Goal: Task Accomplishment & Management: Use online tool/utility

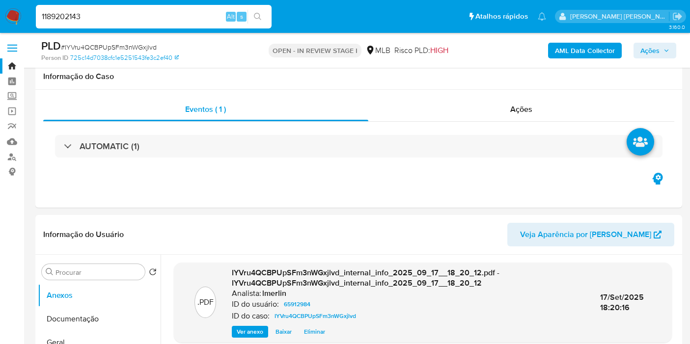
scroll to position [901, 0]
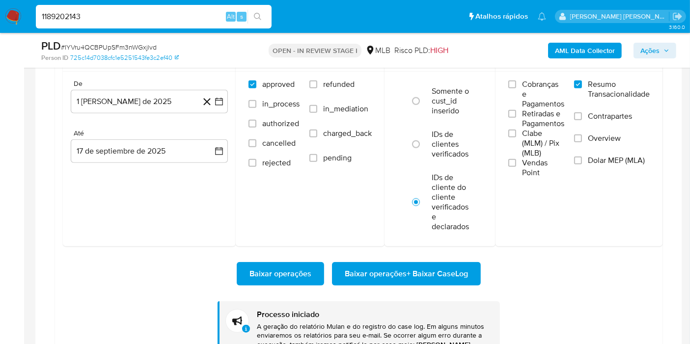
type input "1189202143"
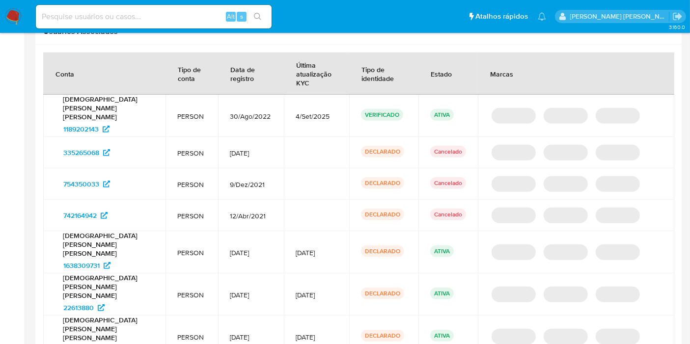
select select "10"
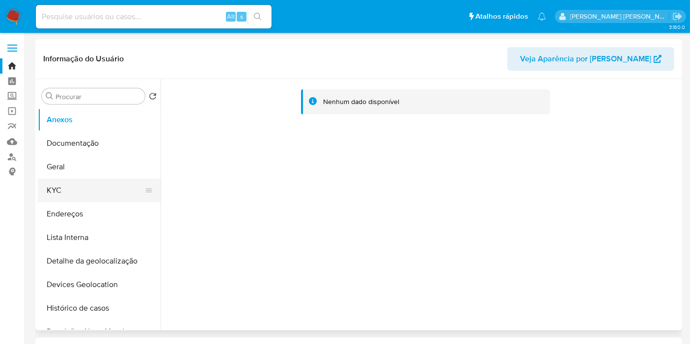
click at [74, 190] on button "KYC" at bounding box center [95, 191] width 115 height 24
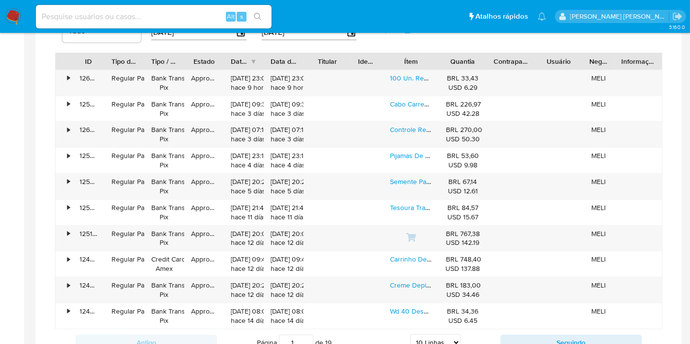
scroll to position [709, 0]
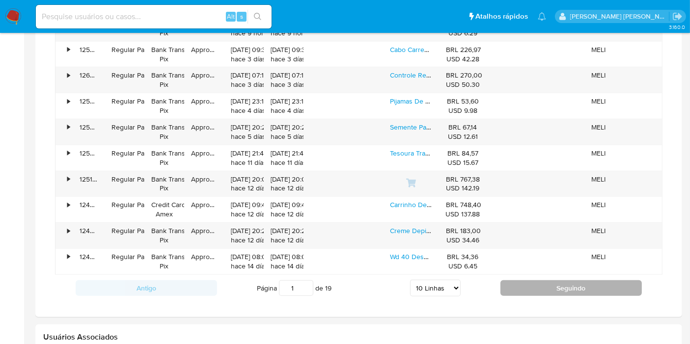
click at [581, 291] on button "Seguindo" at bounding box center [570, 288] width 141 height 16
type input "2"
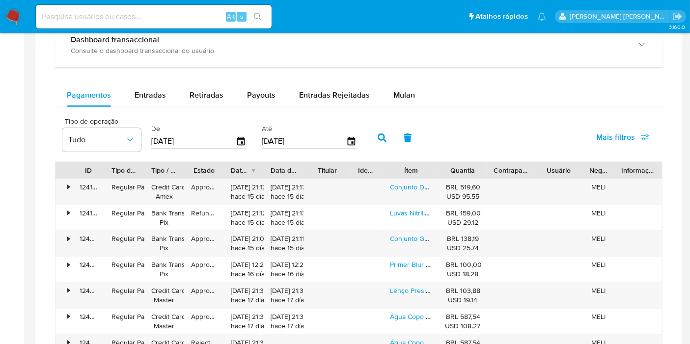
scroll to position [436, 0]
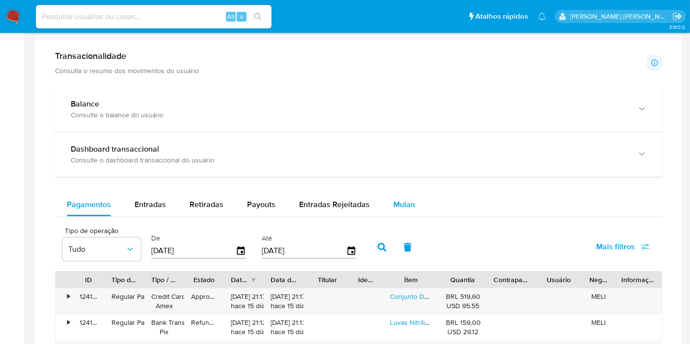
click at [407, 202] on span "Mulan" at bounding box center [404, 204] width 22 height 11
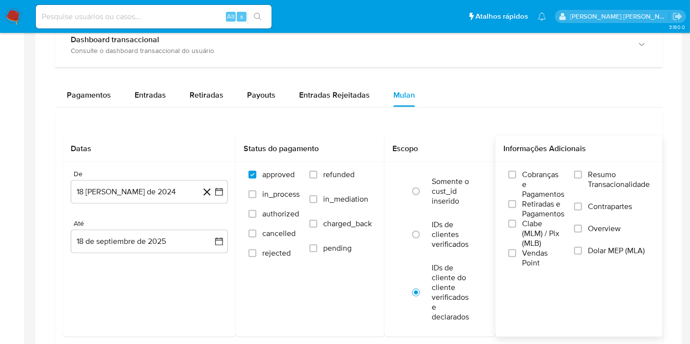
click at [622, 187] on span "Resumo Transacionalidade" at bounding box center [619, 180] width 62 height 20
click at [582, 179] on input "Resumo Transacionalidade" at bounding box center [578, 175] width 8 height 8
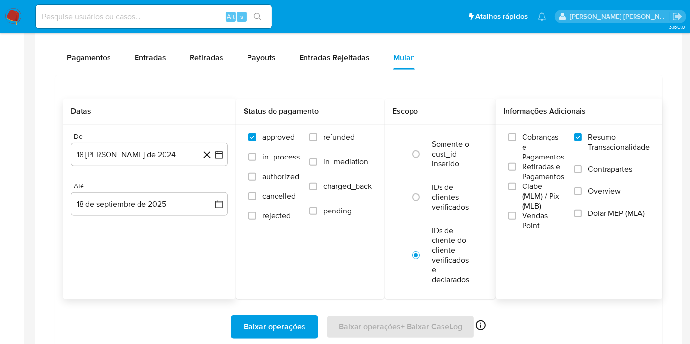
scroll to position [600, 0]
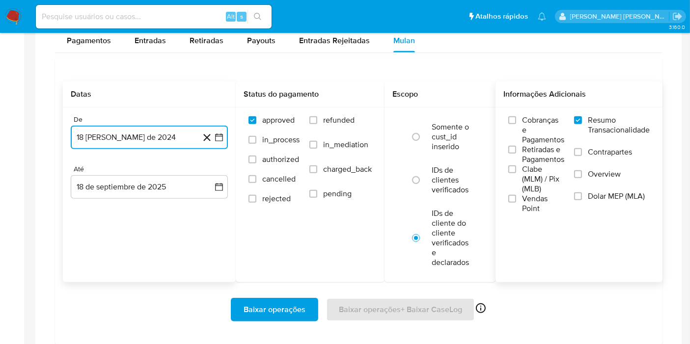
click at [223, 142] on button "18 de agosto de 2024" at bounding box center [149, 138] width 157 height 24
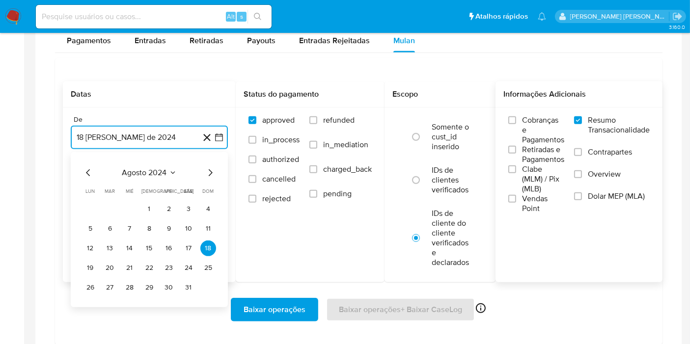
click at [145, 174] on span "agosto 2024" at bounding box center [144, 173] width 45 height 10
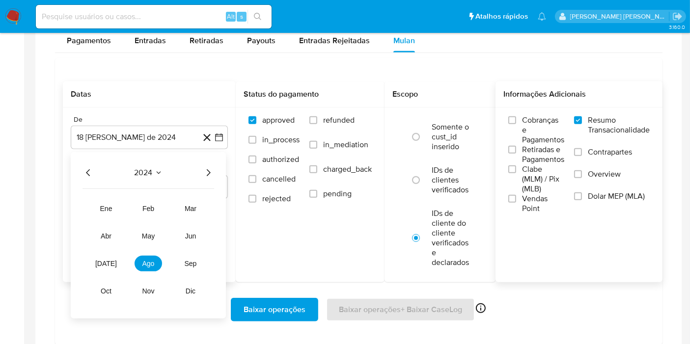
click at [216, 172] on div "2024 2024 ene feb mar abr may jun jul ago sep oct nov dic" at bounding box center [148, 235] width 155 height 166
click at [210, 172] on icon "Año siguiente" at bounding box center [209, 172] width 4 height 7
click at [197, 236] on button "jun" at bounding box center [190, 236] width 27 height 16
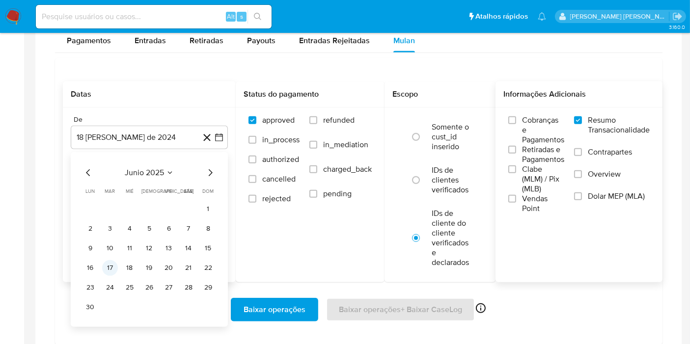
click at [109, 269] on button "17" at bounding box center [110, 268] width 16 height 16
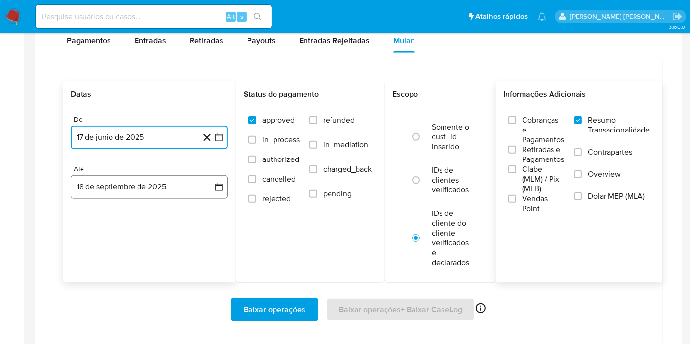
click at [207, 189] on button "18 de septiembre de 2025" at bounding box center [149, 187] width 157 height 24
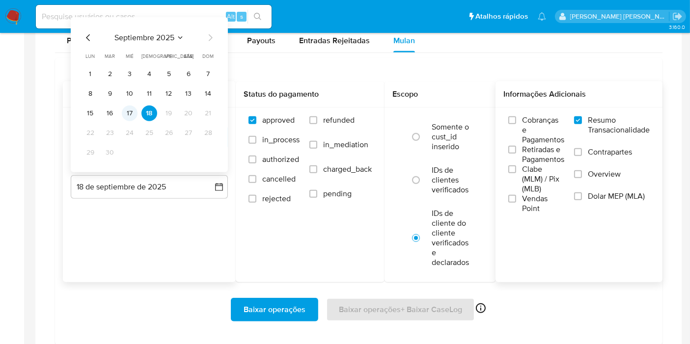
click at [134, 110] on button "17" at bounding box center [130, 114] width 16 height 16
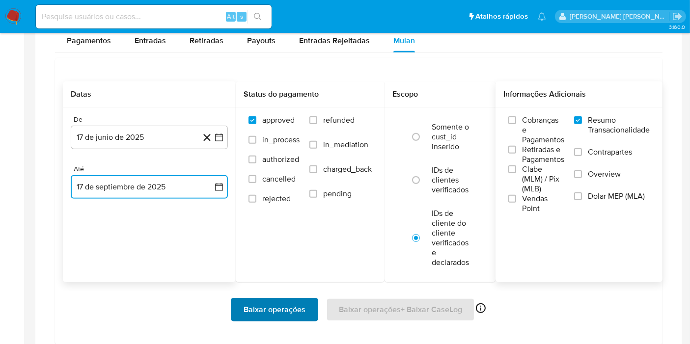
click at [284, 314] on span "Baixar operações" at bounding box center [275, 310] width 62 height 22
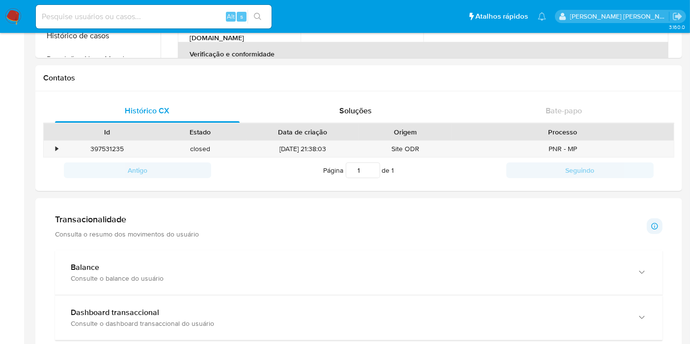
scroll to position [0, 0]
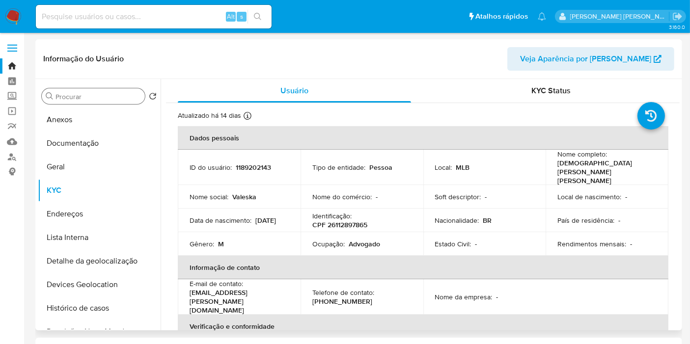
click at [125, 96] on input "Procurar" at bounding box center [97, 96] width 85 height 9
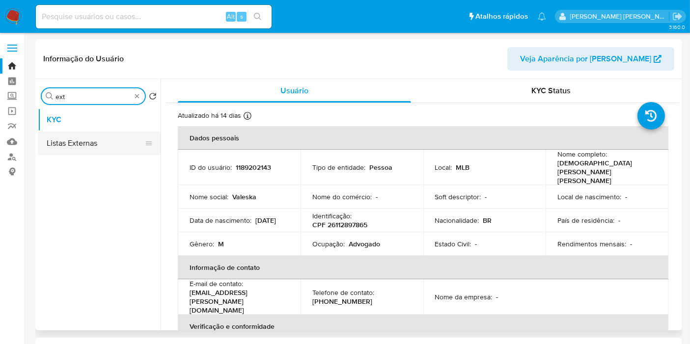
type input "ext"
click at [116, 145] on button "Listas Externas" at bounding box center [95, 144] width 115 height 24
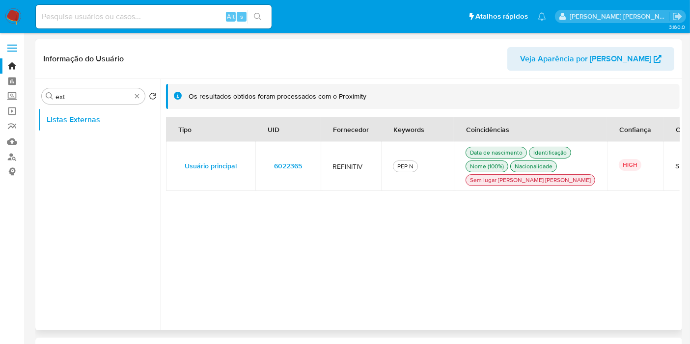
click at [315, 172] on td "6022365" at bounding box center [287, 166] width 65 height 50
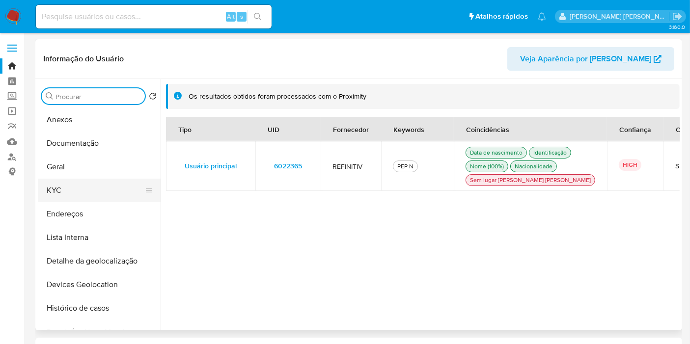
click at [76, 195] on button "KYC" at bounding box center [95, 191] width 115 height 24
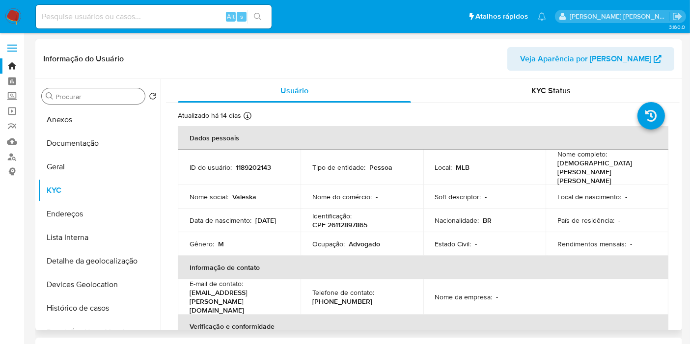
click at [350, 220] on p "CPF 26112897865" at bounding box center [339, 224] width 55 height 9
copy p "26112897865"
click at [12, 107] on link "Operações em massa" at bounding box center [58, 111] width 117 height 15
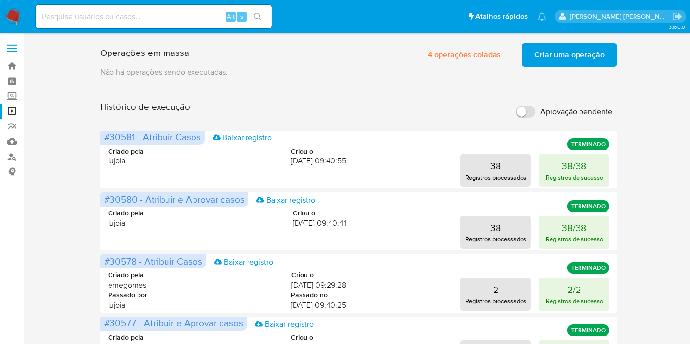
click at [599, 54] on span "Criar uma operação" at bounding box center [569, 55] width 70 height 22
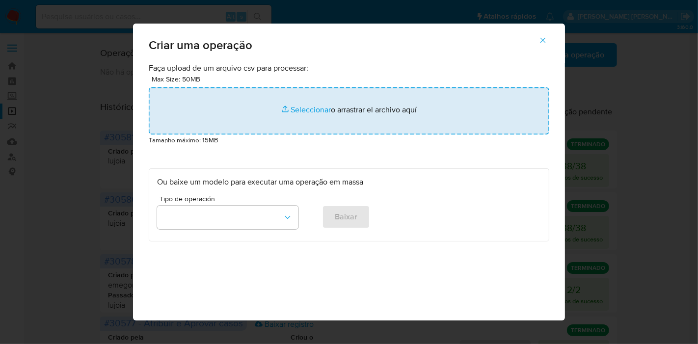
click at [246, 121] on input "file" at bounding box center [349, 110] width 401 height 47
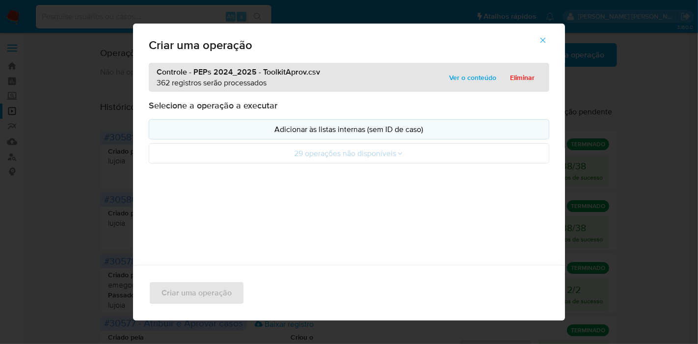
click at [296, 123] on button "Adicionar às listas internas (sem ID de caso)" at bounding box center [349, 129] width 401 height 20
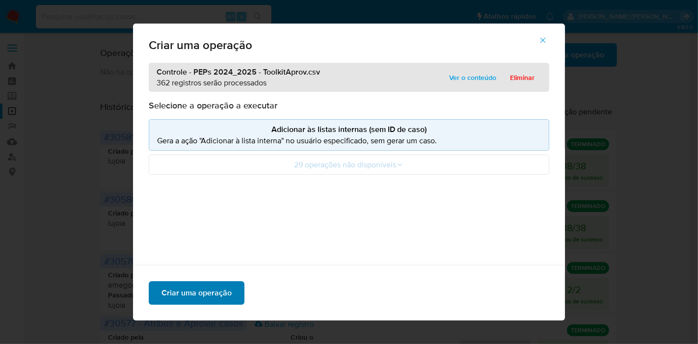
click at [211, 290] on span "Criar uma operação" at bounding box center [197, 293] width 70 height 22
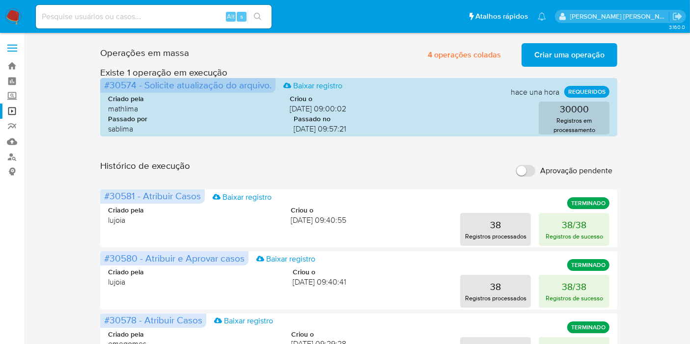
click at [576, 54] on span "Criar uma operação" at bounding box center [569, 55] width 70 height 22
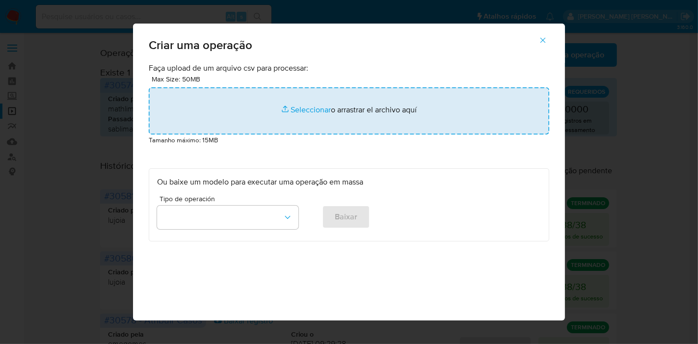
click at [228, 110] on input "file" at bounding box center [349, 110] width 401 height 47
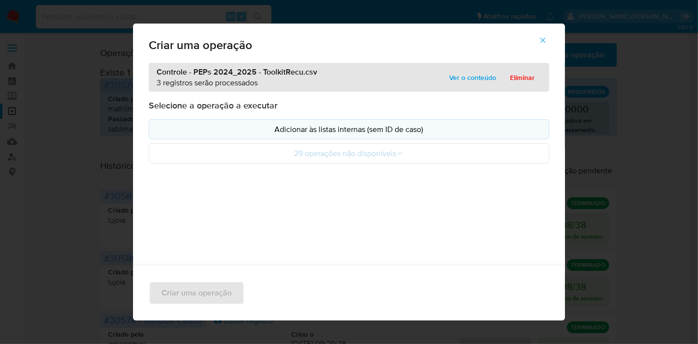
click at [198, 131] on p "Adicionar às listas internas (sem ID de caso)" at bounding box center [349, 129] width 384 height 11
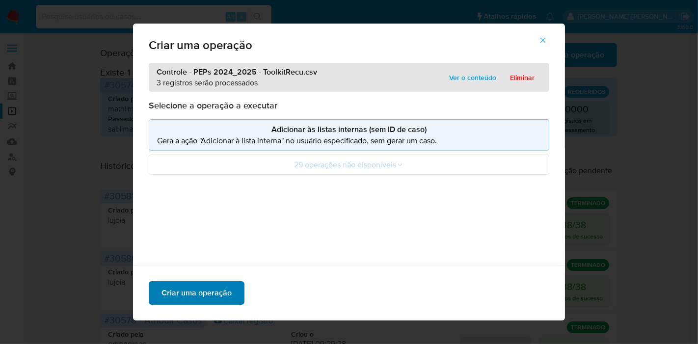
click at [199, 287] on span "Criar uma operação" at bounding box center [197, 293] width 70 height 22
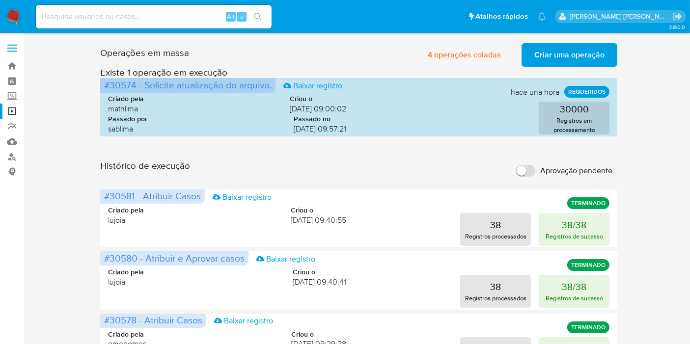
click at [536, 63] on span "Criar uma operação" at bounding box center [569, 55] width 70 height 22
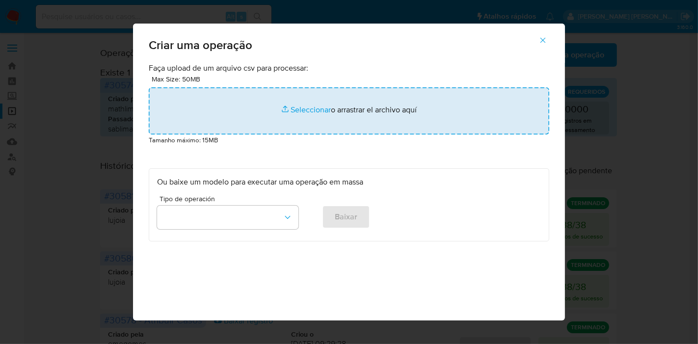
click at [230, 94] on input "file" at bounding box center [349, 110] width 401 height 47
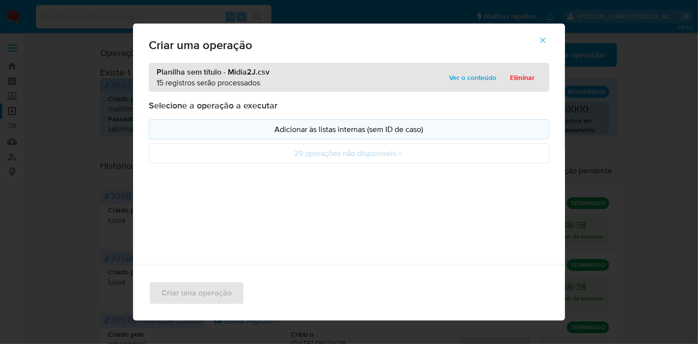
click at [296, 125] on p "Adicionar às listas internas (sem ID de caso)" at bounding box center [349, 129] width 384 height 11
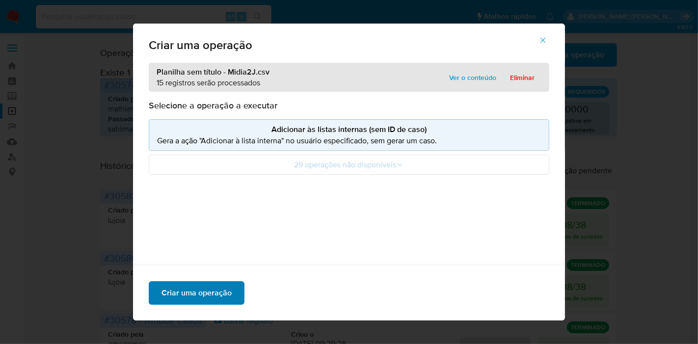
click at [191, 295] on span "Criar uma operação" at bounding box center [197, 293] width 70 height 22
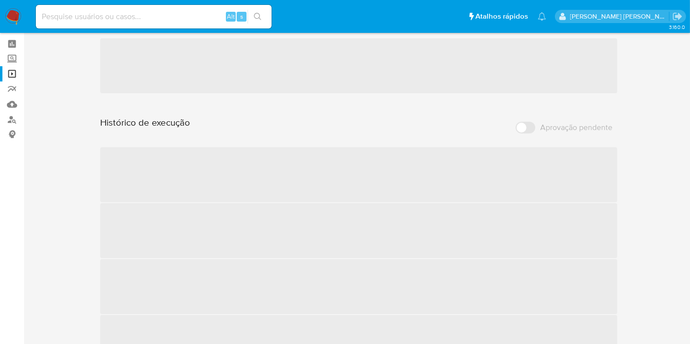
scroll to position [54, 0]
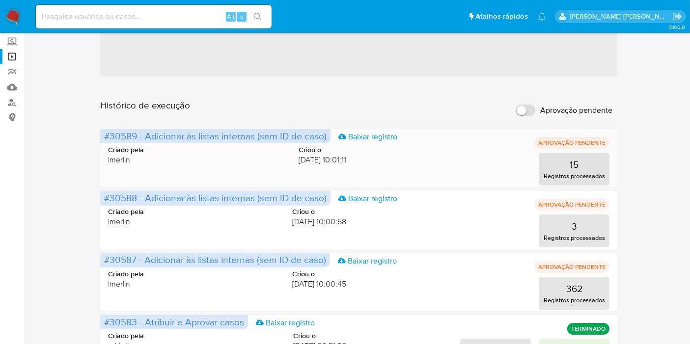
drag, startPoint x: 136, startPoint y: 136, endPoint x: 104, endPoint y: 136, distance: 32.4
click at [104, 136] on span "#30589 - Adicionar às listas internas (sem ID de caso)" at bounding box center [215, 136] width 222 height 14
drag, startPoint x: 131, startPoint y: 197, endPoint x: 102, endPoint y: 199, distance: 29.1
click at [102, 199] on span "#30588 - Adicionar às listas internas (sem ID de caso) Baixar registro" at bounding box center [215, 198] width 230 height 14
click at [136, 261] on span "#30587 - Adicionar às listas internas (sem ID de caso)" at bounding box center [215, 260] width 222 height 14
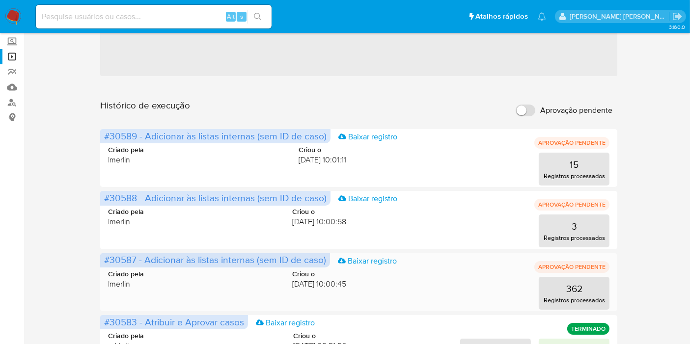
click at [136, 261] on span "#30587 - Adicionar às listas internas (sem ID de caso)" at bounding box center [215, 260] width 222 height 14
drag, startPoint x: 135, startPoint y: 260, endPoint x: 106, endPoint y: 261, distance: 28.5
click at [106, 261] on span "#30587 - Adicionar às listas internas (sem ID de caso)" at bounding box center [215, 260] width 222 height 14
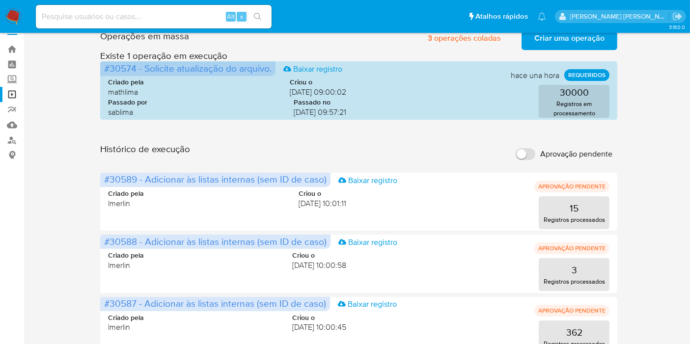
scroll to position [0, 0]
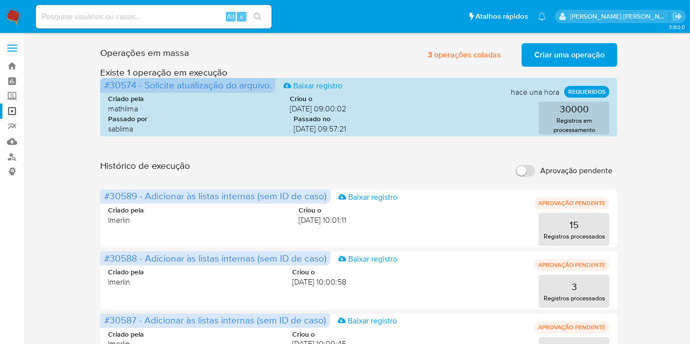
click at [151, 21] on input at bounding box center [154, 16] width 236 height 13
paste input "87573019"
type input "87573019"
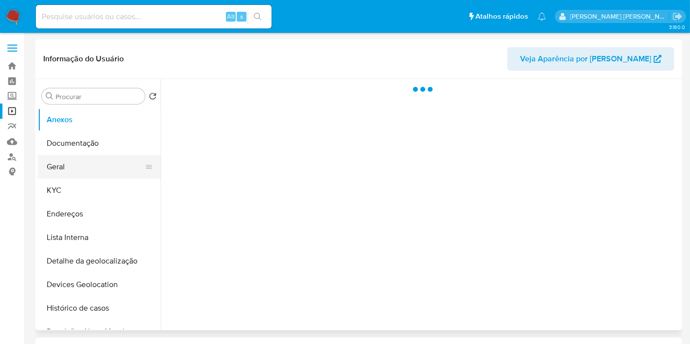
click at [73, 170] on button "Geral" at bounding box center [95, 167] width 115 height 24
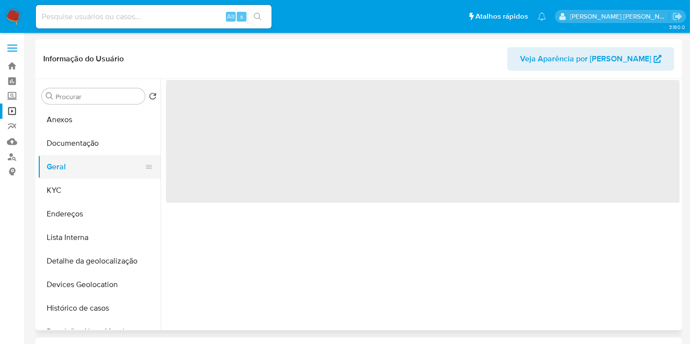
select select "10"
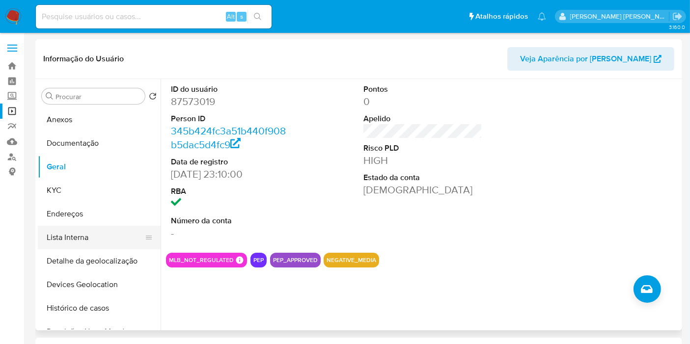
click at [87, 239] on button "Lista Interna" at bounding box center [95, 238] width 115 height 24
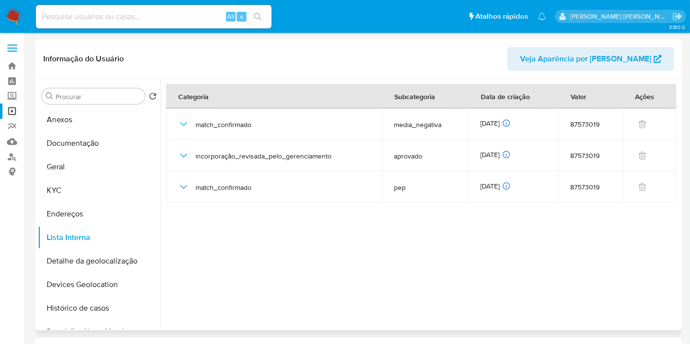
click at [663, 268] on div at bounding box center [420, 204] width 519 height 251
click at [182, 17] on input at bounding box center [154, 16] width 236 height 13
paste input "236867093"
type input "236867093"
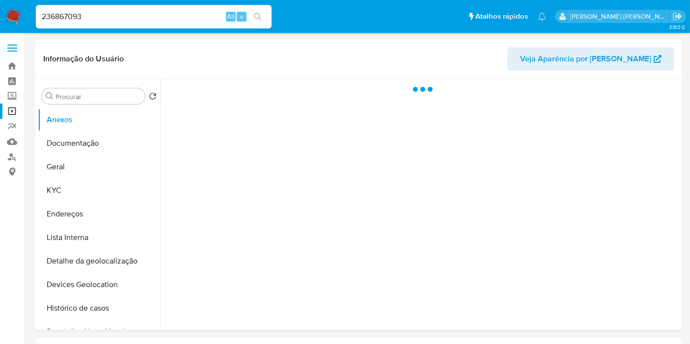
select select "10"
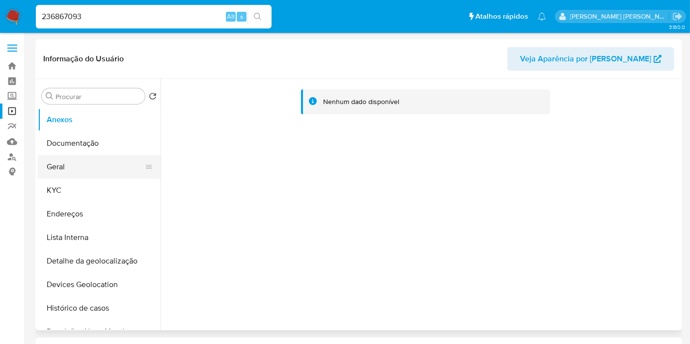
click at [82, 168] on button "Geral" at bounding box center [95, 167] width 115 height 24
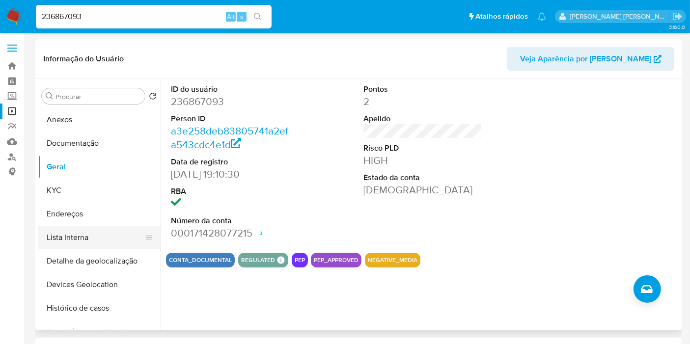
click at [67, 234] on button "Lista Interna" at bounding box center [95, 238] width 115 height 24
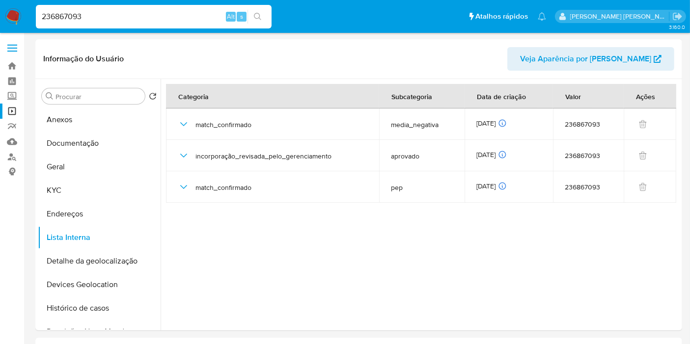
click at [98, 13] on input "236867093" at bounding box center [154, 16] width 236 height 13
paste input "Fo96W9N5CmdEFWBaGUlX26SJ"
type input "Fo96W9N5CmdEFWBaGUlX26SJ"
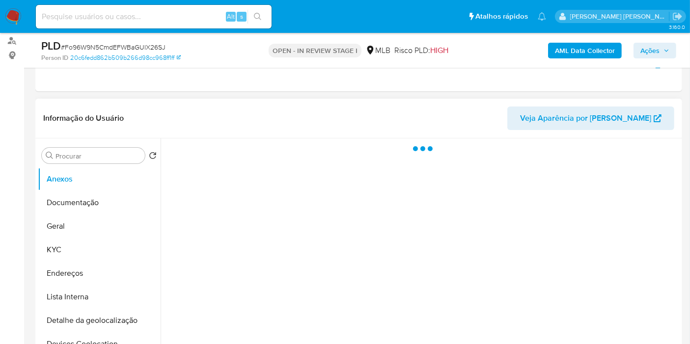
scroll to position [163, 0]
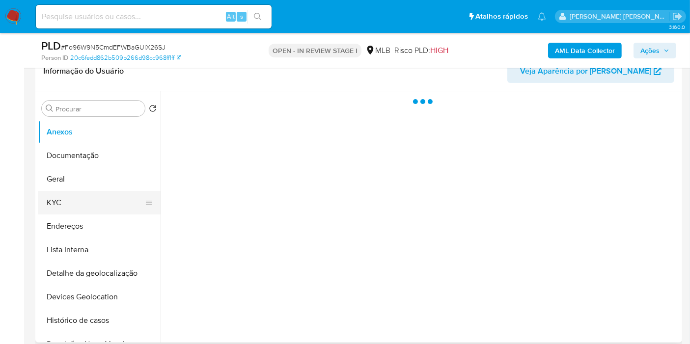
select select "10"
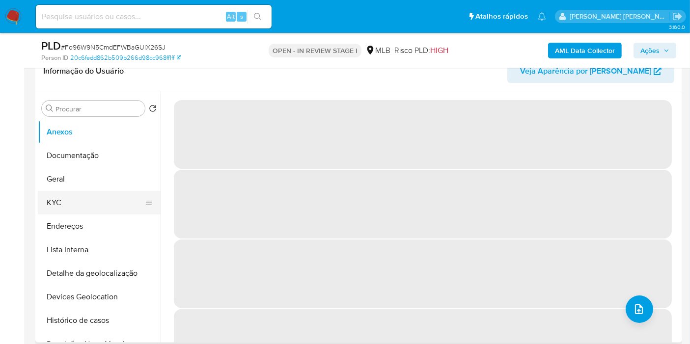
click at [64, 212] on button "KYC" at bounding box center [95, 203] width 115 height 24
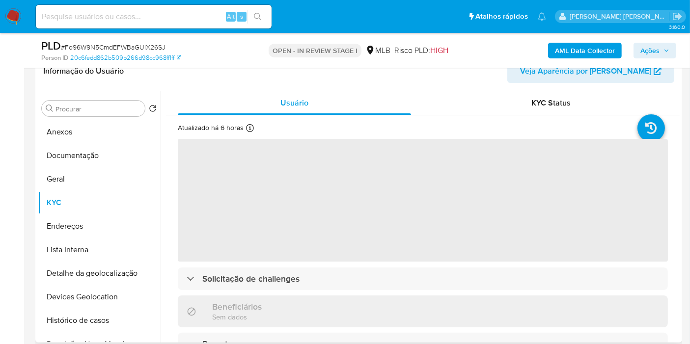
scroll to position [218, 0]
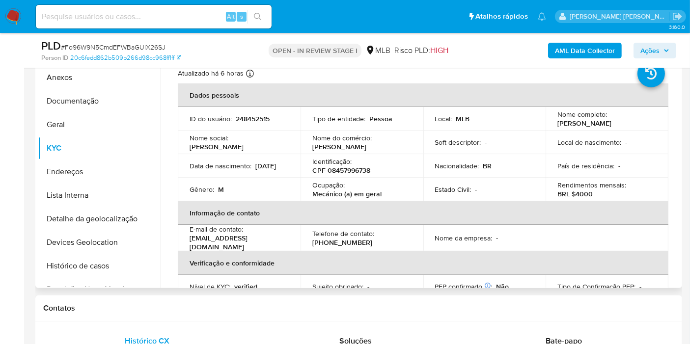
click at [258, 116] on p "248452515" at bounding box center [253, 118] width 34 height 9
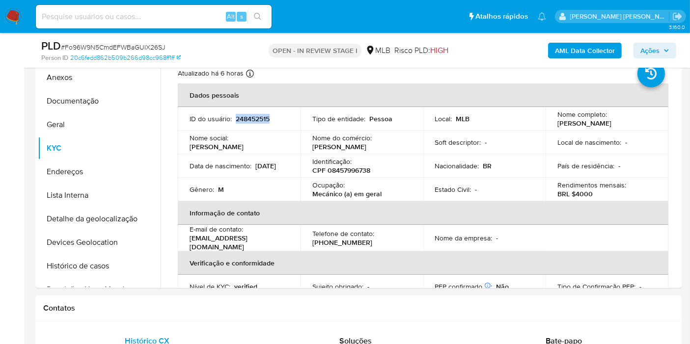
copy p "248452515"
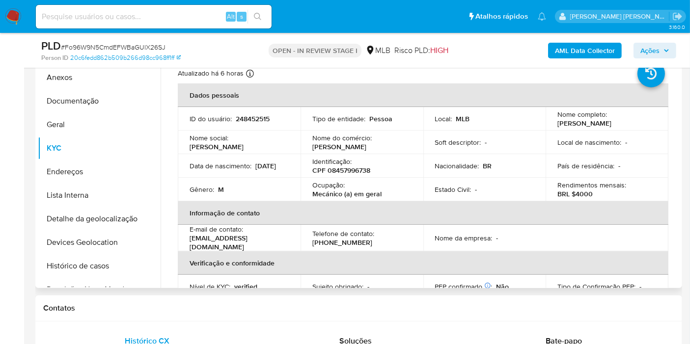
click at [351, 172] on p "CPF 08457996738" at bounding box center [341, 170] width 58 height 9
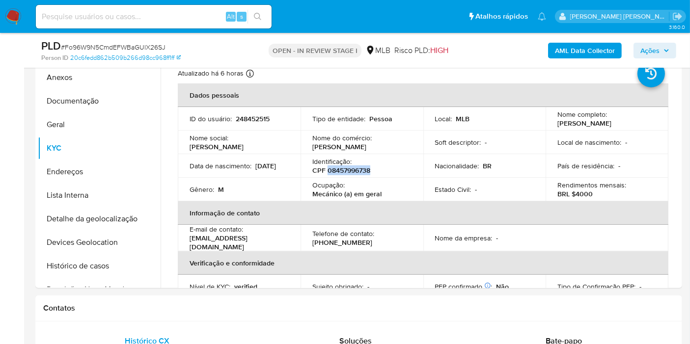
copy p "08457996738"
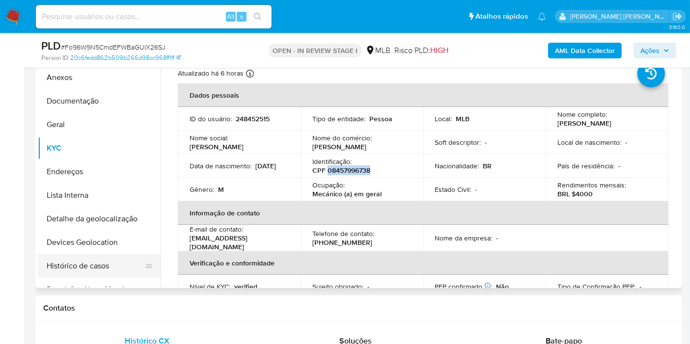
click at [119, 267] on button "Histórico de casos" at bounding box center [95, 266] width 115 height 24
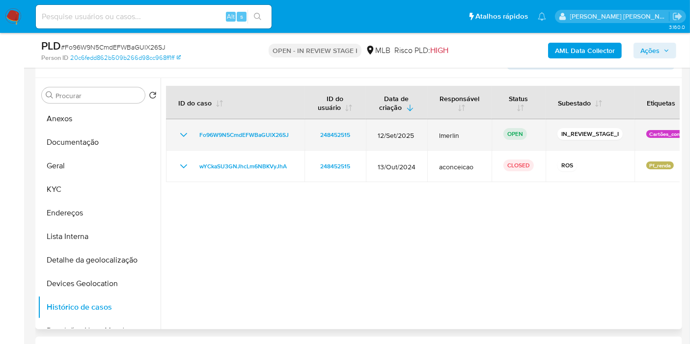
scroll to position [163, 0]
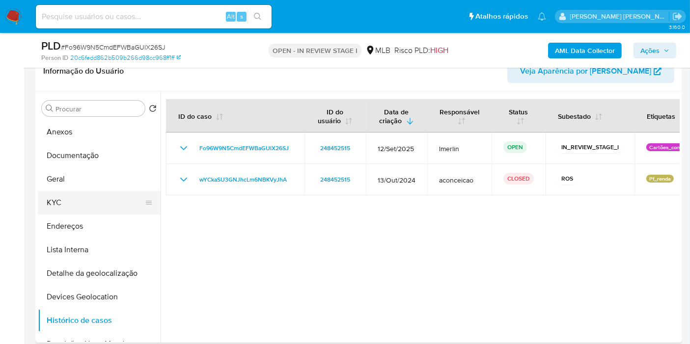
click at [84, 199] on button "KYC" at bounding box center [95, 203] width 115 height 24
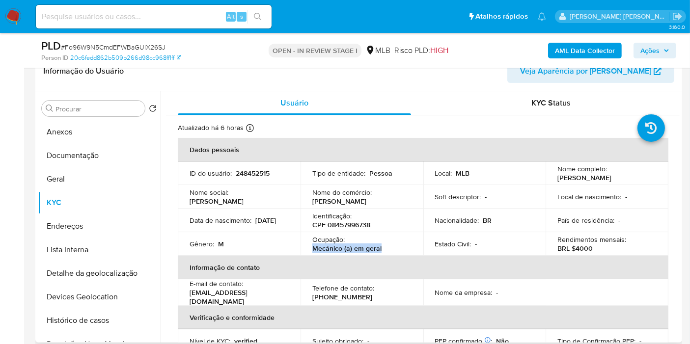
drag, startPoint x: 383, startPoint y: 247, endPoint x: 305, endPoint y: 246, distance: 77.6
click at [305, 246] on td "Ocupação : Mecánico (a) em geral" at bounding box center [361, 244] width 123 height 24
copy p "Mecánico (a) em geral"
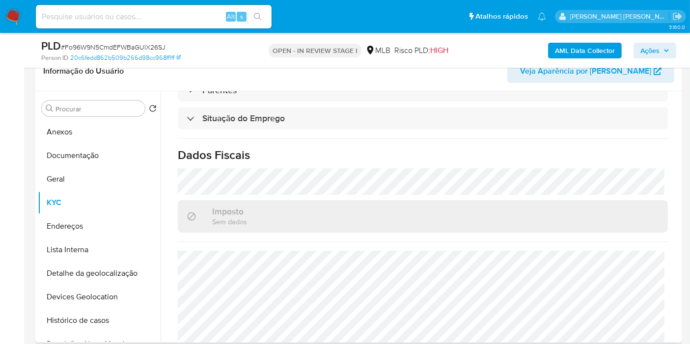
scroll to position [446, 0]
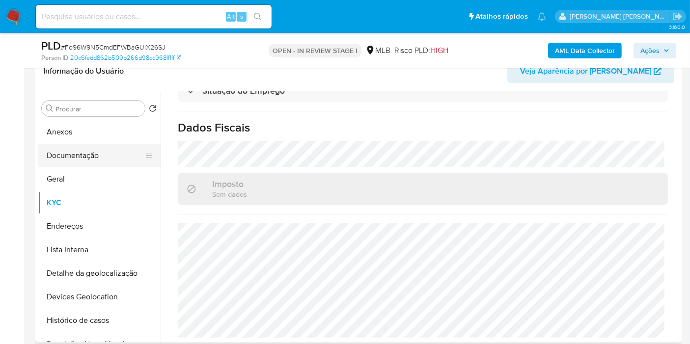
click at [87, 158] on button "Documentação" at bounding box center [95, 156] width 115 height 24
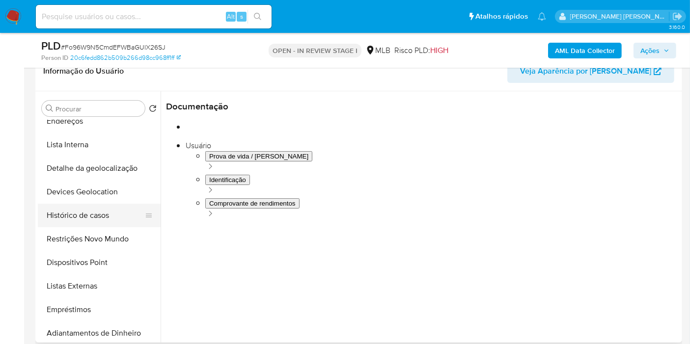
scroll to position [109, 0]
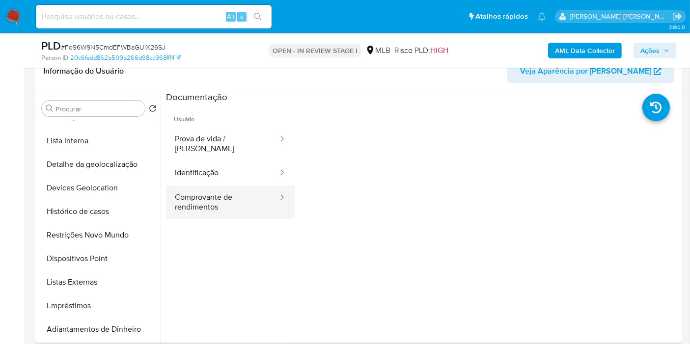
click at [199, 202] on button "Comprovante de rendimentos" at bounding box center [222, 202] width 113 height 33
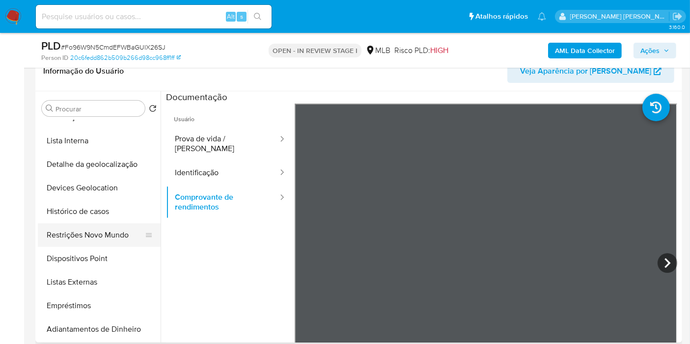
click at [104, 236] on button "Restrições Novo Mundo" at bounding box center [95, 235] width 115 height 24
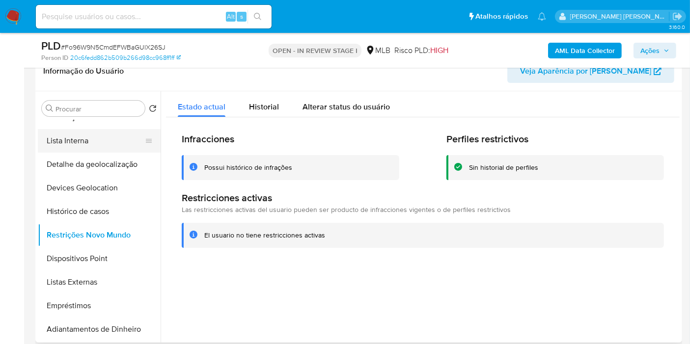
scroll to position [0, 0]
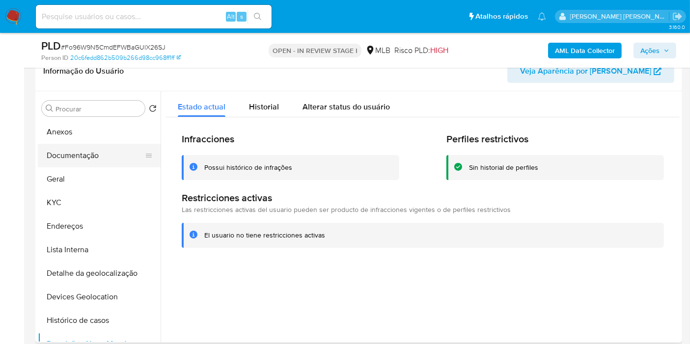
click at [69, 202] on button "KYC" at bounding box center [99, 203] width 123 height 24
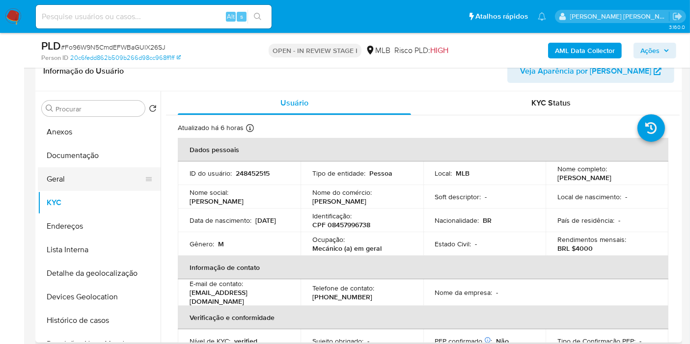
click at [122, 175] on button "Geral" at bounding box center [95, 179] width 115 height 24
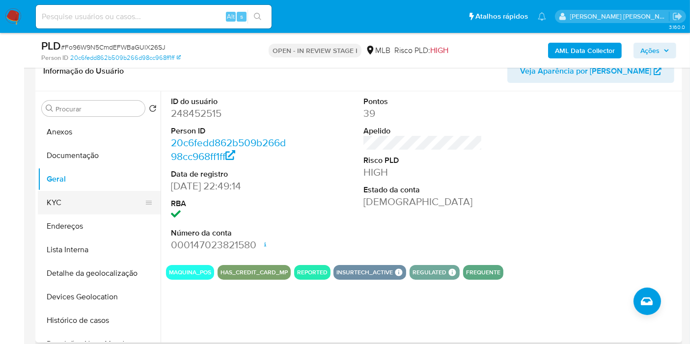
click at [46, 205] on button "KYC" at bounding box center [95, 203] width 115 height 24
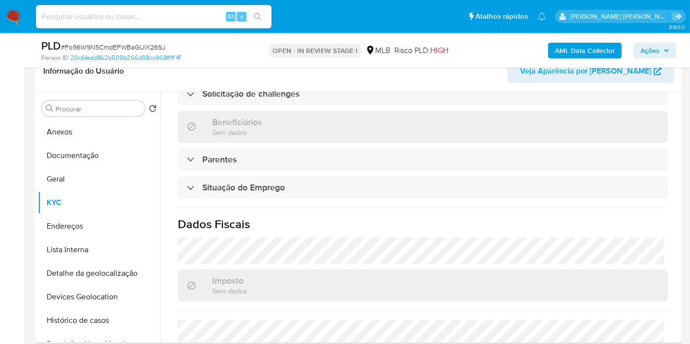
scroll to position [446, 0]
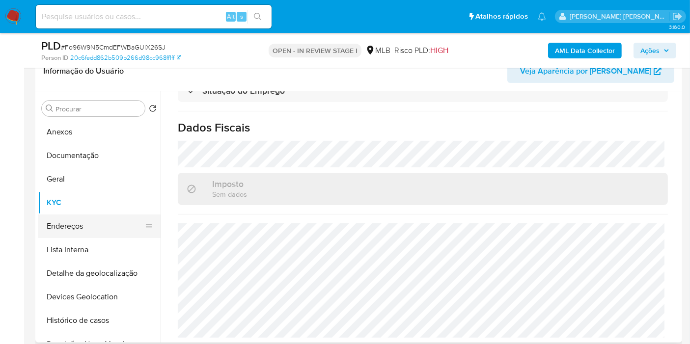
click at [76, 223] on button "Endereços" at bounding box center [95, 227] width 115 height 24
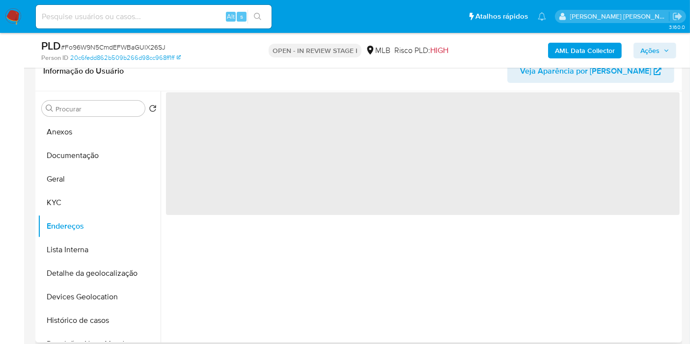
scroll to position [0, 0]
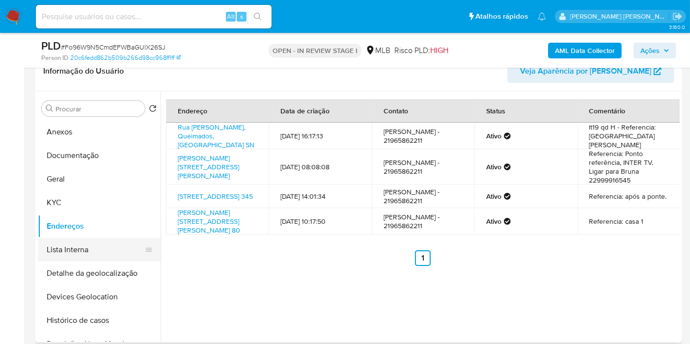
click at [113, 259] on button "Lista Interna" at bounding box center [95, 250] width 115 height 24
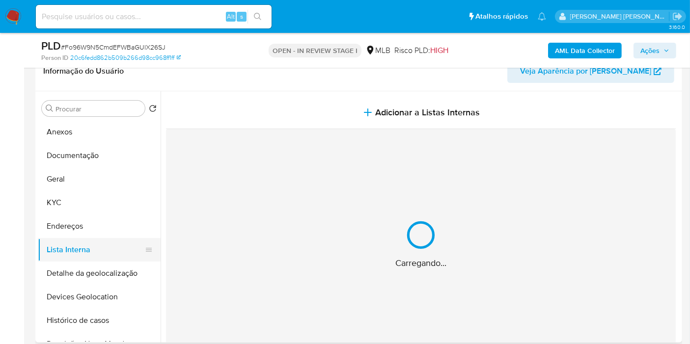
drag, startPoint x: 109, startPoint y: 265, endPoint x: 112, endPoint y: 245, distance: 20.8
click at [109, 266] on button "Detalhe da geolocalização" at bounding box center [99, 274] width 123 height 24
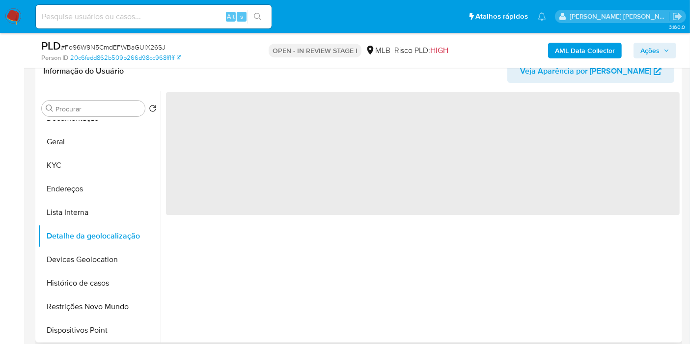
scroll to position [54, 0]
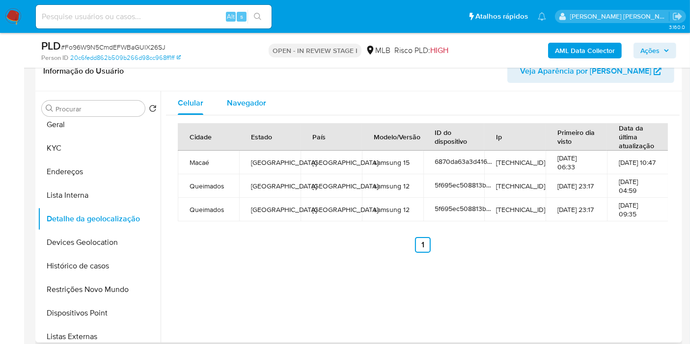
click at [255, 103] on span "Navegador" at bounding box center [246, 102] width 39 height 11
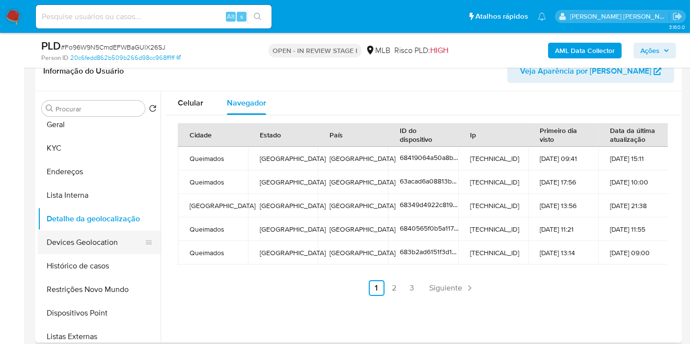
click at [110, 239] on button "Devices Geolocation" at bounding box center [95, 243] width 115 height 24
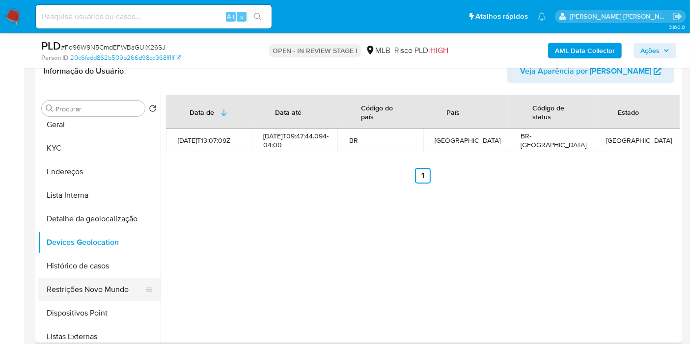
click at [96, 284] on button "Restrições Novo Mundo" at bounding box center [95, 290] width 115 height 24
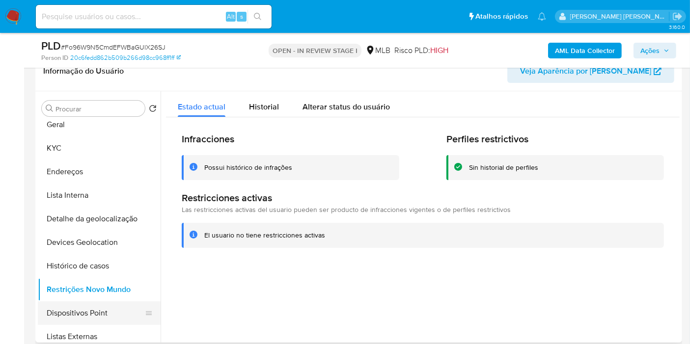
click at [130, 303] on button "Dispositivos Point" at bounding box center [95, 313] width 115 height 24
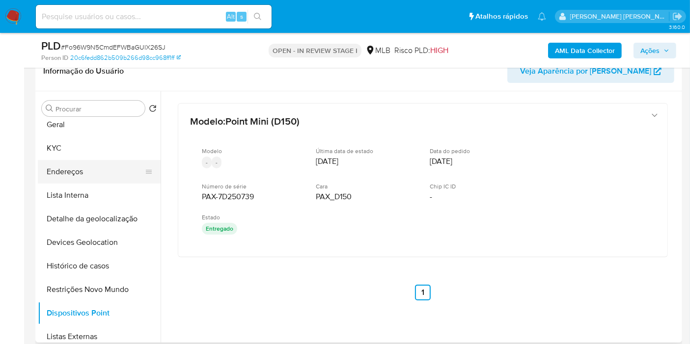
click at [94, 172] on button "Endereços" at bounding box center [95, 172] width 115 height 24
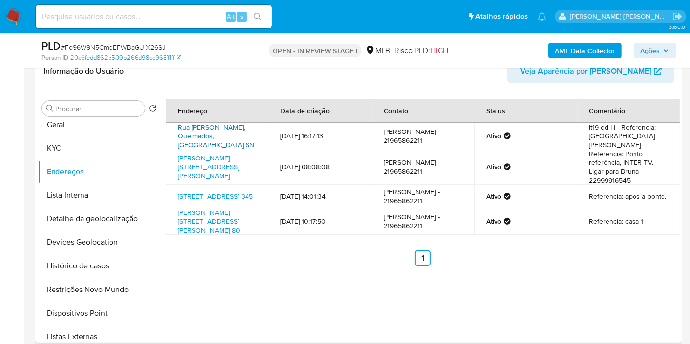
click at [194, 130] on link "Rua Angelina Figueira Sn, Queimados, Rio De Janeiro, 26311170, Brasil SN" at bounding box center [216, 135] width 77 height 27
click at [55, 160] on button "Endereços" at bounding box center [95, 172] width 115 height 24
click at [60, 150] on button "KYC" at bounding box center [95, 148] width 115 height 24
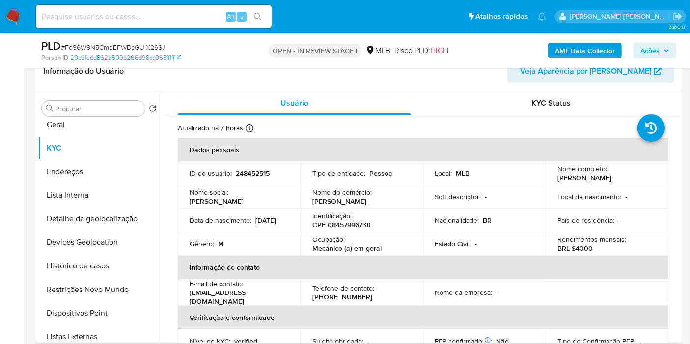
click at [351, 221] on p "CPF 08457996738" at bounding box center [341, 224] width 58 height 9
copy p "08457996738"
click at [261, 173] on p "248452515" at bounding box center [253, 173] width 34 height 9
click at [260, 173] on p "248452515" at bounding box center [253, 173] width 34 height 9
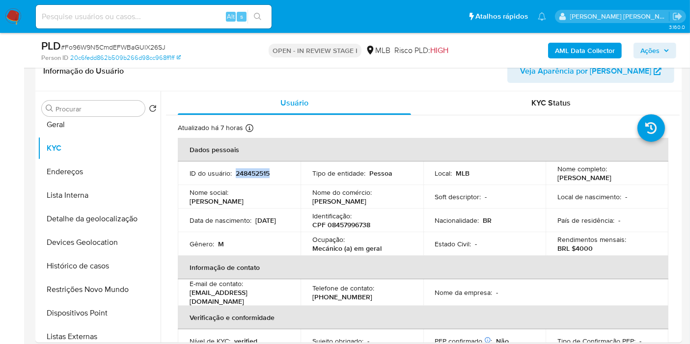
copy p "248452515"
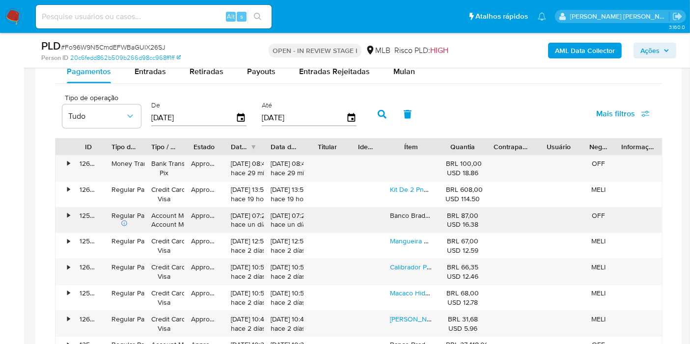
scroll to position [818, 0]
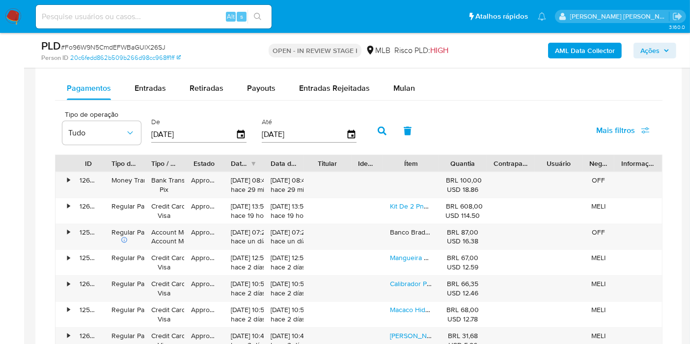
click at [623, 128] on span "Mais filtros" at bounding box center [615, 131] width 39 height 24
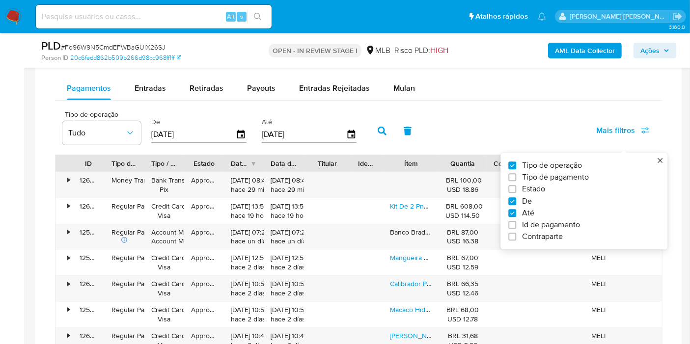
click at [582, 177] on span "Tipo de pagamento" at bounding box center [555, 178] width 67 height 10
click at [516, 177] on input "Tipo de pagamento" at bounding box center [512, 178] width 8 height 8
checkbox input "true"
type input "[DATE]"
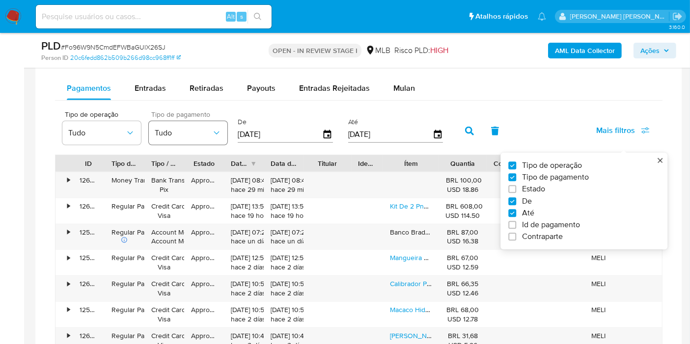
click at [170, 125] on button "Tudo" at bounding box center [188, 133] width 79 height 24
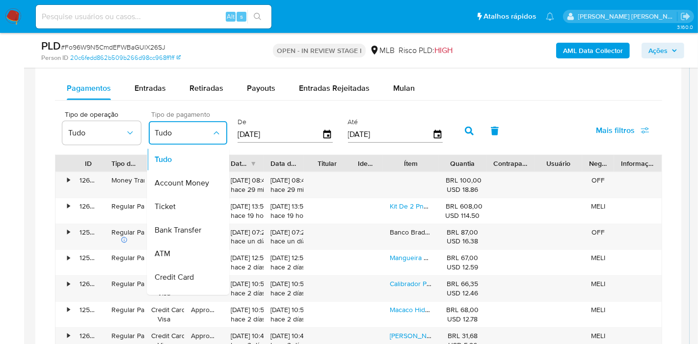
click at [172, 129] on span "Tudo" at bounding box center [183, 133] width 57 height 10
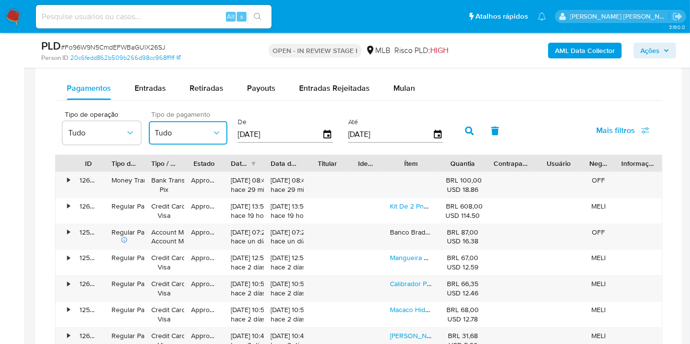
click at [181, 128] on span "Tudo" at bounding box center [183, 133] width 57 height 10
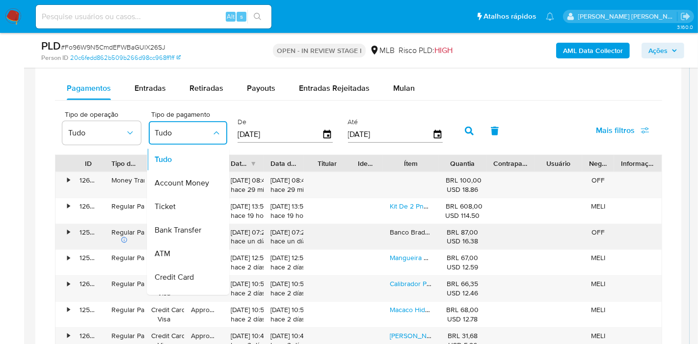
click at [193, 229] on span "Bank Transfer" at bounding box center [178, 231] width 47 height 10
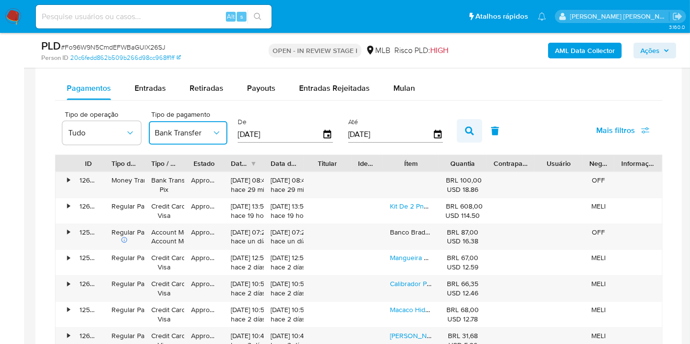
click at [457, 127] on button "button" at bounding box center [470, 131] width 26 height 24
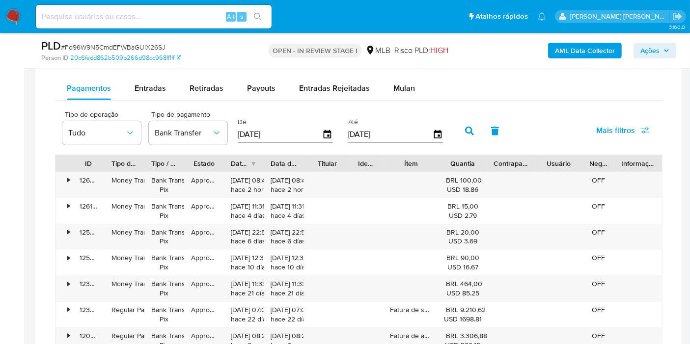
scroll to position [872, 0]
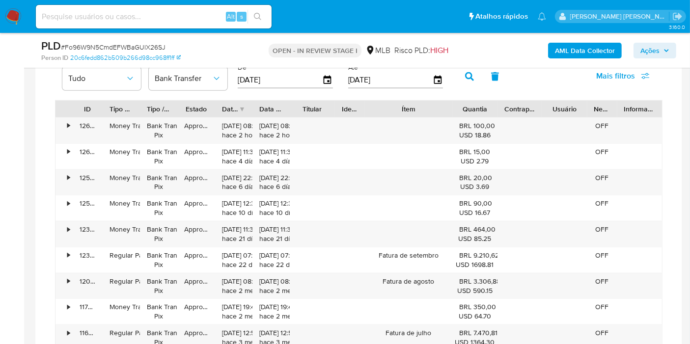
drag, startPoint x: 437, startPoint y: 106, endPoint x: 469, endPoint y: 104, distance: 31.9
click at [469, 104] on div "ID Tipo de operação Tipo / Método Estado Data de criação Data de aprovação Titu…" at bounding box center [358, 109] width 606 height 17
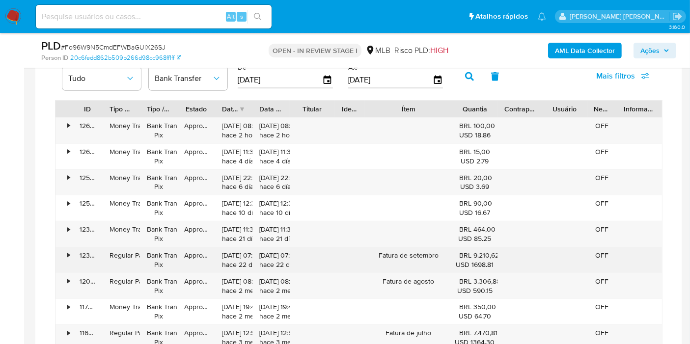
click at [65, 256] on div "•" at bounding box center [63, 260] width 17 height 26
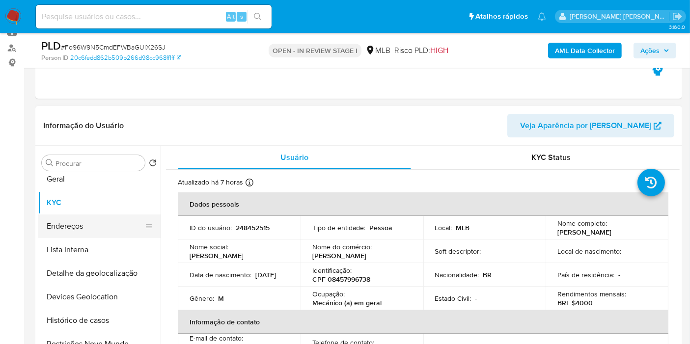
scroll to position [0, 0]
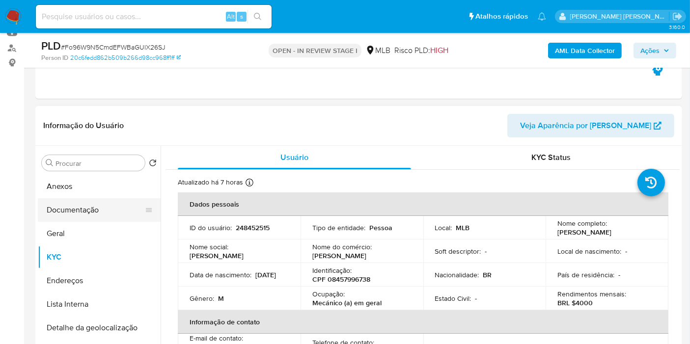
click at [93, 210] on button "Documentação" at bounding box center [95, 210] width 115 height 24
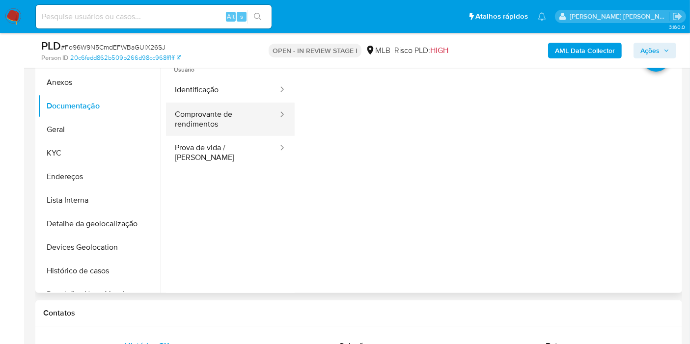
scroll to position [218, 0]
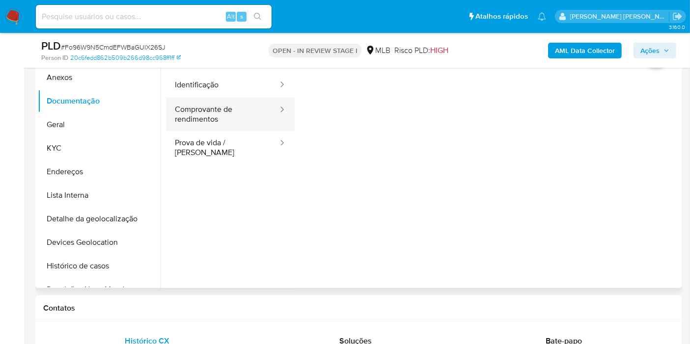
click at [236, 98] on button "Comprovante de rendimentos" at bounding box center [222, 114] width 113 height 33
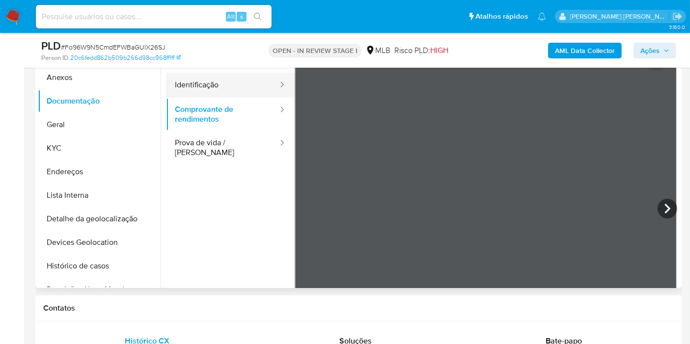
click at [237, 87] on button "Identificação" at bounding box center [222, 85] width 113 height 25
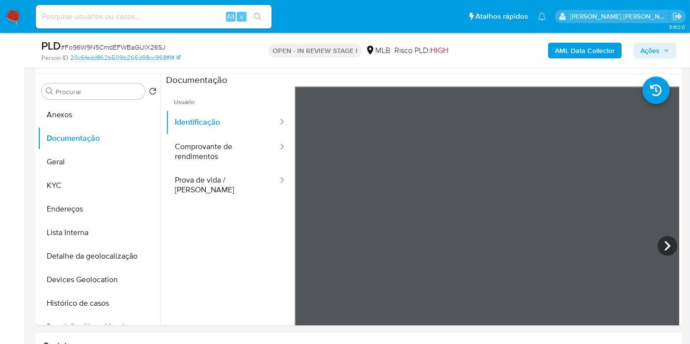
scroll to position [163, 0]
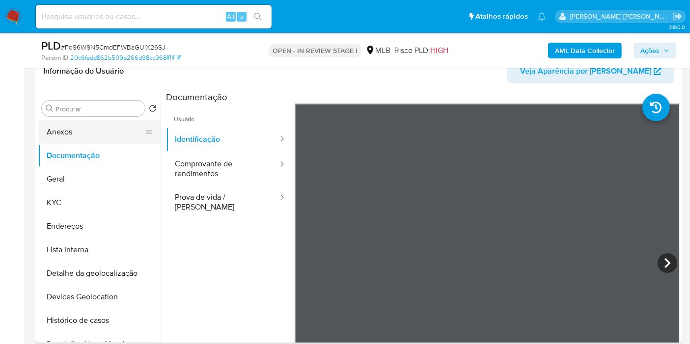
click at [84, 128] on button "Anexos" at bounding box center [95, 132] width 115 height 24
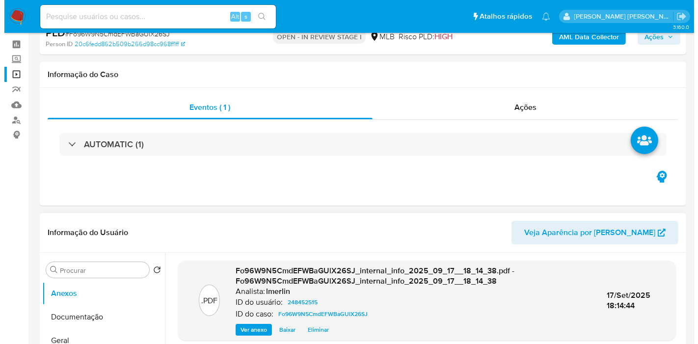
scroll to position [218, 0]
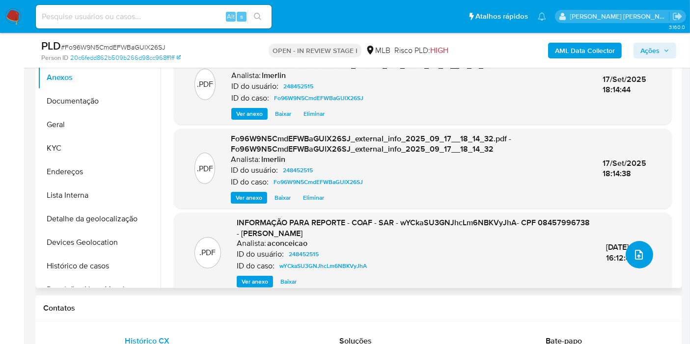
click at [633, 251] on icon "upload-file" at bounding box center [639, 255] width 12 height 12
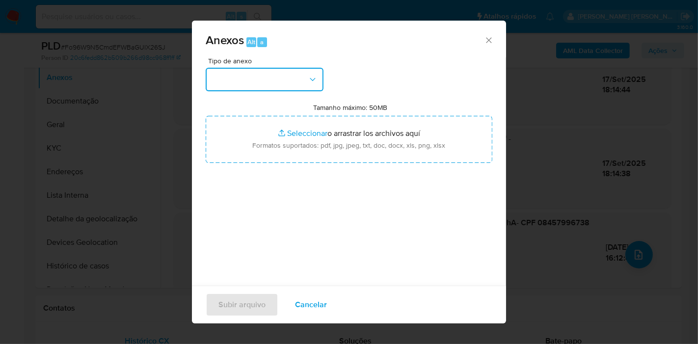
click at [248, 82] on button "button" at bounding box center [265, 80] width 118 height 24
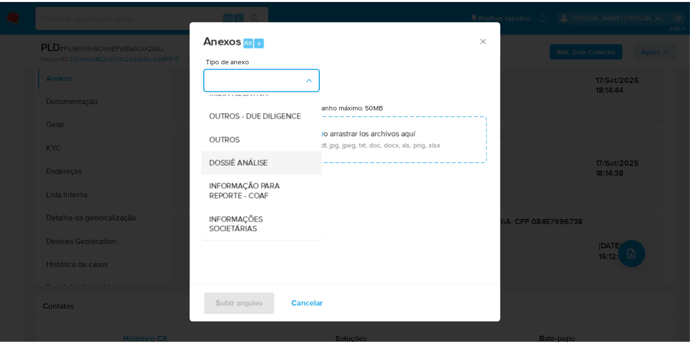
scroll to position [151, 0]
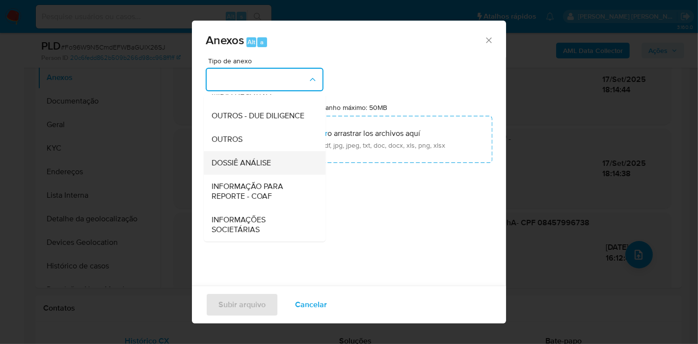
click at [264, 169] on div "DOSSIÊ ANÁLISE" at bounding box center [262, 163] width 100 height 24
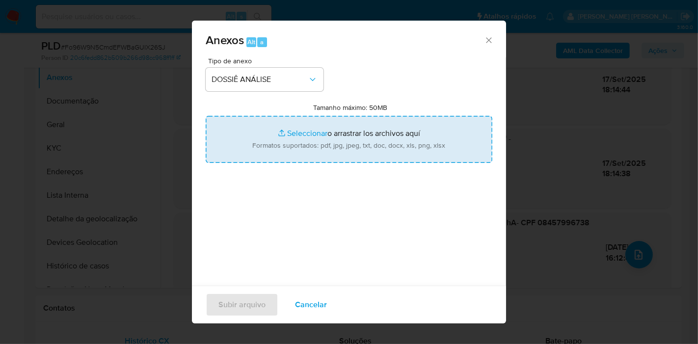
click at [322, 128] on input "Tamanho máximo: 50MB Seleccionar archivos" at bounding box center [349, 139] width 287 height 47
type input "C:\fakepath\Mulan 248452515_2025_09_18_07_35_22.xlsx"
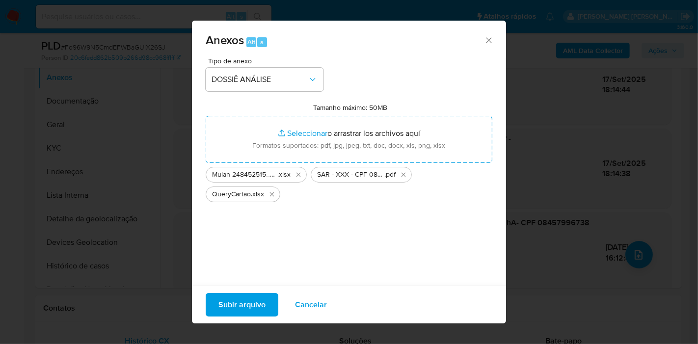
click at [250, 301] on span "Subir arquivo" at bounding box center [241, 305] width 47 height 22
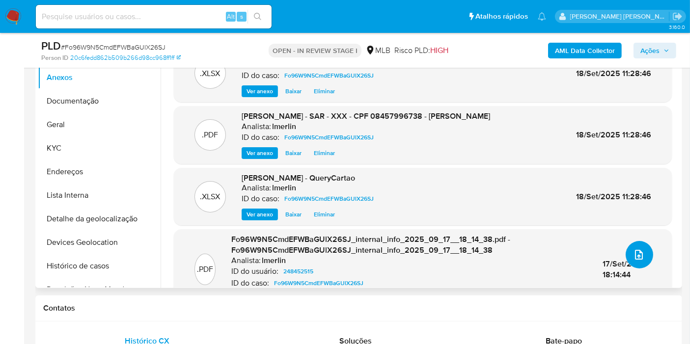
scroll to position [0, 0]
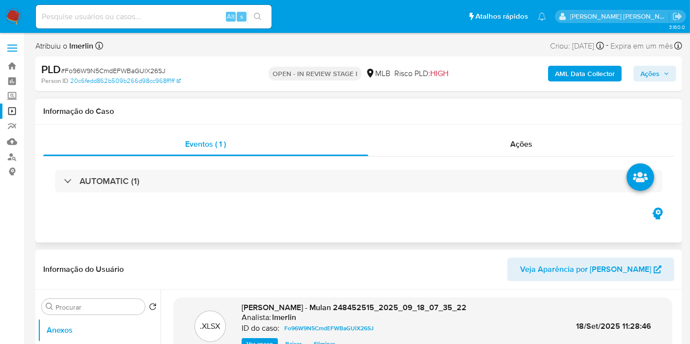
click at [521, 159] on div "AUTOMATIC (1)" at bounding box center [358, 181] width 631 height 49
click at [558, 146] on div "Ações" at bounding box center [521, 145] width 306 height 24
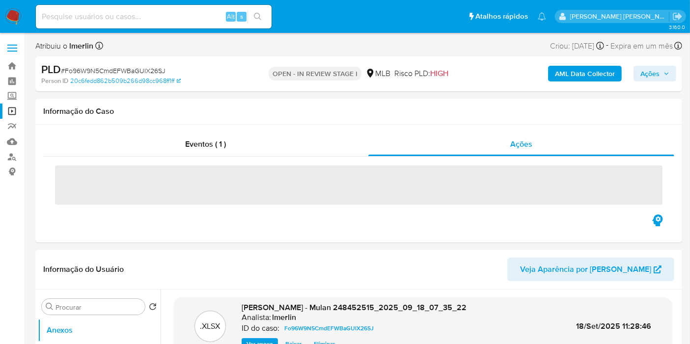
click at [638, 75] on button "Ações" at bounding box center [654, 74] width 43 height 16
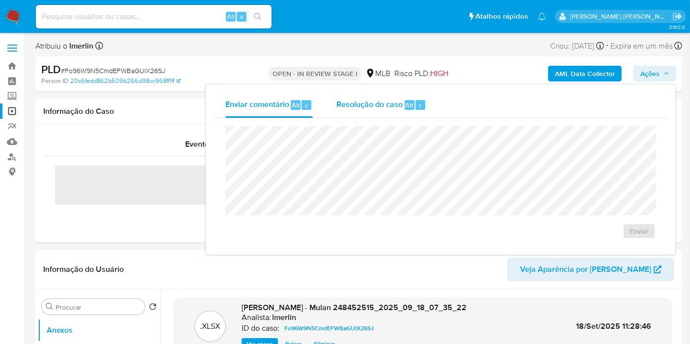
click at [371, 108] on span "Resolução do caso" at bounding box center [369, 104] width 66 height 11
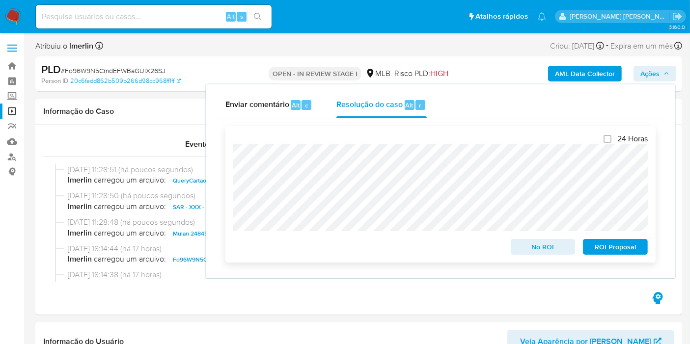
click at [619, 254] on span "ROI Proposal" at bounding box center [615, 247] width 51 height 14
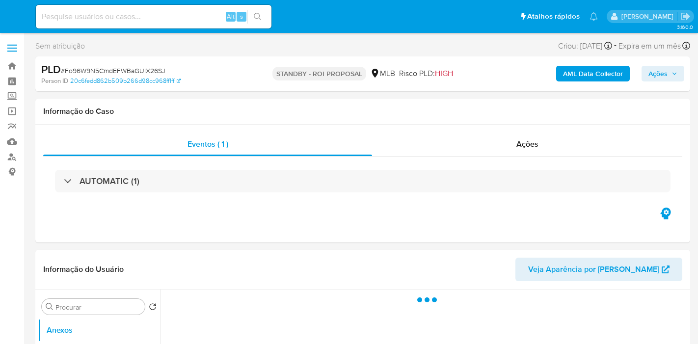
select select "10"
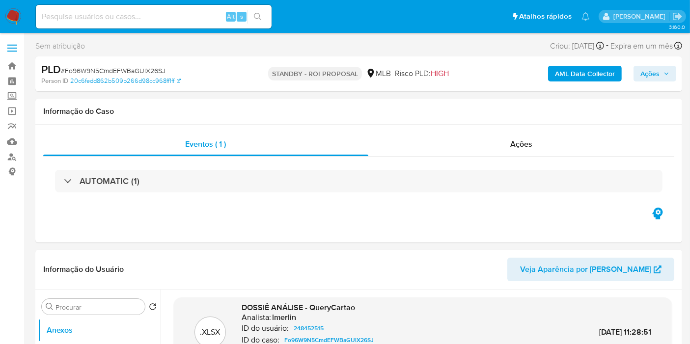
click at [187, 12] on input at bounding box center [154, 16] width 236 height 13
paste input "TMWNr6Evy0jvwtDsKcQbJFV6"
type input "TMWNr6Evy0jvwtDsKcQbJFV6"
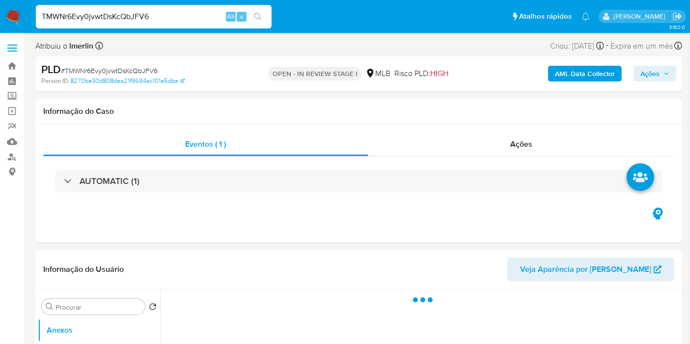
select select "10"
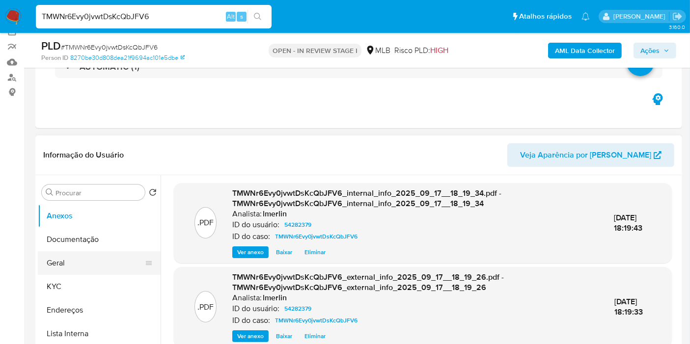
scroll to position [163, 0]
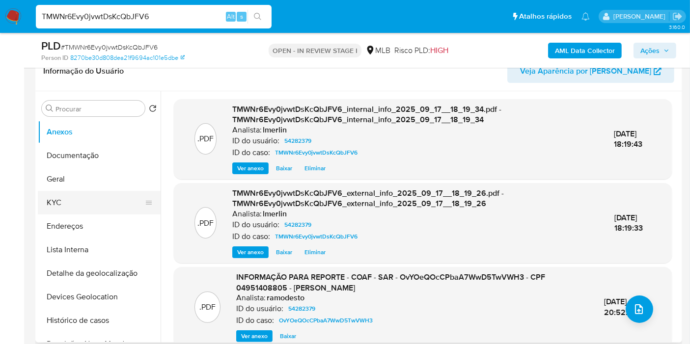
click at [91, 207] on button "KYC" at bounding box center [95, 203] width 115 height 24
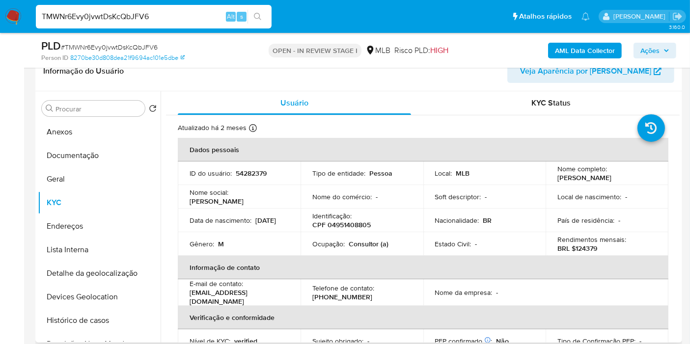
click at [353, 223] on p "CPF 04951408805" at bounding box center [341, 224] width 58 height 9
copy p "04951408805"
click at [77, 317] on button "Histórico de casos" at bounding box center [95, 321] width 115 height 24
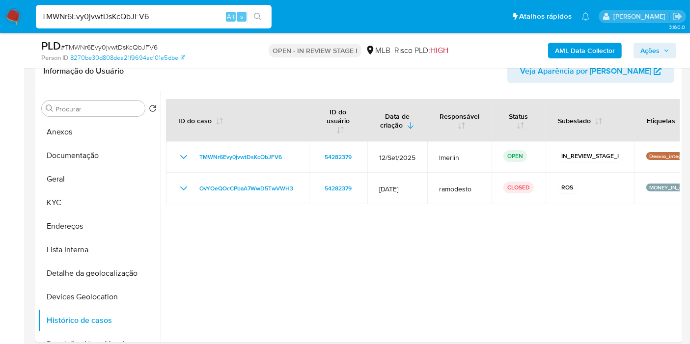
click at [146, 16] on input "TMWNr6Evy0jvwtDsKcQbJFV6" at bounding box center [154, 16] width 236 height 13
paste input "Fo96W9N5CmdEFWBaGUlX26SJ"
type input "Fo96W9N5CmdEFWBaGUlX26SJ"
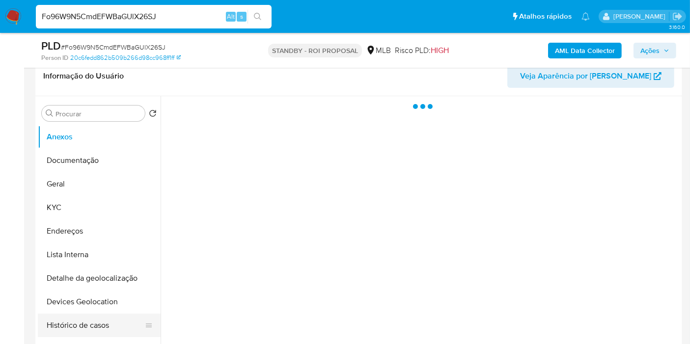
scroll to position [218, 0]
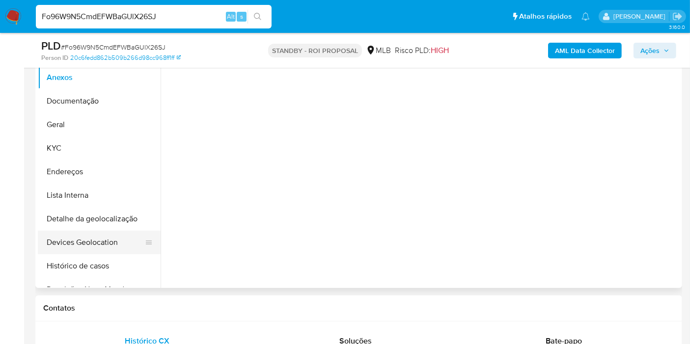
select select "10"
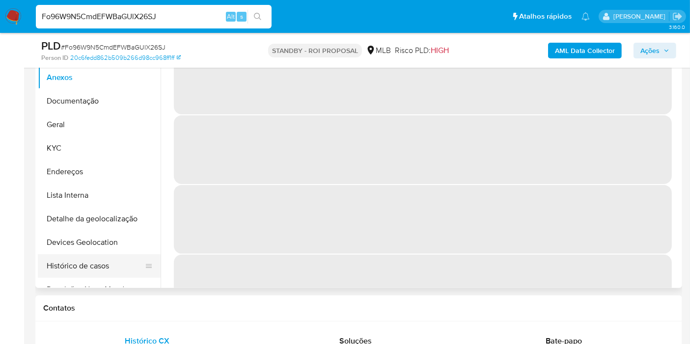
click at [99, 264] on button "Histórico de casos" at bounding box center [95, 266] width 115 height 24
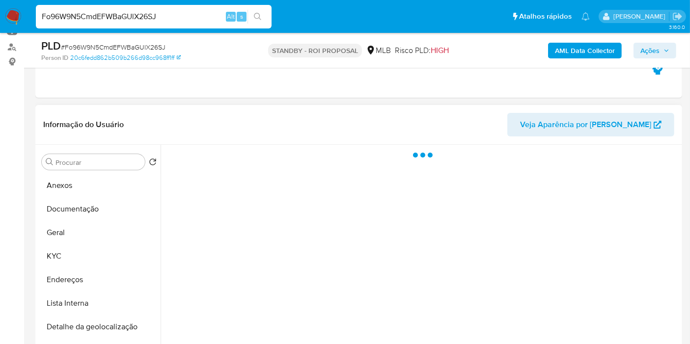
scroll to position [109, 0]
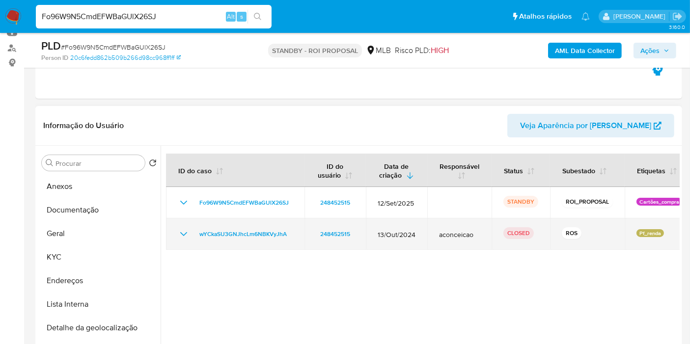
click at [181, 228] on icon "Mostrar/Ocultar" at bounding box center [184, 234] width 12 height 12
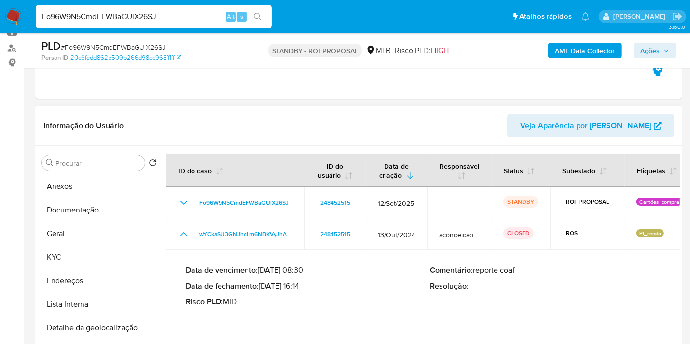
drag, startPoint x: 300, startPoint y: 284, endPoint x: 264, endPoint y: 286, distance: 36.4
click at [264, 286] on p "Data de fechamento : 05/11/2024 16:14" at bounding box center [308, 286] width 245 height 10
click at [191, 21] on input "Fo96W9N5CmdEFWBaGUlX26SJ" at bounding box center [154, 16] width 236 height 13
paste input "TMWNr6Evy0jvwtDsKcQbJFV6"
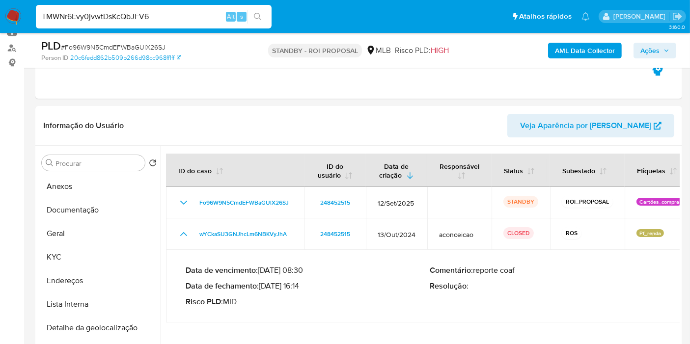
type input "TMWNr6Evy0jvwtDsKcQbJFV6"
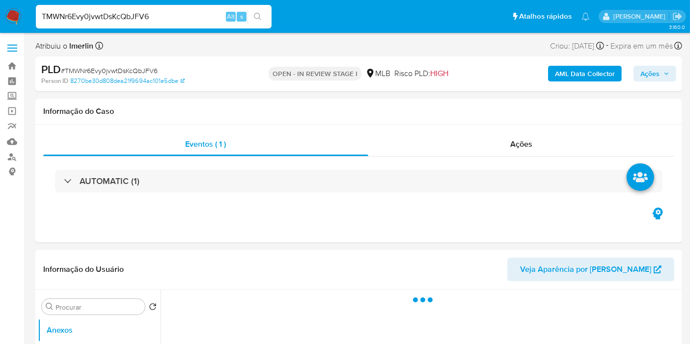
select select "10"
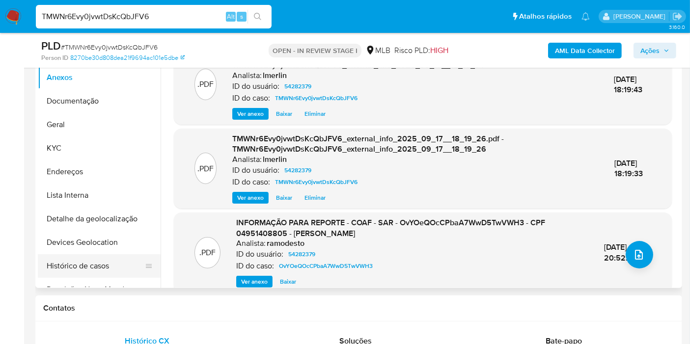
click at [84, 271] on button "Histórico de casos" at bounding box center [95, 266] width 115 height 24
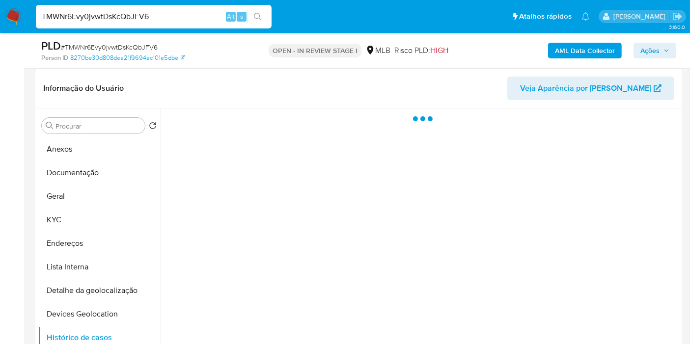
scroll to position [163, 0]
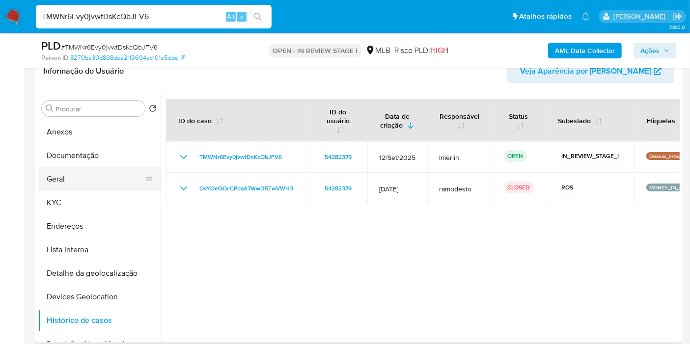
click at [100, 182] on button "Geral" at bounding box center [95, 179] width 115 height 24
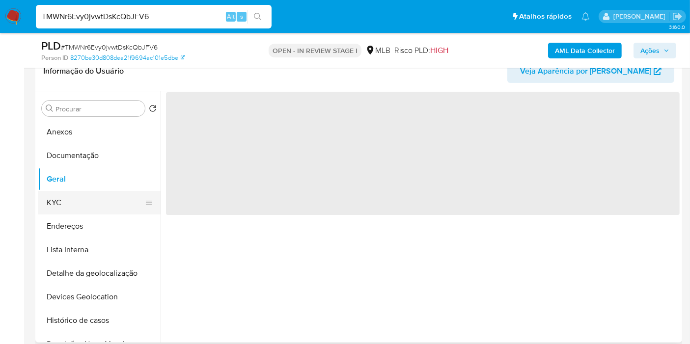
click at [97, 205] on button "KYC" at bounding box center [95, 203] width 115 height 24
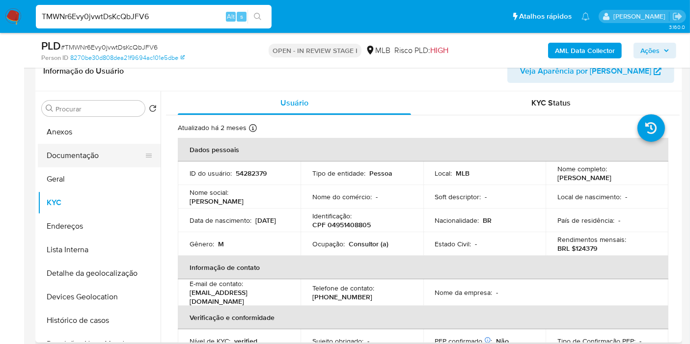
click at [126, 161] on button "Documentação" at bounding box center [95, 156] width 115 height 24
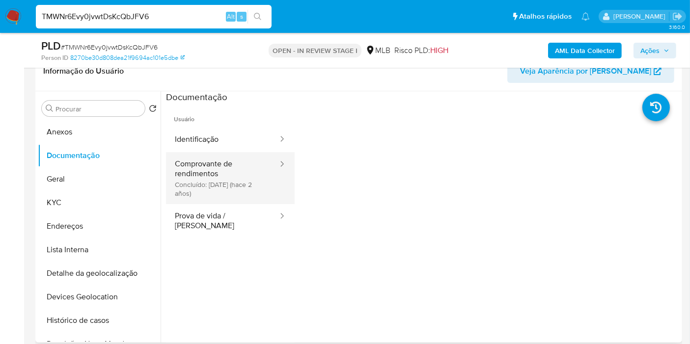
click at [223, 191] on button "Comprovante de rendimentos Concluído: 18/03/2024 (hace 2 años)" at bounding box center [222, 178] width 113 height 52
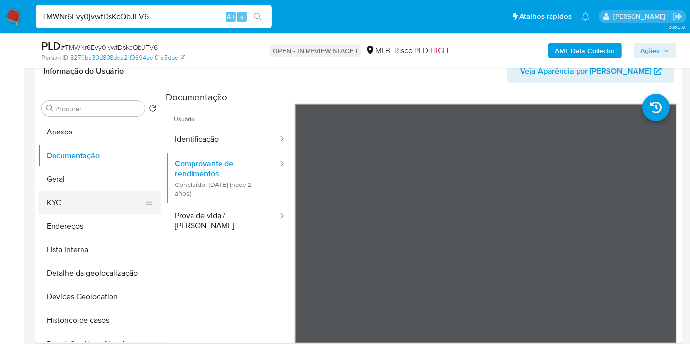
click at [111, 204] on button "KYC" at bounding box center [95, 203] width 115 height 24
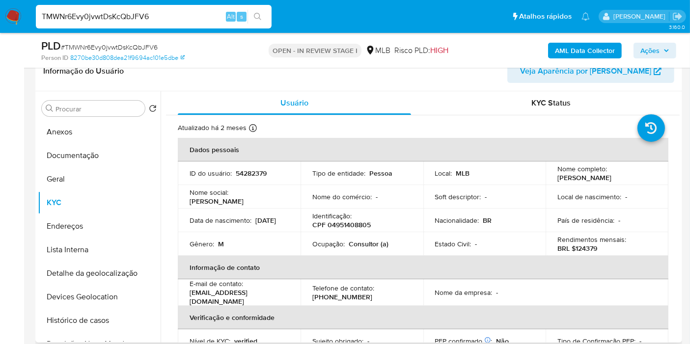
click at [370, 244] on p "Consultor (a)" at bounding box center [369, 244] width 40 height 9
drag, startPoint x: 386, startPoint y: 245, endPoint x: 348, endPoint y: 246, distance: 38.8
click at [348, 246] on div "Ocupação : Consultor (a)" at bounding box center [361, 244] width 99 height 9
copy p "Consultor (a)"
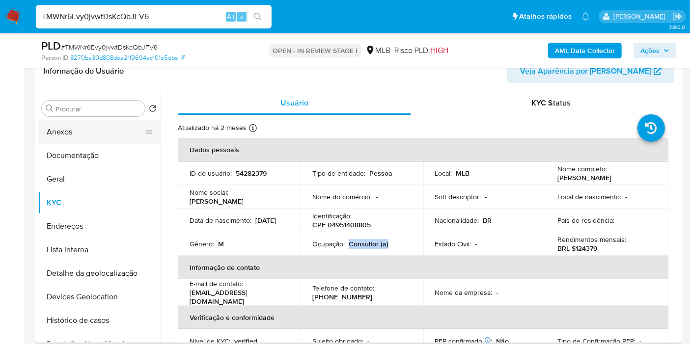
click at [80, 133] on button "Anexos" at bounding box center [95, 132] width 115 height 24
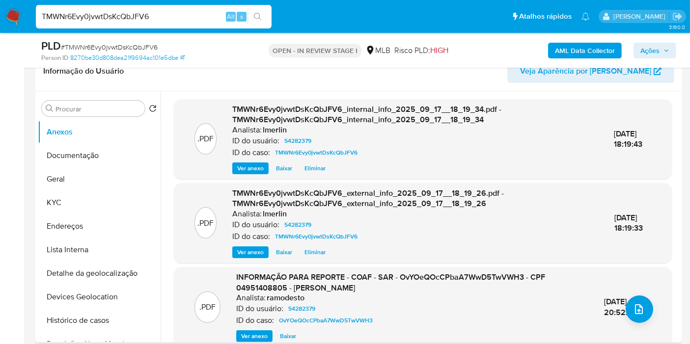
scroll to position [54, 0]
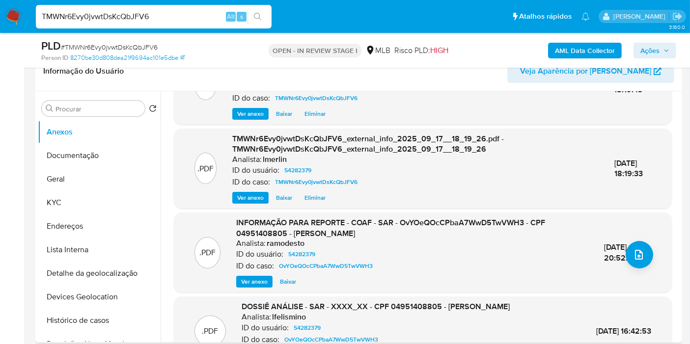
click at [255, 278] on span "Ver anexo" at bounding box center [254, 282] width 27 height 10
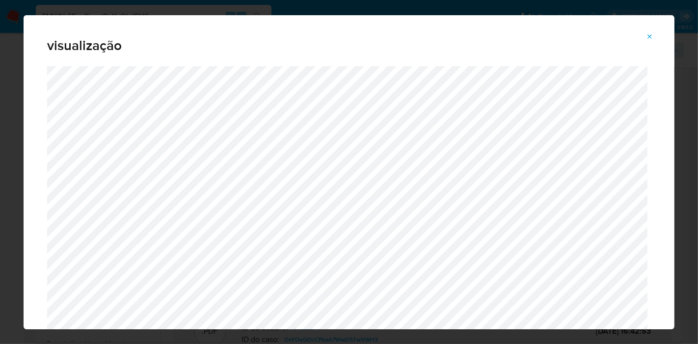
click at [649, 35] on icon "Attachment preview" at bounding box center [650, 37] width 8 height 8
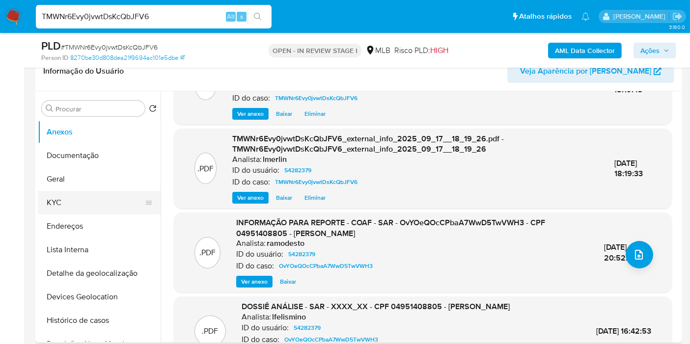
click at [88, 203] on button "KYC" at bounding box center [95, 203] width 115 height 24
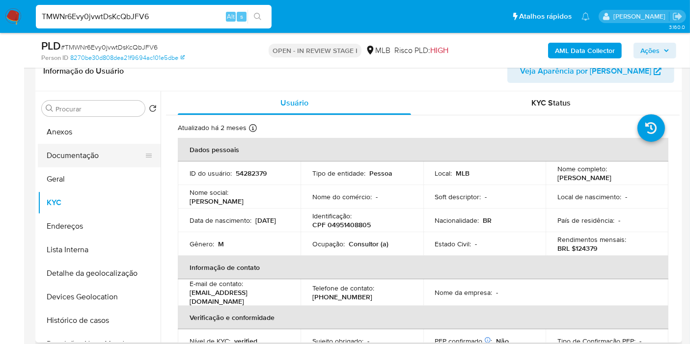
click at [101, 162] on button "Documentação" at bounding box center [95, 156] width 115 height 24
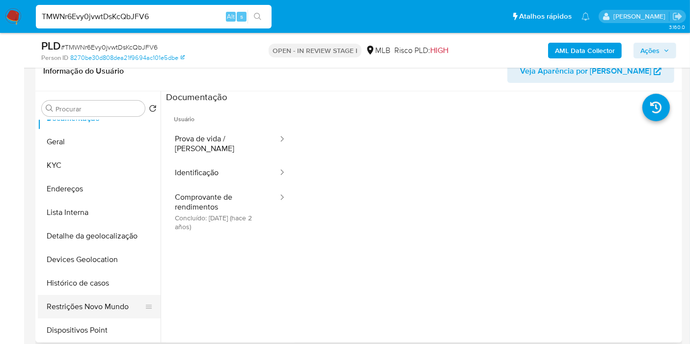
scroll to position [54, 0]
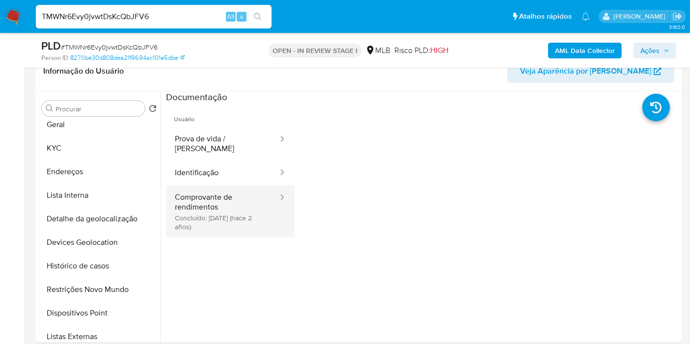
click at [203, 212] on button "Comprovante de rendimentos Concluído: 18/03/2024 (hace 2 años)" at bounding box center [222, 212] width 113 height 52
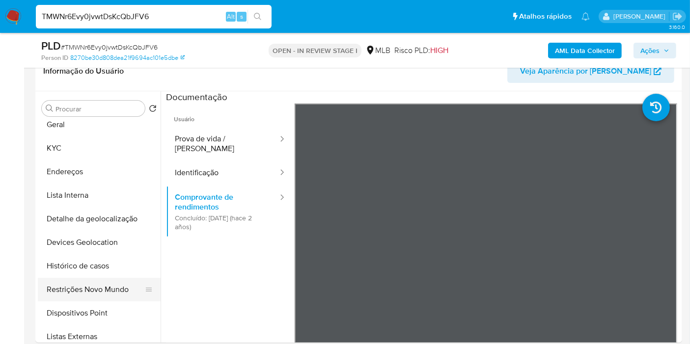
click at [102, 287] on button "Restrições Novo Mundo" at bounding box center [95, 290] width 115 height 24
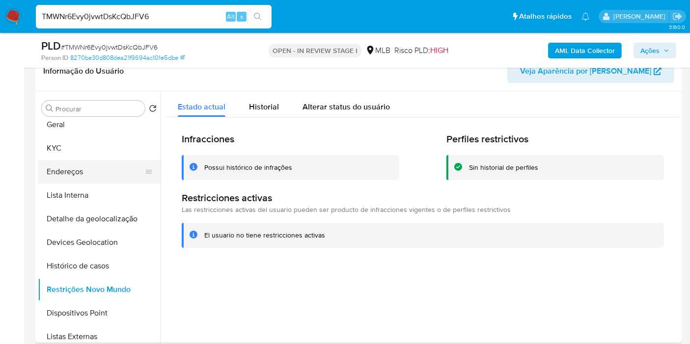
click at [89, 169] on button "Endereços" at bounding box center [95, 172] width 115 height 24
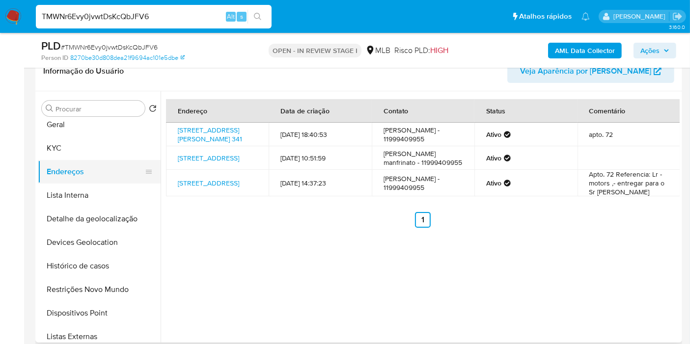
scroll to position [0, 0]
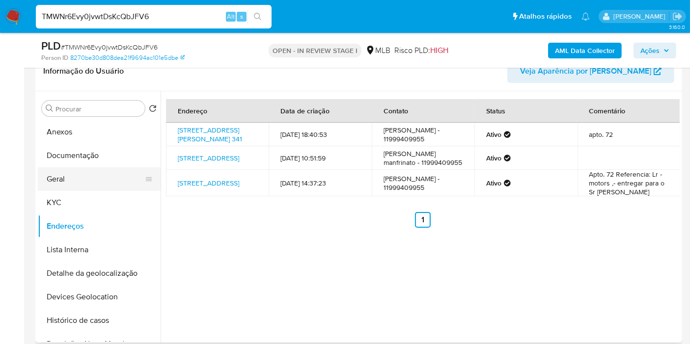
click at [77, 176] on button "Geral" at bounding box center [95, 179] width 115 height 24
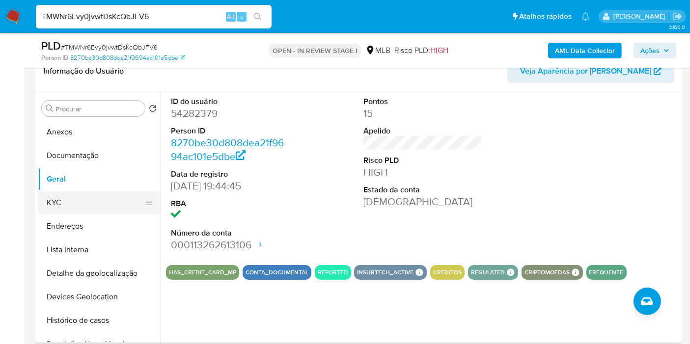
click at [69, 203] on button "KYC" at bounding box center [95, 203] width 115 height 24
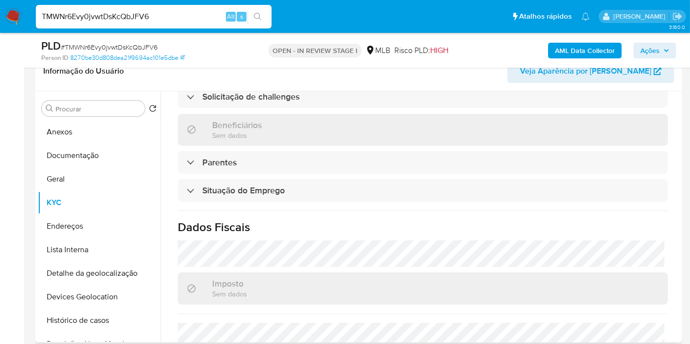
scroll to position [446, 0]
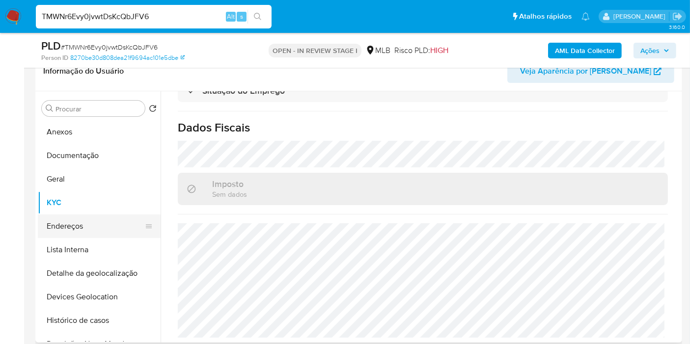
click at [113, 236] on button "Endereços" at bounding box center [95, 227] width 115 height 24
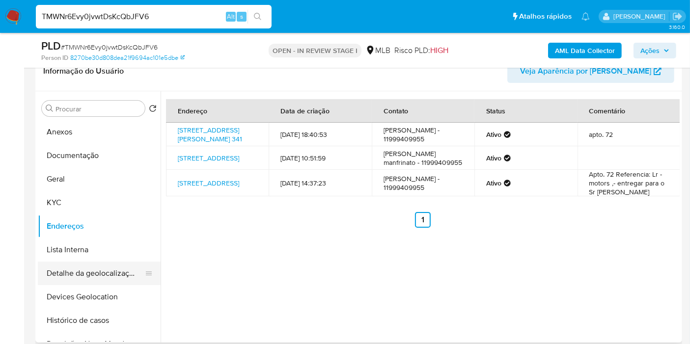
click at [73, 275] on button "Detalhe da geolocalização" at bounding box center [95, 274] width 115 height 24
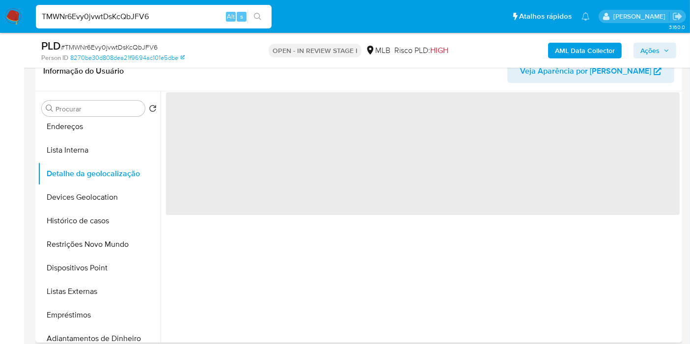
scroll to position [109, 0]
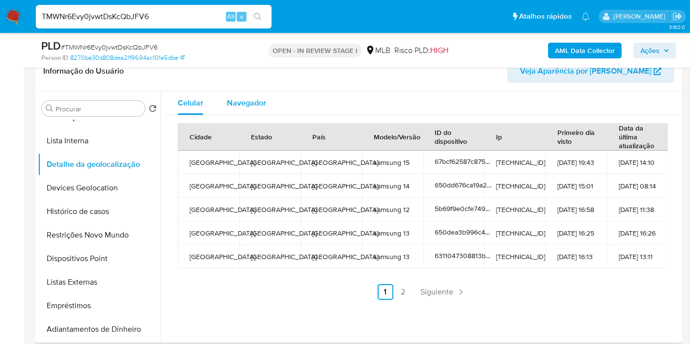
click at [255, 104] on span "Navegador" at bounding box center [246, 102] width 39 height 11
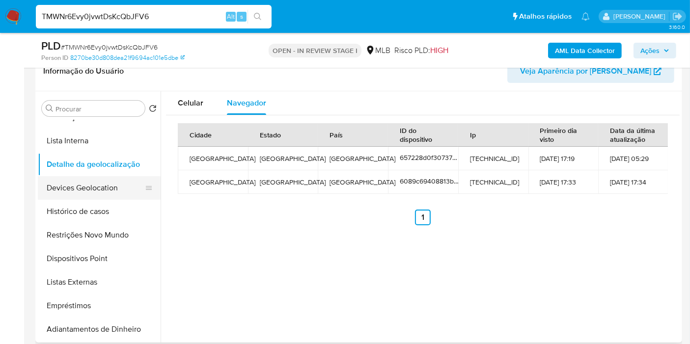
click at [94, 183] on button "Devices Geolocation" at bounding box center [95, 188] width 115 height 24
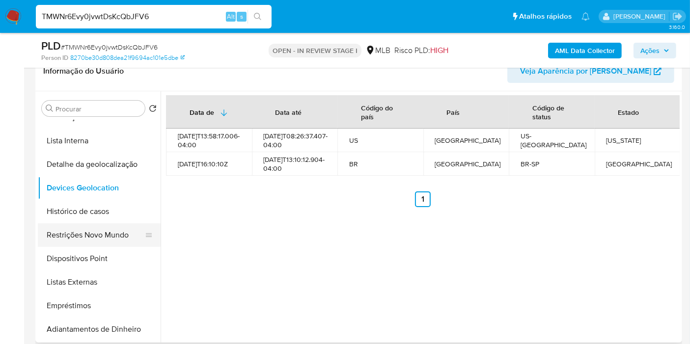
click at [108, 236] on button "Restrições Novo Mundo" at bounding box center [95, 235] width 115 height 24
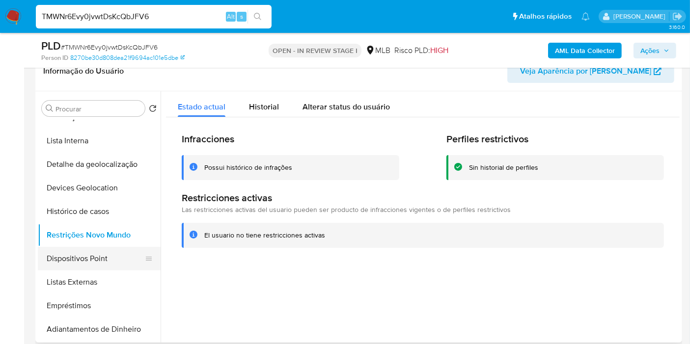
click at [109, 264] on button "Dispositivos Point" at bounding box center [95, 259] width 115 height 24
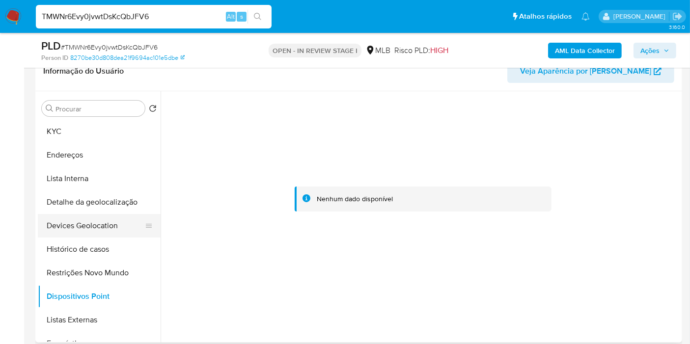
scroll to position [54, 0]
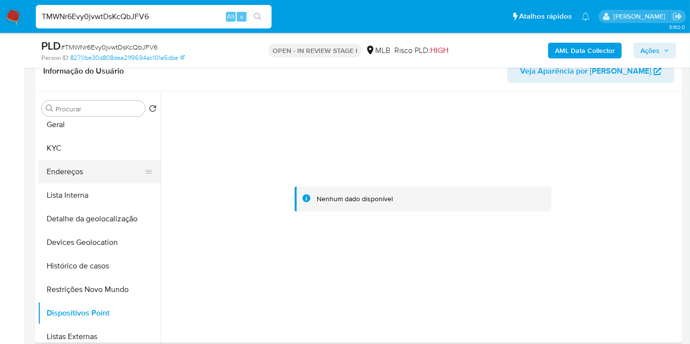
click at [91, 173] on button "Endereços" at bounding box center [95, 172] width 115 height 24
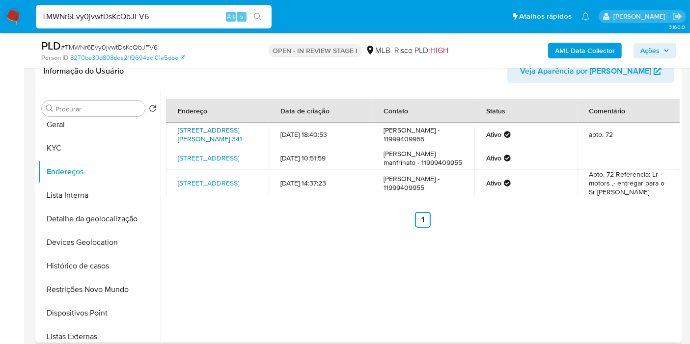
click at [211, 128] on link "Rua Sócrates 341, São Paulo, São Paulo, 04671071, Brasil 341" at bounding box center [210, 134] width 64 height 19
click at [79, 141] on button "KYC" at bounding box center [95, 148] width 115 height 24
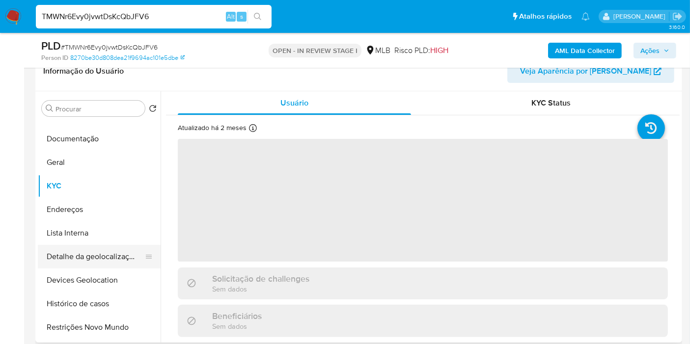
scroll to position [0, 0]
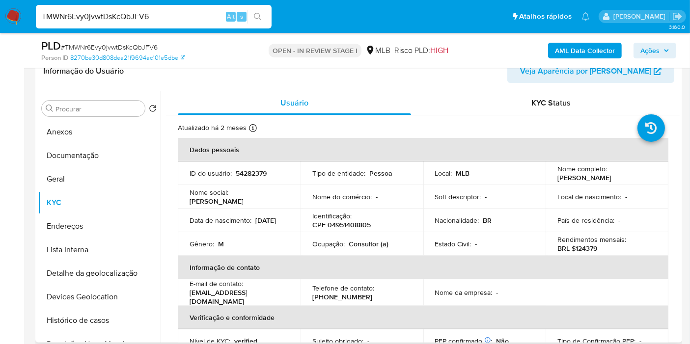
click at [334, 225] on p "CPF 04951408805" at bounding box center [341, 224] width 58 height 9
copy p "04951408805"
click at [71, 138] on button "Anexos" at bounding box center [95, 132] width 115 height 24
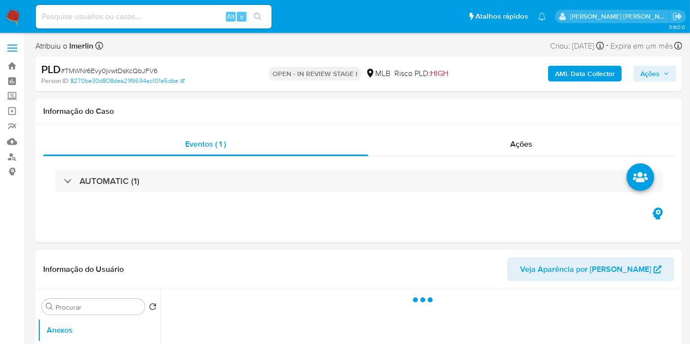
select select "10"
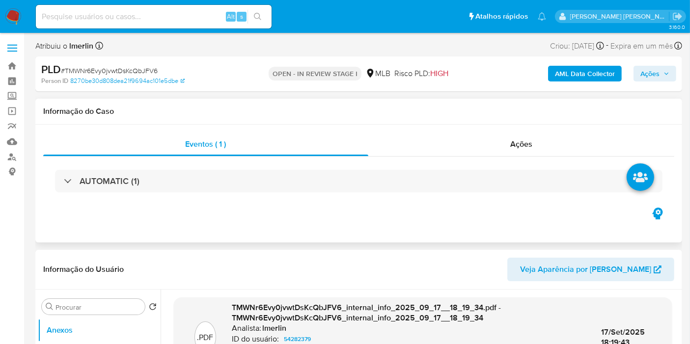
click at [292, 201] on div "AUTOMATIC (1)" at bounding box center [358, 181] width 631 height 49
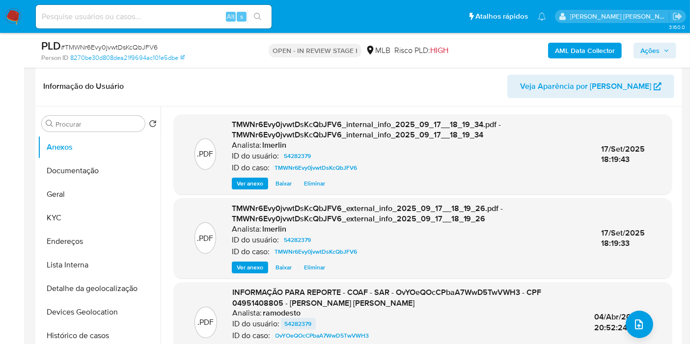
scroll to position [163, 0]
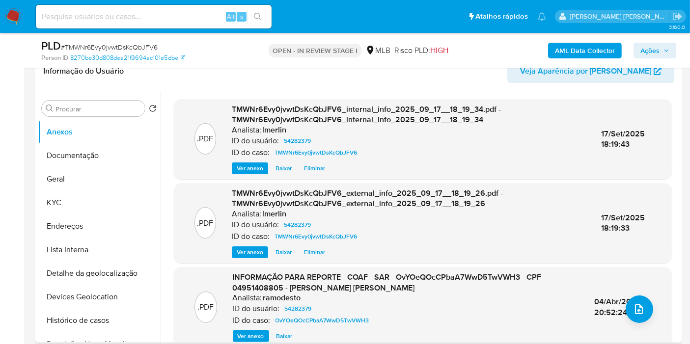
click at [251, 335] on span "Ver anexo" at bounding box center [251, 336] width 27 height 10
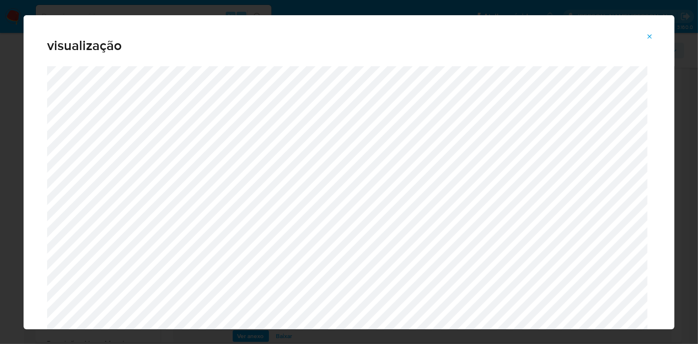
click at [650, 38] on icon "Attachment preview" at bounding box center [650, 37] width 8 height 8
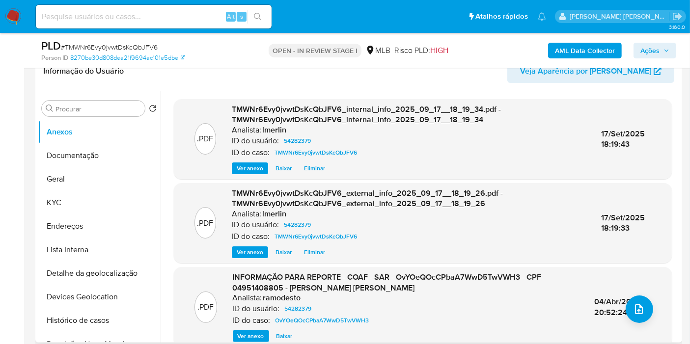
drag, startPoint x: 256, startPoint y: 333, endPoint x: 272, endPoint y: 290, distance: 46.1
click at [256, 333] on span "Ver anexo" at bounding box center [251, 336] width 27 height 10
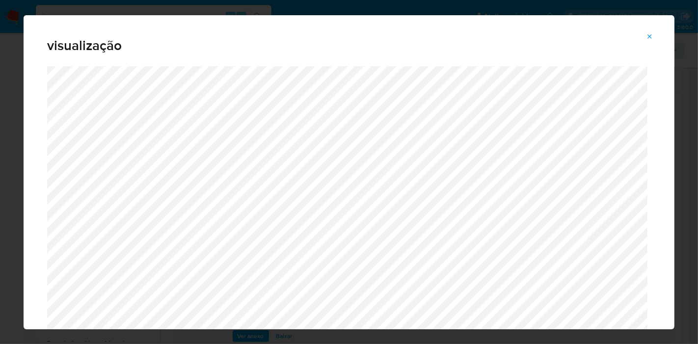
click at [649, 38] on icon "Attachment preview" at bounding box center [650, 36] width 4 height 4
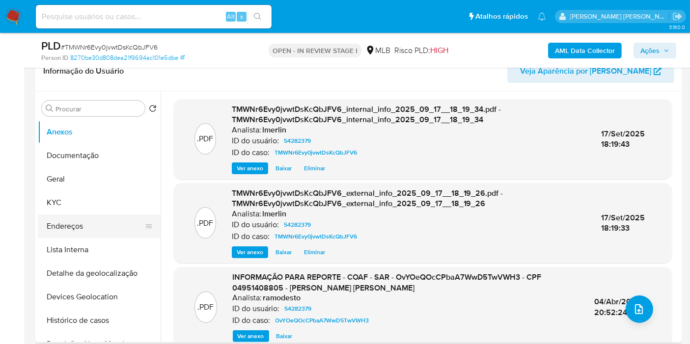
click at [108, 223] on button "Endereços" at bounding box center [95, 227] width 115 height 24
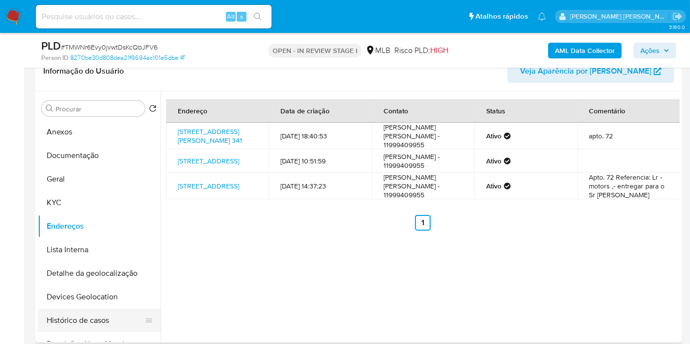
click at [89, 317] on button "Histórico de casos" at bounding box center [95, 321] width 115 height 24
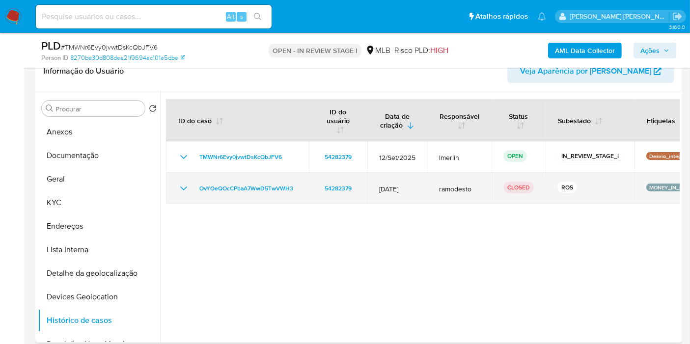
click at [189, 186] on icon "Mostrar/Ocultar" at bounding box center [184, 189] width 12 height 12
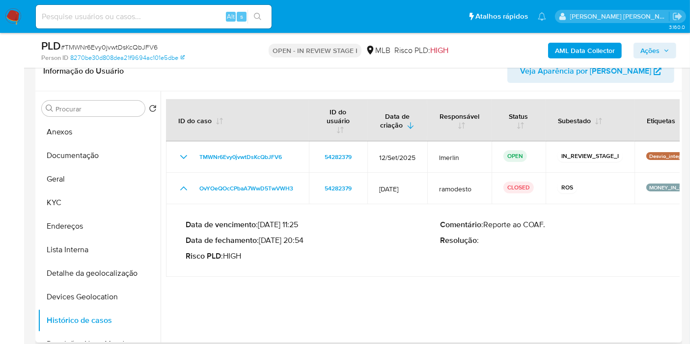
drag, startPoint x: 303, startPoint y: 240, endPoint x: 264, endPoint y: 239, distance: 39.3
click at [264, 239] on p "Data de fechamento : 04/04/2024 20:54" at bounding box center [313, 241] width 254 height 10
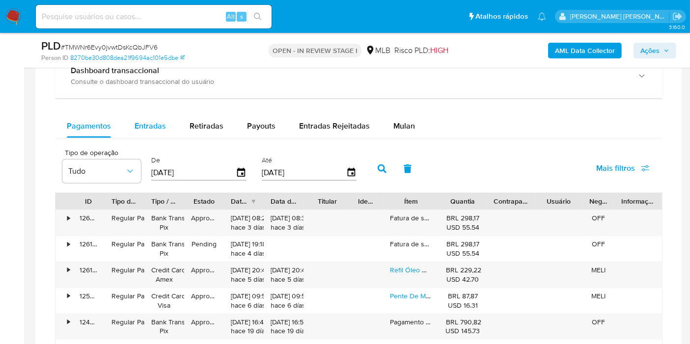
scroll to position [709, 0]
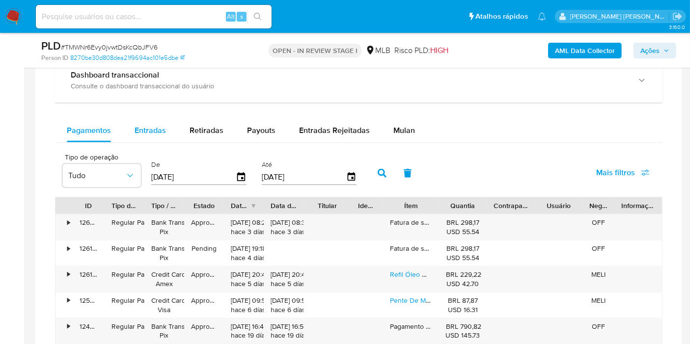
drag, startPoint x: 136, startPoint y: 130, endPoint x: 171, endPoint y: 136, distance: 36.4
click at [136, 131] on span "Entradas" at bounding box center [150, 130] width 31 height 11
select select "10"
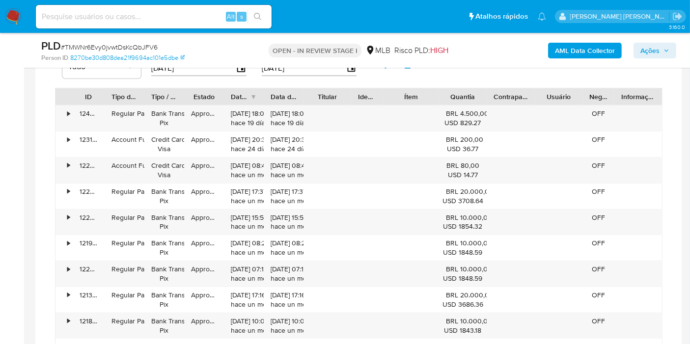
scroll to position [927, 0]
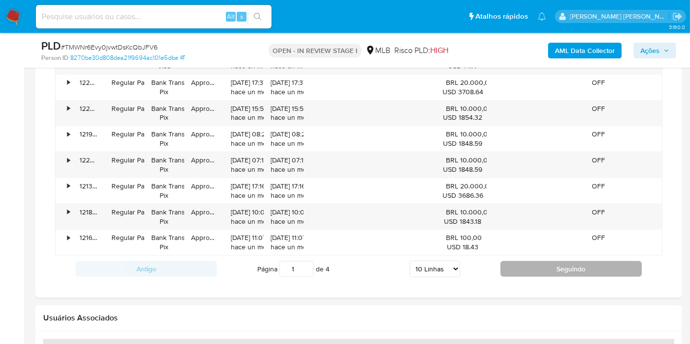
click at [519, 264] on button "Seguindo" at bounding box center [570, 269] width 141 height 16
type input "2"
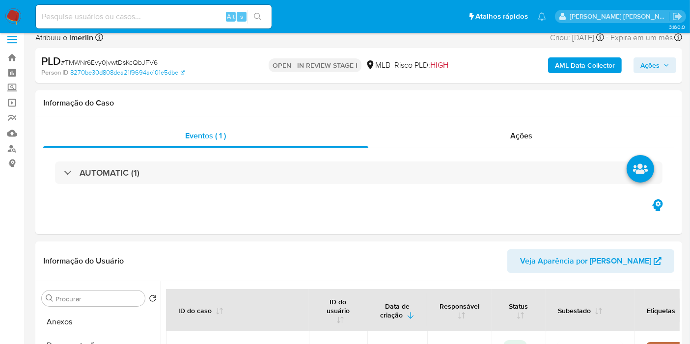
scroll to position [0, 0]
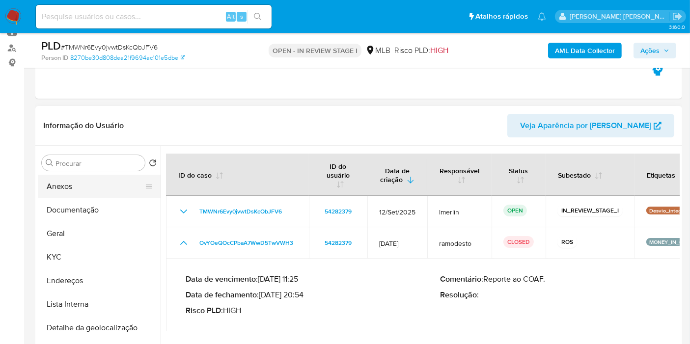
click at [115, 180] on button "Anexos" at bounding box center [95, 187] width 115 height 24
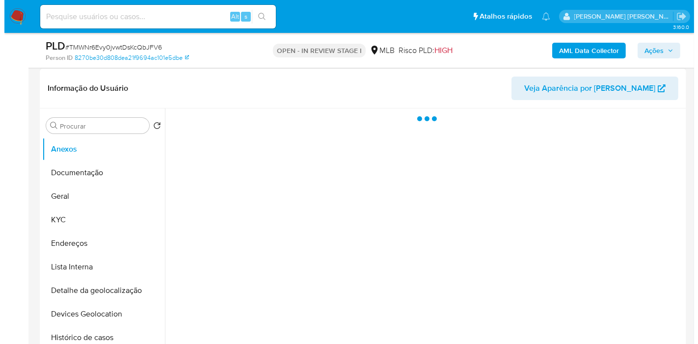
scroll to position [163, 0]
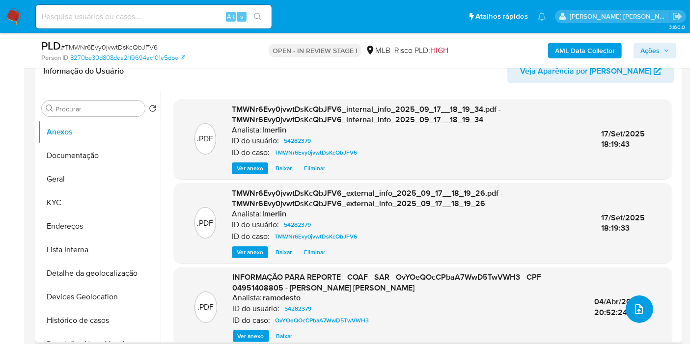
click at [634, 308] on icon "upload-file" at bounding box center [639, 309] width 12 height 12
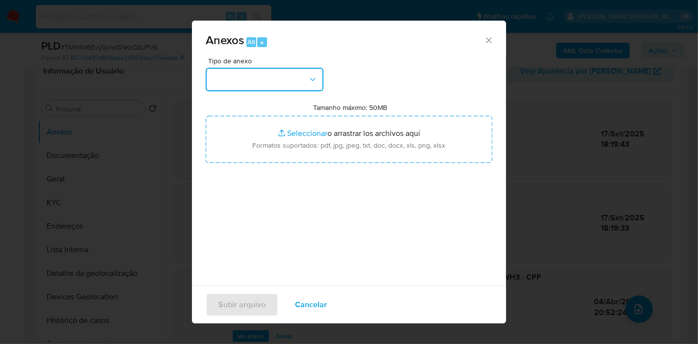
click at [279, 84] on button "button" at bounding box center [265, 80] width 118 height 24
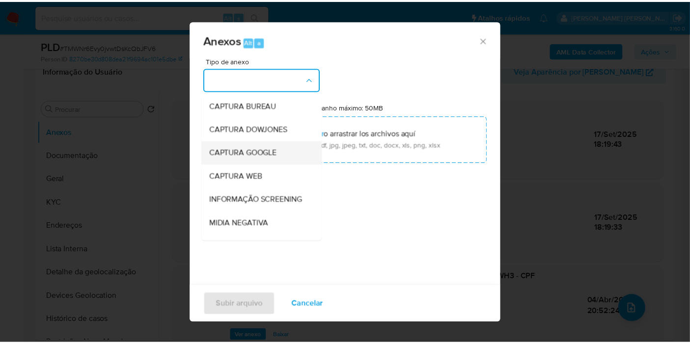
scroll to position [109, 0]
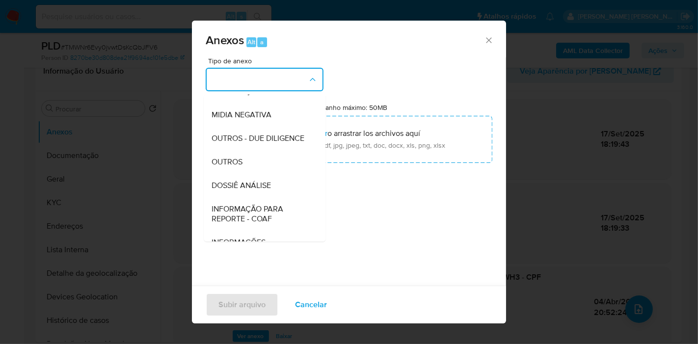
drag, startPoint x: 276, startPoint y: 205, endPoint x: 325, endPoint y: 169, distance: 60.4
click at [277, 197] on div "DOSSIÊ ANÁLISE" at bounding box center [262, 186] width 100 height 24
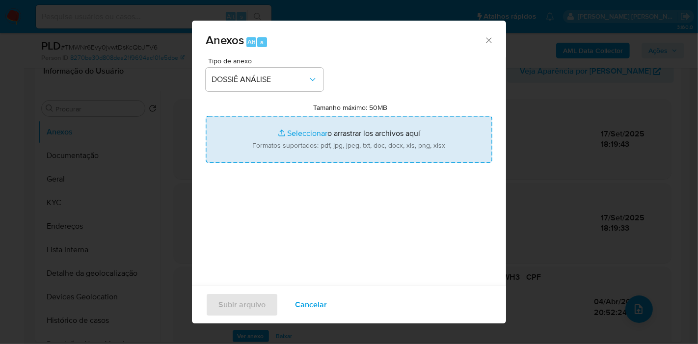
click at [387, 138] on input "Tamanho máximo: 50MB Seleccionar archivos" at bounding box center [349, 139] width 287 height 47
type input "C:\fakepath\Mulan 54282379_2025_09_18_07_37_56.xlsx"
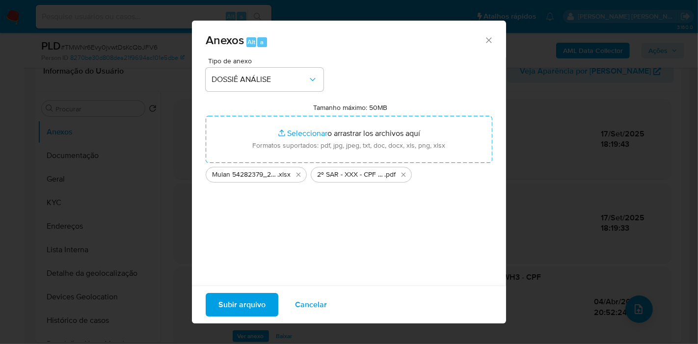
click at [261, 299] on span "Subir arquivo" at bounding box center [241, 305] width 47 height 22
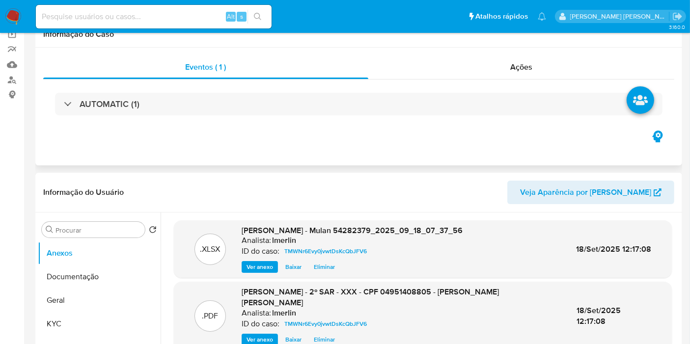
scroll to position [0, 0]
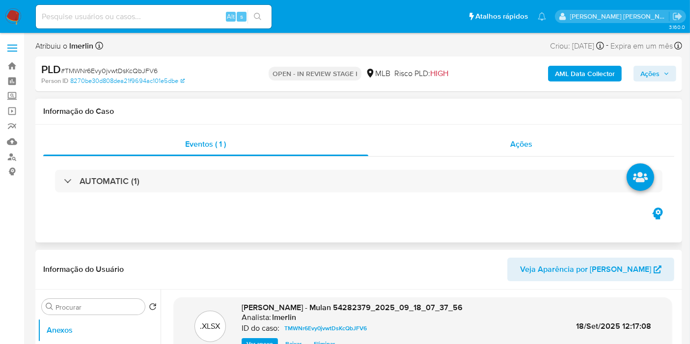
click at [567, 148] on div "Ações" at bounding box center [521, 145] width 306 height 24
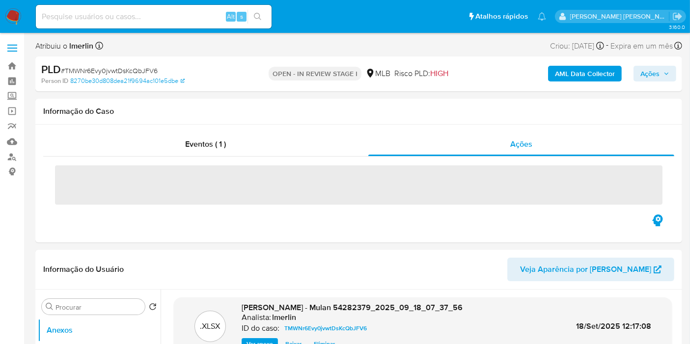
click at [660, 76] on span "Ações" at bounding box center [654, 74] width 29 height 14
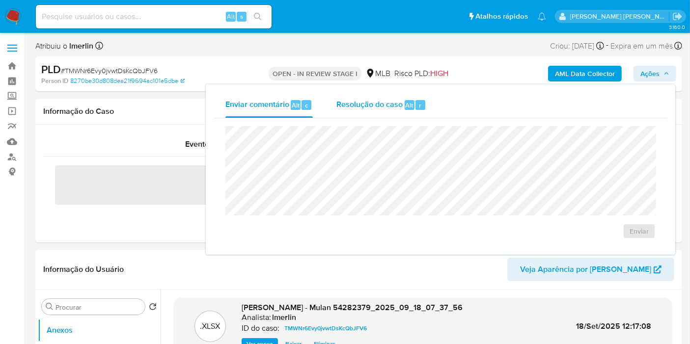
click at [366, 109] on span "Resolução do caso" at bounding box center [369, 104] width 66 height 11
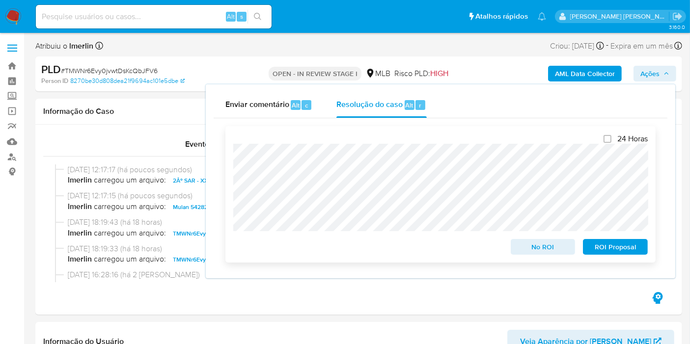
click at [602, 247] on span "ROI Proposal" at bounding box center [615, 247] width 51 height 14
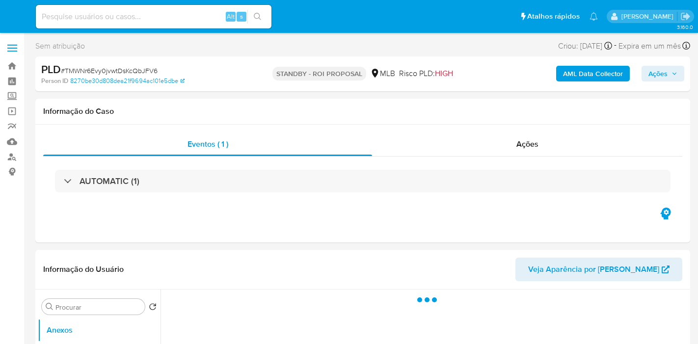
select select "10"
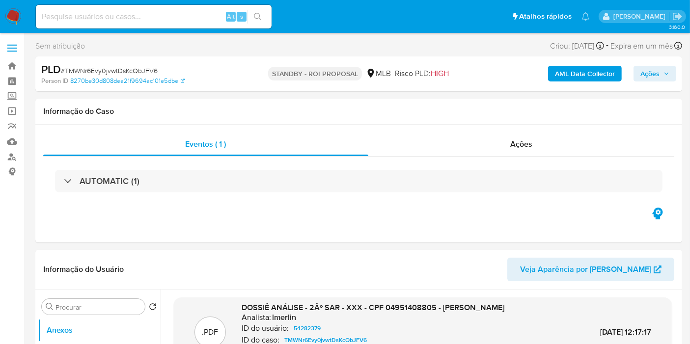
click at [158, 12] on input at bounding box center [154, 16] width 236 height 13
paste input "IYVru4QCBPUpSFm3nWGxjlvd"
type input "IYVru4QCBPUpSFm3nWGxjlvd"
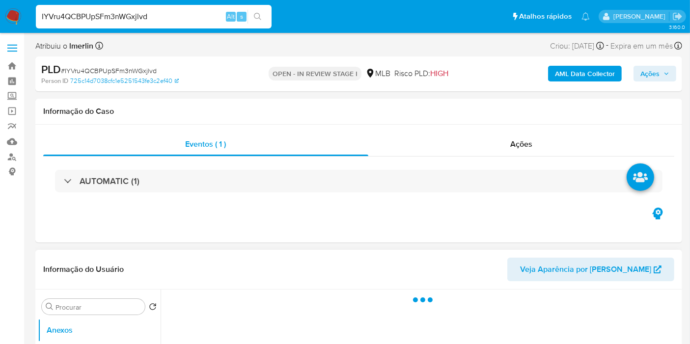
select select "10"
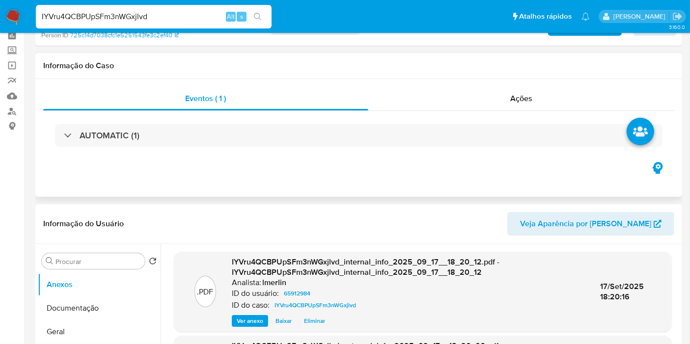
scroll to position [109, 0]
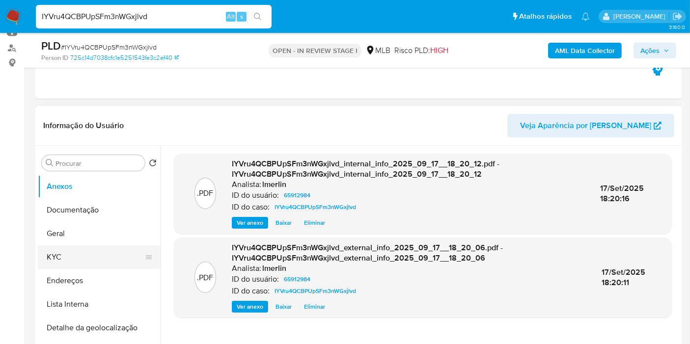
click at [109, 262] on button "KYC" at bounding box center [95, 257] width 115 height 24
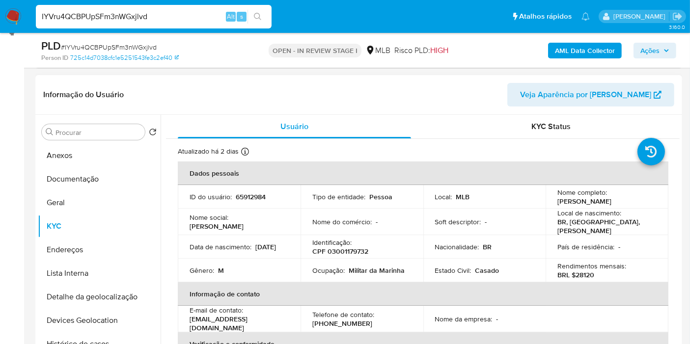
scroll to position [163, 0]
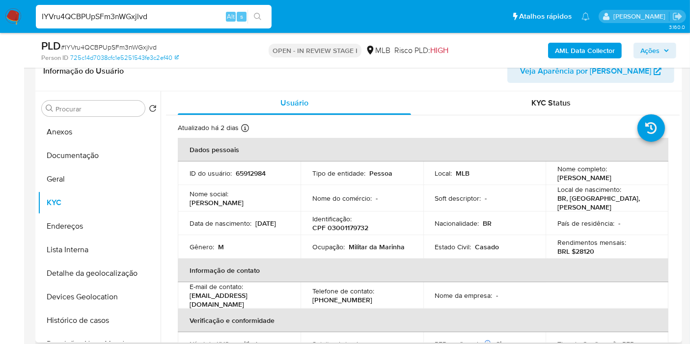
click at [349, 223] on p "CPF 03001179732" at bounding box center [340, 227] width 56 height 9
copy p "03001179732"
click at [98, 311] on button "Histórico de casos" at bounding box center [95, 321] width 115 height 24
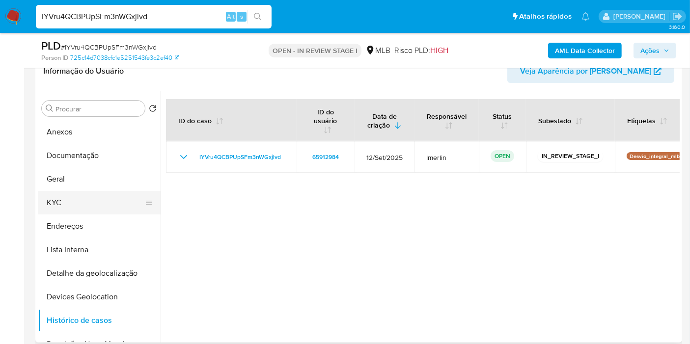
click at [84, 209] on button "KYC" at bounding box center [95, 203] width 115 height 24
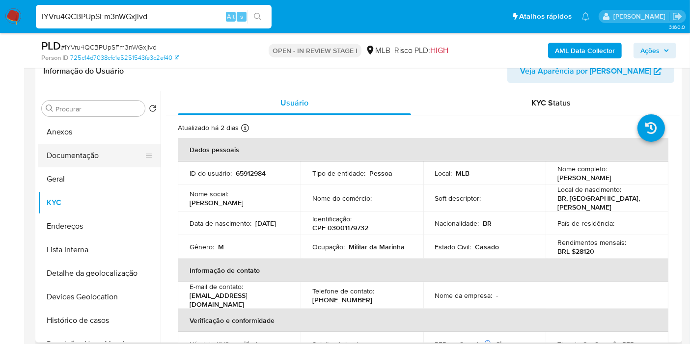
click at [114, 144] on button "Documentação" at bounding box center [95, 156] width 115 height 24
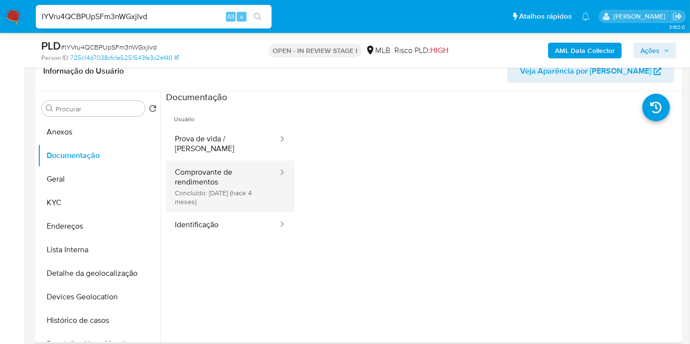
click at [236, 194] on button "Comprovante de rendimentos Concluído: [DATE] (hace 4 meses)" at bounding box center [222, 187] width 113 height 52
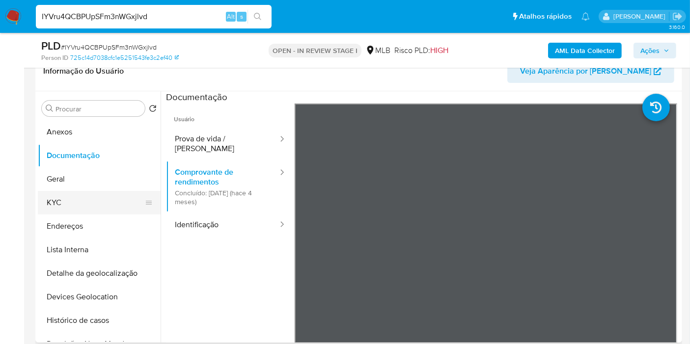
click at [64, 208] on button "KYC" at bounding box center [95, 203] width 115 height 24
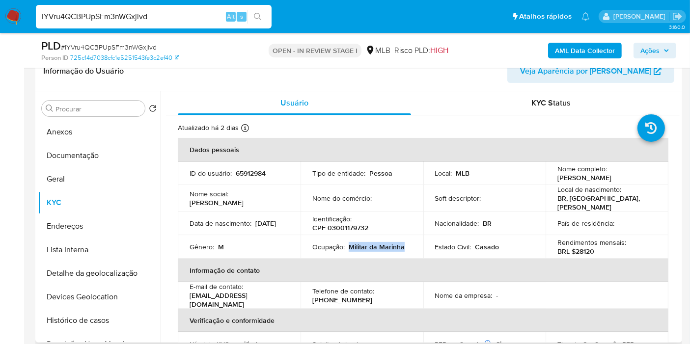
drag, startPoint x: 348, startPoint y: 244, endPoint x: 412, endPoint y: 243, distance: 64.3
click at [412, 243] on td "Ocupação : Militar da Marinha" at bounding box center [361, 247] width 123 height 24
copy p "Militar da Marinha"
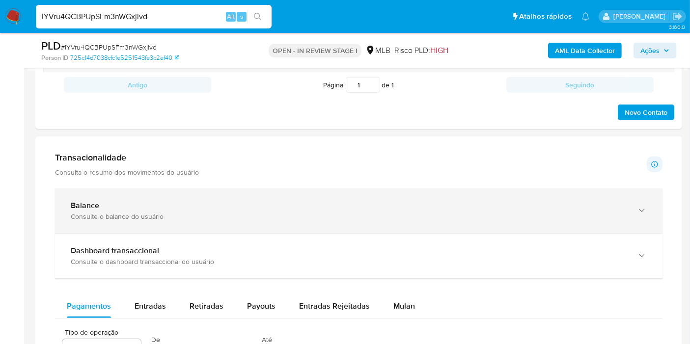
click at [240, 195] on div "Balance Consulte o balance do usuário" at bounding box center [358, 211] width 607 height 45
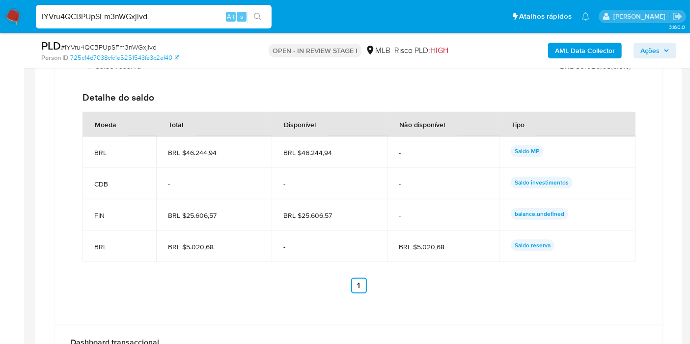
scroll to position [872, 0]
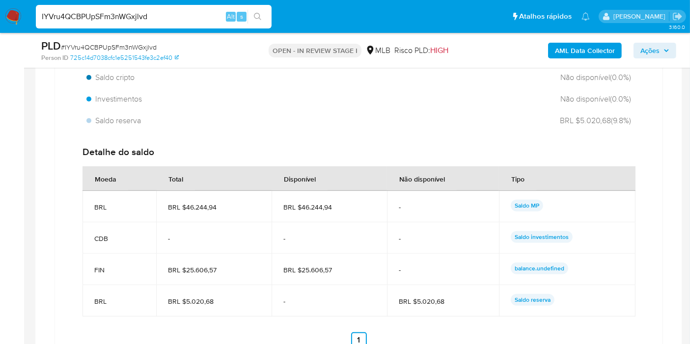
drag, startPoint x: 186, startPoint y: 269, endPoint x: 218, endPoint y: 269, distance: 32.9
click at [218, 269] on span "BRL $25.606,57" at bounding box center [214, 270] width 92 height 9
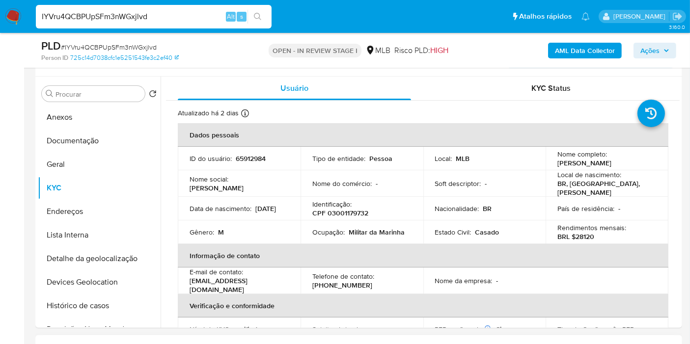
scroll to position [163, 0]
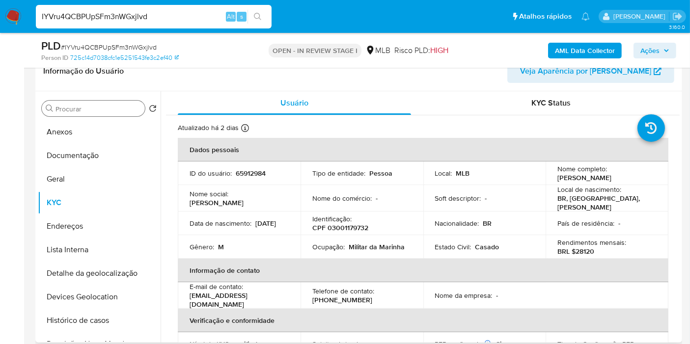
click at [91, 103] on div "Procurar" at bounding box center [93, 109] width 103 height 16
click at [91, 109] on input "Procurar" at bounding box center [97, 109] width 85 height 9
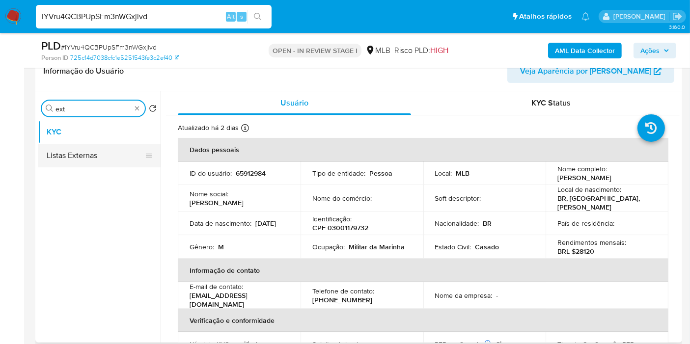
type input "ext"
click at [99, 163] on button "Listas Externas" at bounding box center [95, 156] width 115 height 24
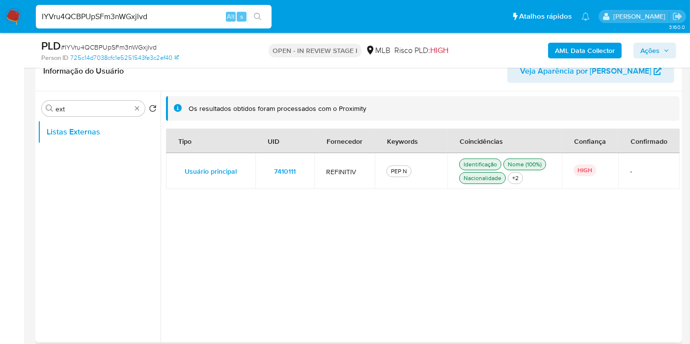
click at [279, 172] on span "7410111" at bounding box center [285, 171] width 22 height 14
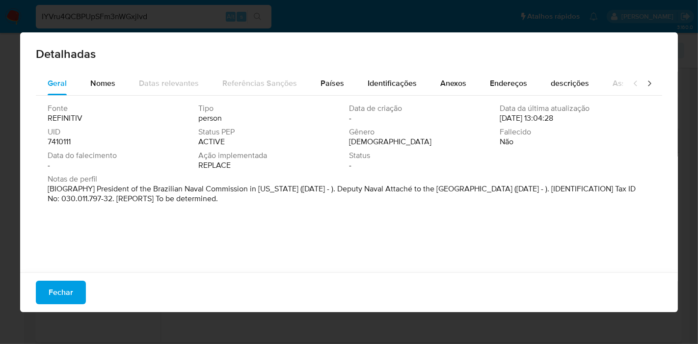
click at [191, 190] on p "[BIOGRAPHY] President of the Brazilian Naval Commission in [US_STATE] ([DATE] -…" at bounding box center [348, 194] width 601 height 20
click at [66, 288] on span "Fechar" at bounding box center [61, 293] width 25 height 22
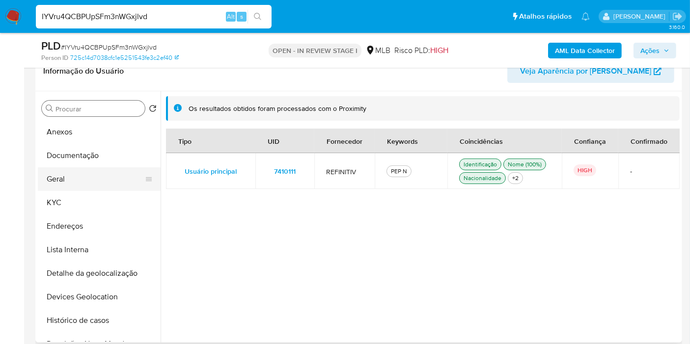
click at [84, 176] on button "Geral" at bounding box center [95, 179] width 115 height 24
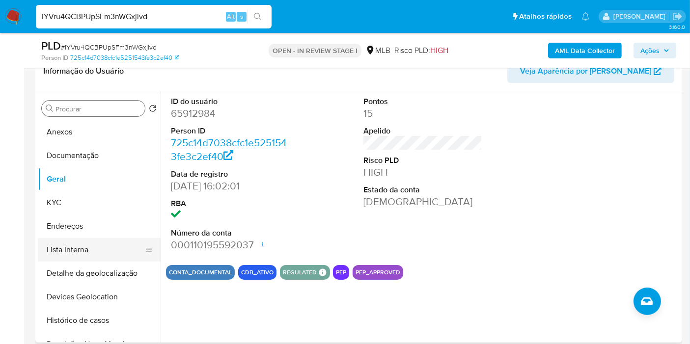
scroll to position [109, 0]
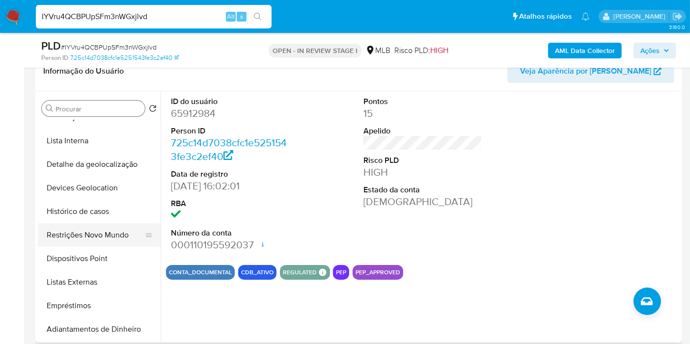
click at [105, 235] on button "Restrições Novo Mundo" at bounding box center [95, 235] width 115 height 24
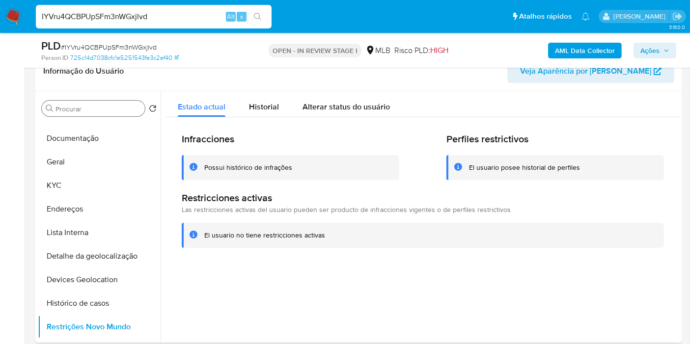
scroll to position [0, 0]
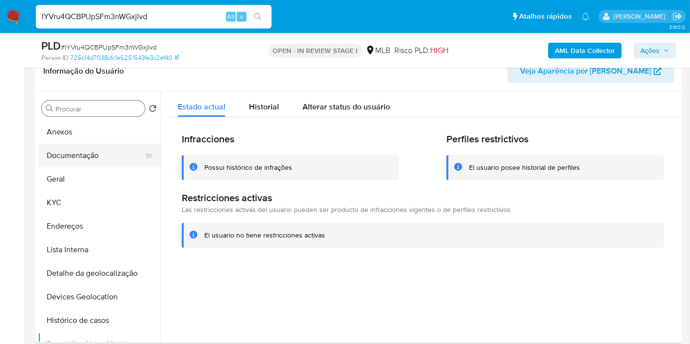
click at [106, 154] on button "Documentação" at bounding box center [95, 156] width 115 height 24
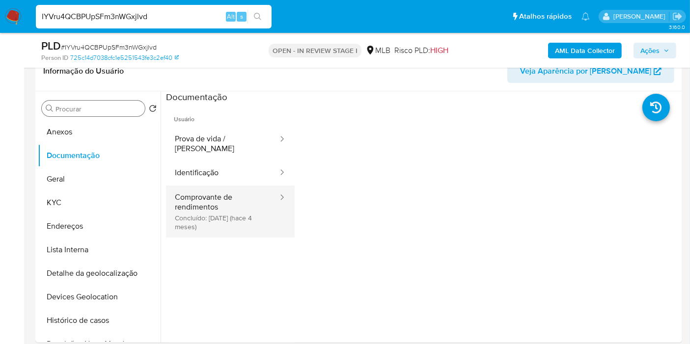
click at [250, 219] on button "Comprovante de rendimentos Concluído: [DATE] (hace 4 meses)" at bounding box center [222, 212] width 113 height 52
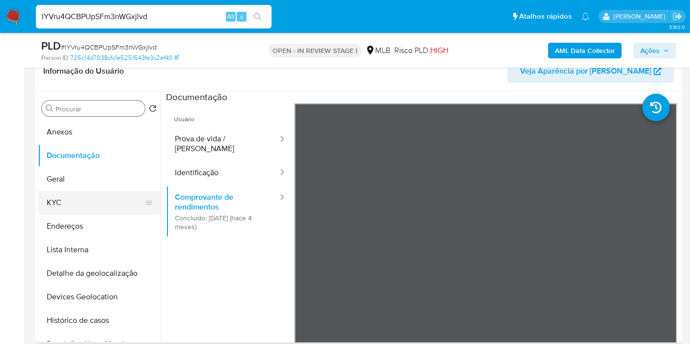
click at [105, 202] on button "KYC" at bounding box center [95, 203] width 115 height 24
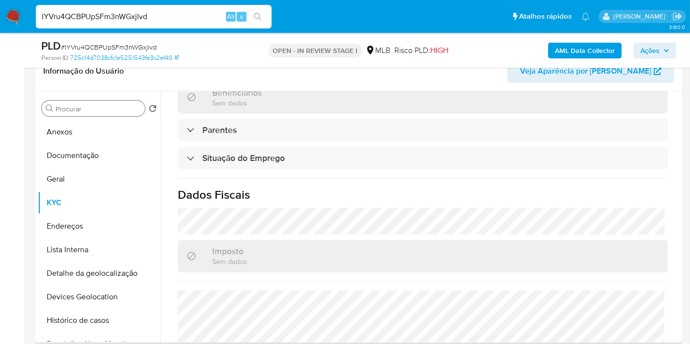
scroll to position [436, 0]
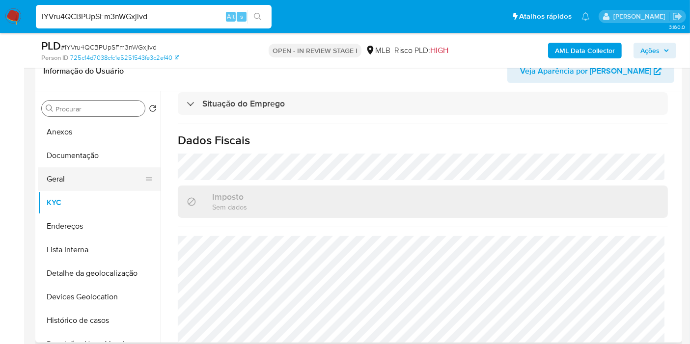
click at [84, 175] on button "Geral" at bounding box center [95, 179] width 115 height 24
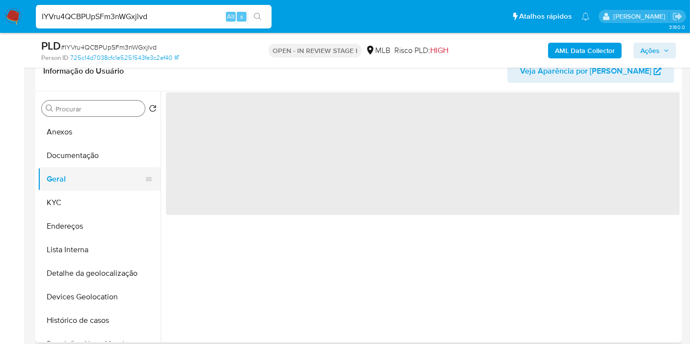
scroll to position [0, 0]
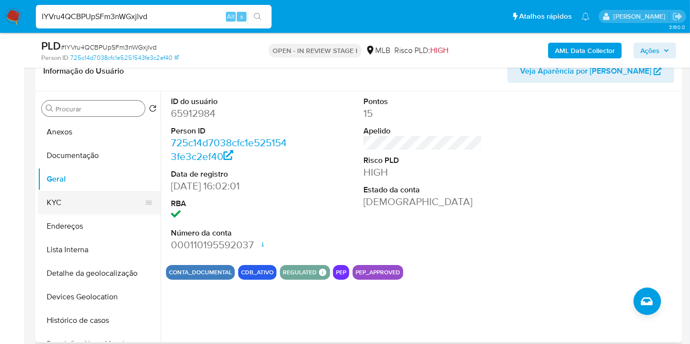
click at [89, 203] on button "KYC" at bounding box center [95, 203] width 115 height 24
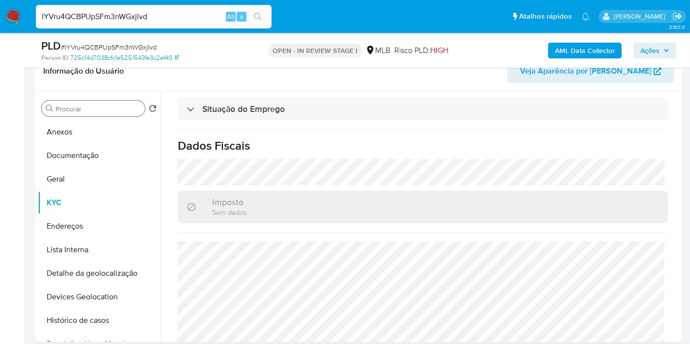
scroll to position [446, 0]
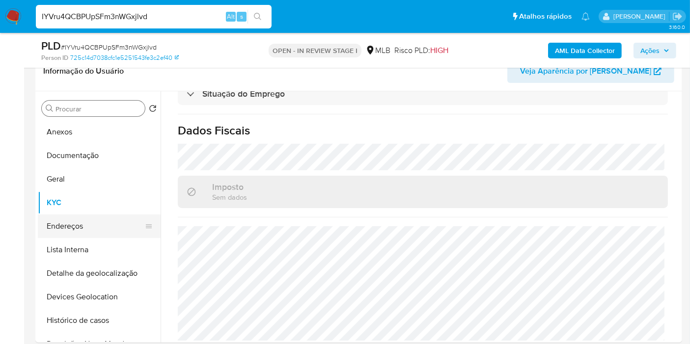
click at [78, 223] on button "Endereços" at bounding box center [95, 227] width 115 height 24
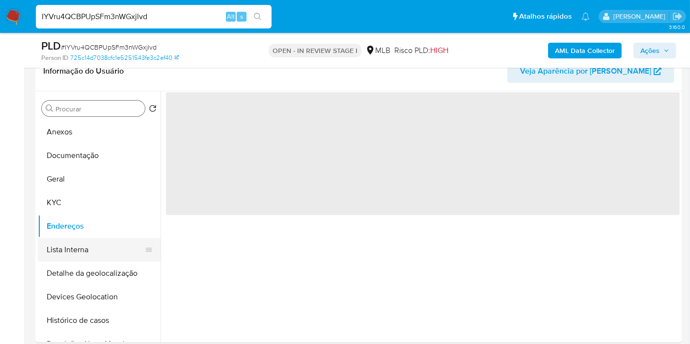
scroll to position [0, 0]
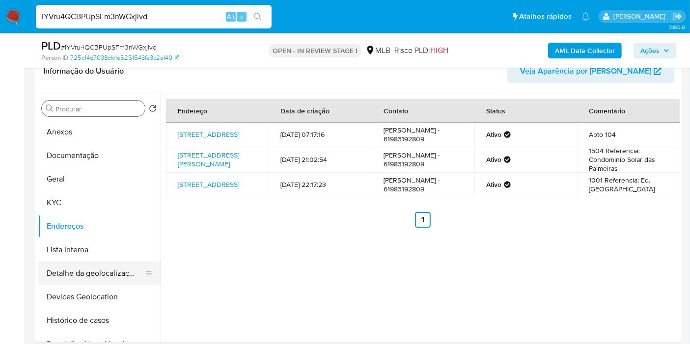
click at [92, 272] on button "Detalhe da geolocalização" at bounding box center [95, 274] width 115 height 24
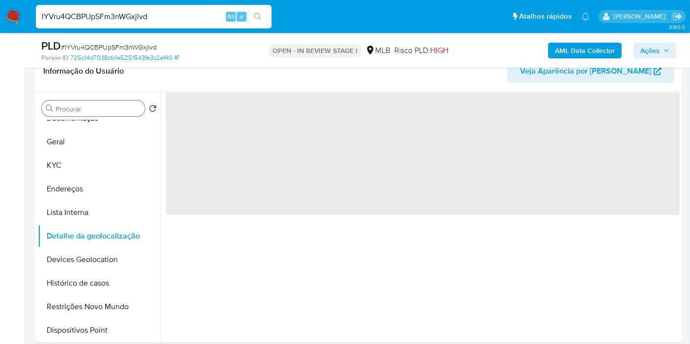
scroll to position [54, 0]
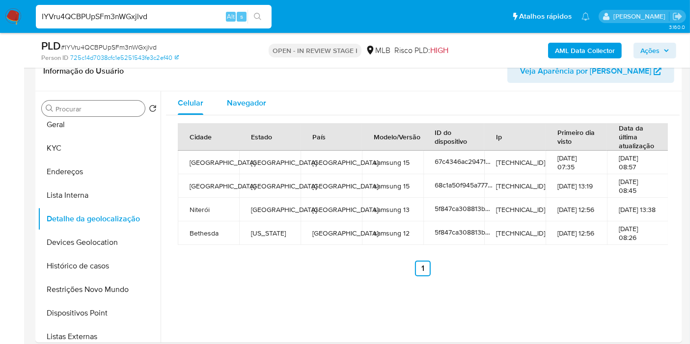
click at [244, 99] on span "Navegador" at bounding box center [246, 102] width 39 height 11
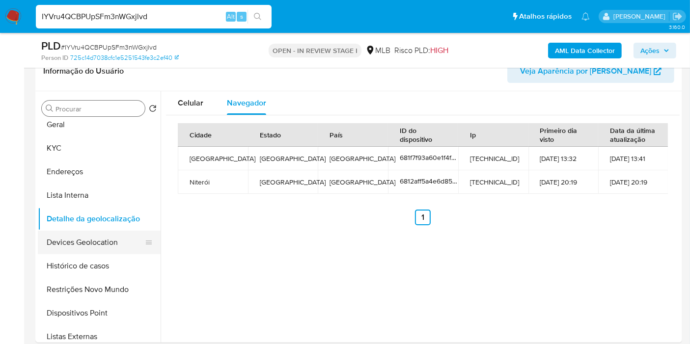
click at [83, 233] on button "Devices Geolocation" at bounding box center [95, 243] width 115 height 24
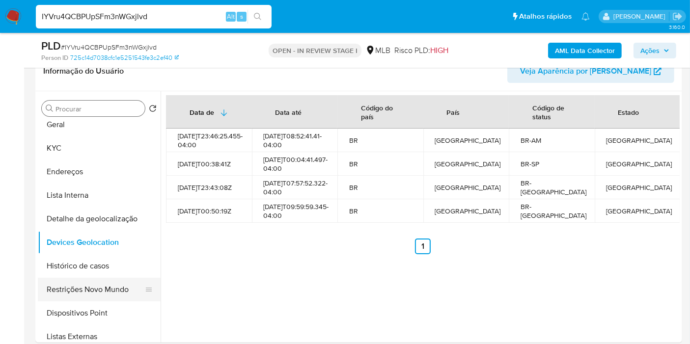
click at [107, 287] on button "Restrições Novo Mundo" at bounding box center [95, 290] width 115 height 24
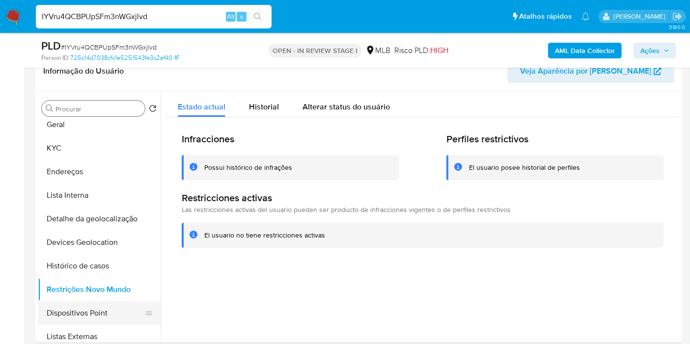
click at [96, 320] on button "Dispositivos Point" at bounding box center [95, 313] width 115 height 24
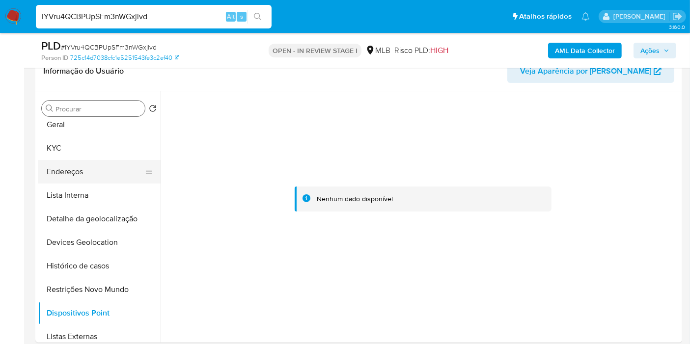
click at [92, 174] on button "Endereços" at bounding box center [95, 172] width 115 height 24
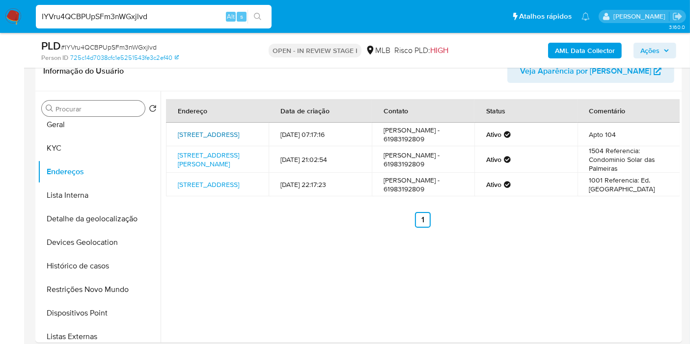
click at [218, 134] on link "Rua Nossa Senhora Das Mercês 124, Niterói, Rio De Janeiro, 24130050, Brasil 124" at bounding box center [208, 135] width 61 height 10
click at [56, 148] on button "KYC" at bounding box center [95, 148] width 115 height 24
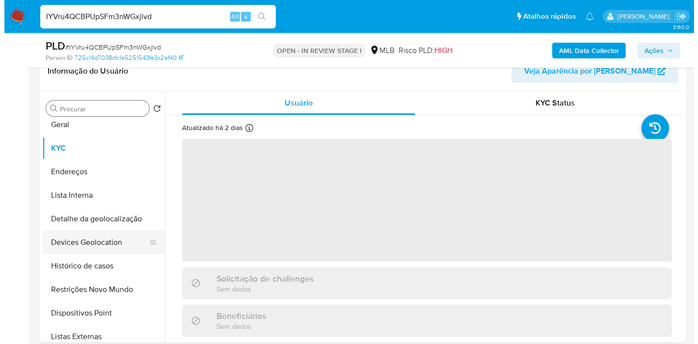
scroll to position [0, 0]
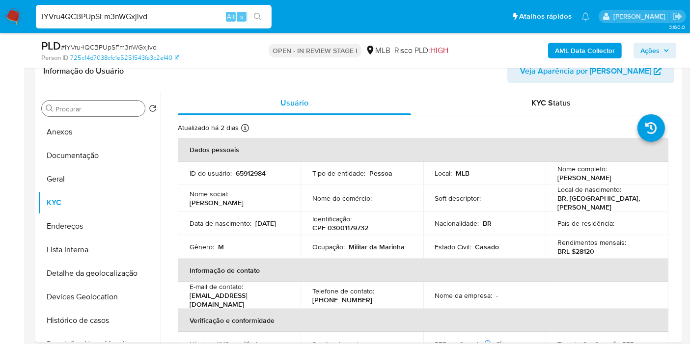
click at [353, 226] on p "CPF 03001179732" at bounding box center [340, 227] width 56 height 9
copy p "03001179732"
click at [109, 105] on input "Procurar" at bounding box center [97, 109] width 85 height 9
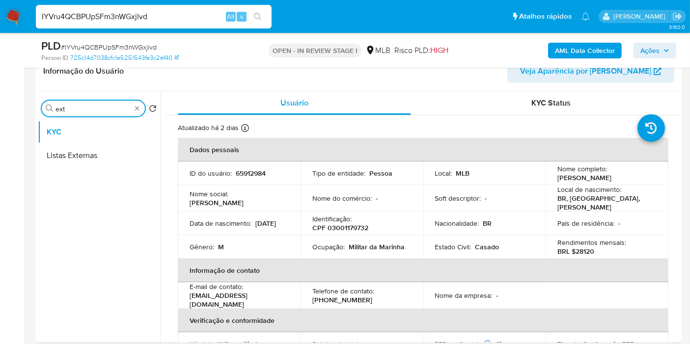
type input "ext"
click at [100, 168] on ul "KYC Listas Externas" at bounding box center [99, 230] width 123 height 221
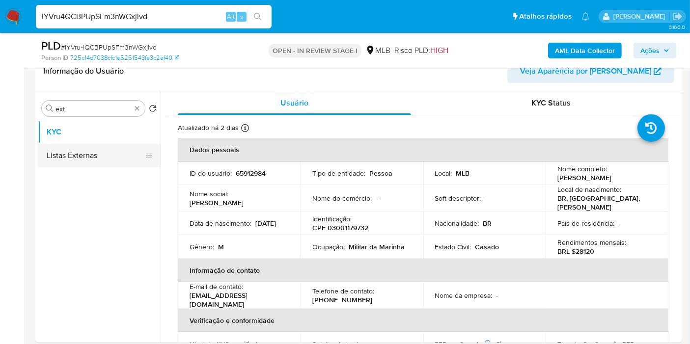
click at [100, 163] on button "Listas Externas" at bounding box center [95, 156] width 115 height 24
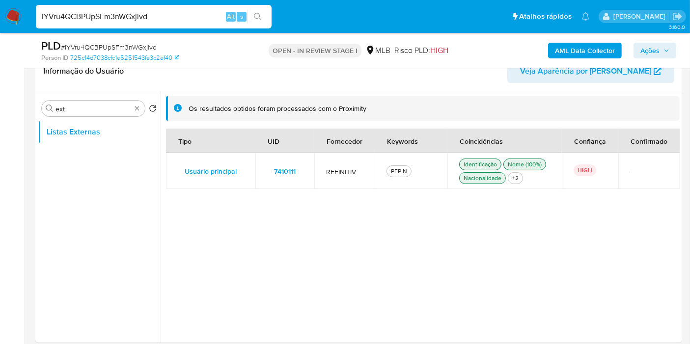
click at [300, 174] on button "7410111" at bounding box center [284, 171] width 35 height 16
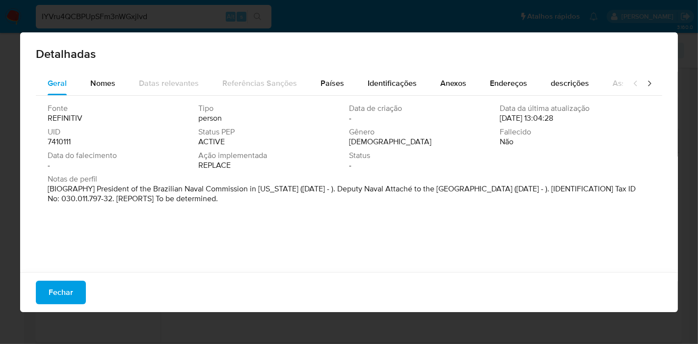
click at [57, 297] on span "Fechar" at bounding box center [61, 293] width 25 height 22
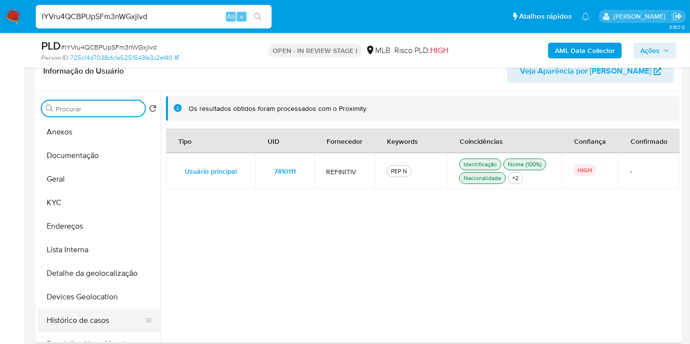
click at [95, 320] on button "Histórico de casos" at bounding box center [95, 321] width 115 height 24
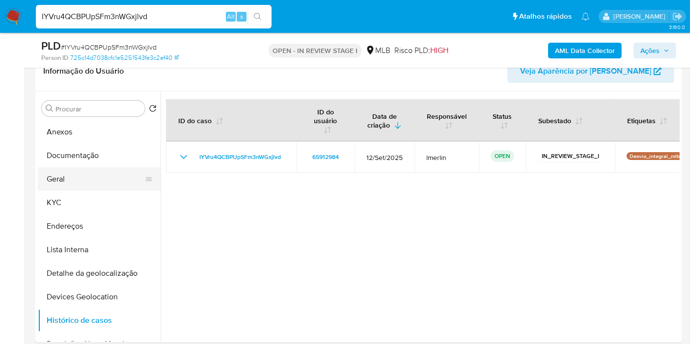
click at [82, 179] on button "Geral" at bounding box center [95, 179] width 115 height 24
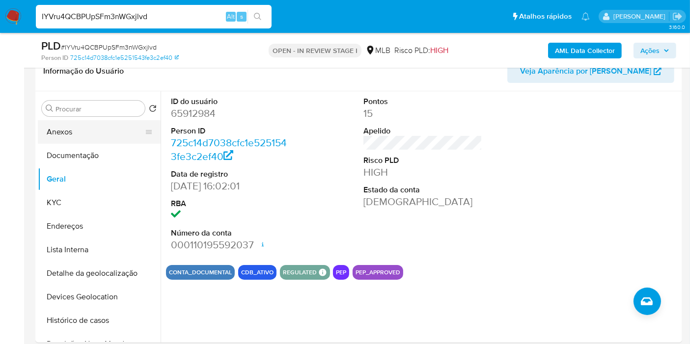
click at [81, 138] on button "Anexos" at bounding box center [95, 132] width 115 height 24
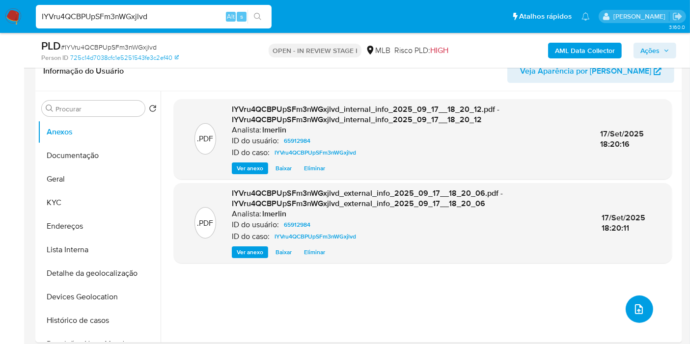
click at [635, 303] on icon "upload-file" at bounding box center [639, 309] width 12 height 12
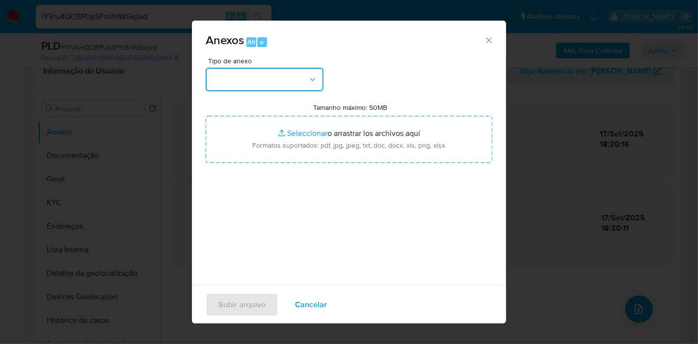
click at [234, 82] on button "button" at bounding box center [265, 80] width 118 height 24
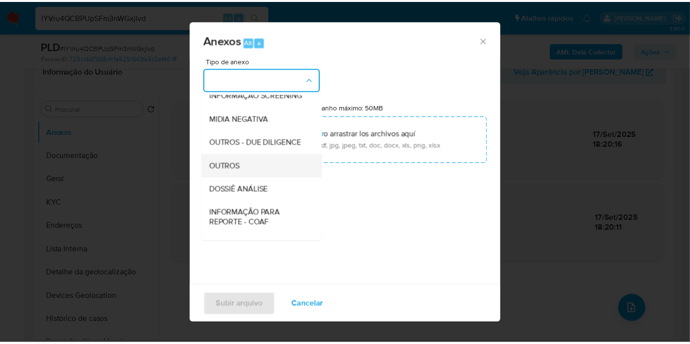
scroll to position [109, 0]
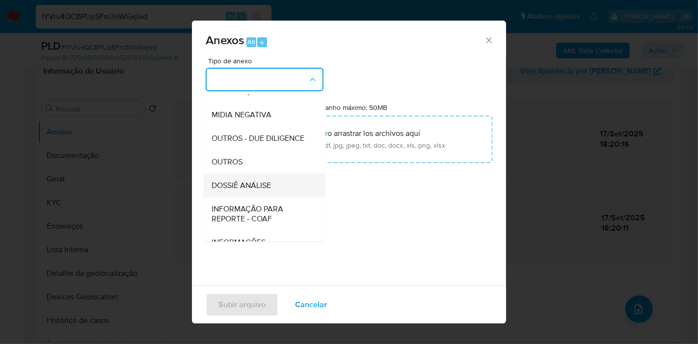
click at [264, 194] on div "DOSSIÊ ANÁLISE" at bounding box center [262, 186] width 100 height 24
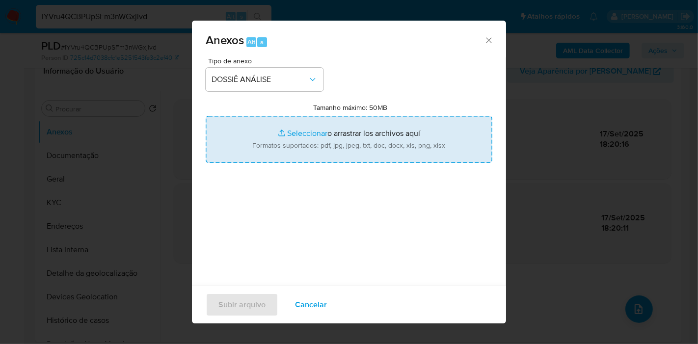
click at [289, 131] on input "Tamanho máximo: 50MB Seleccionar archivos" at bounding box center [349, 139] width 287 height 47
type input "C:\fakepath\Declínio - IYVru4QCBPUpSFm3nWGxjlvd - CPF 03001179732 - ALEXANDRE V…"
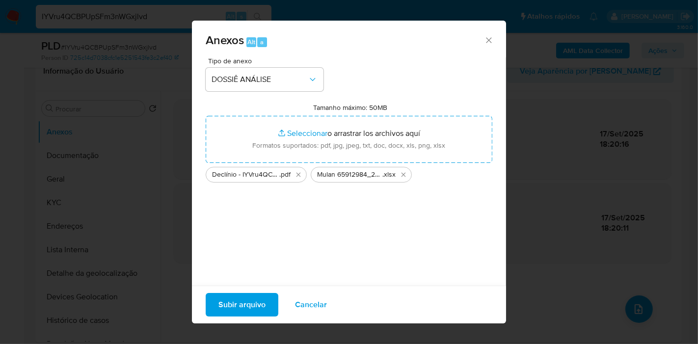
click at [240, 304] on span "Subir arquivo" at bounding box center [241, 305] width 47 height 22
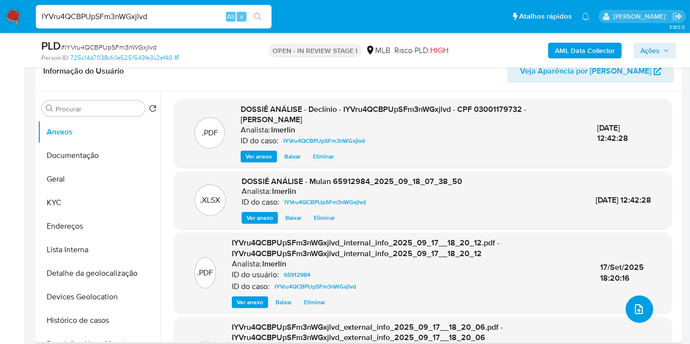
scroll to position [0, 0]
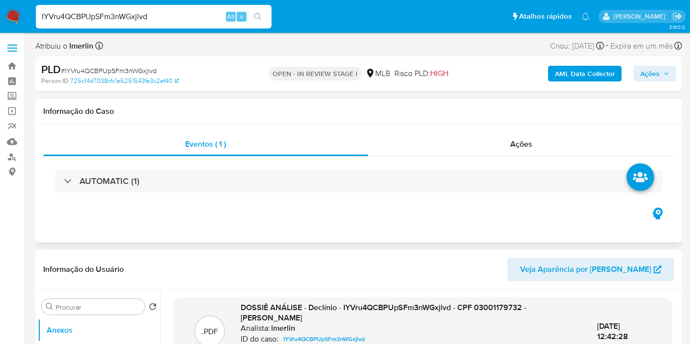
drag, startPoint x: 548, startPoint y: 153, endPoint x: 583, endPoint y: 126, distance: 44.1
click at [548, 153] on div "Ações" at bounding box center [521, 145] width 306 height 24
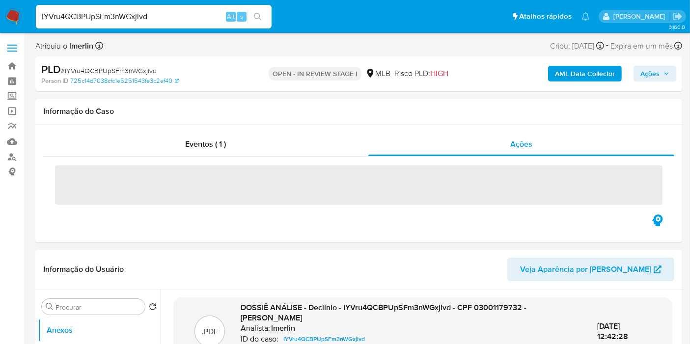
click at [658, 75] on span "Ações" at bounding box center [649, 74] width 19 height 16
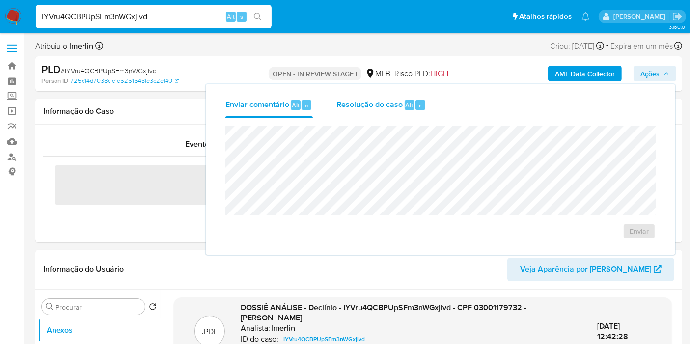
click at [405, 104] on div "Alt" at bounding box center [410, 105] width 10 height 10
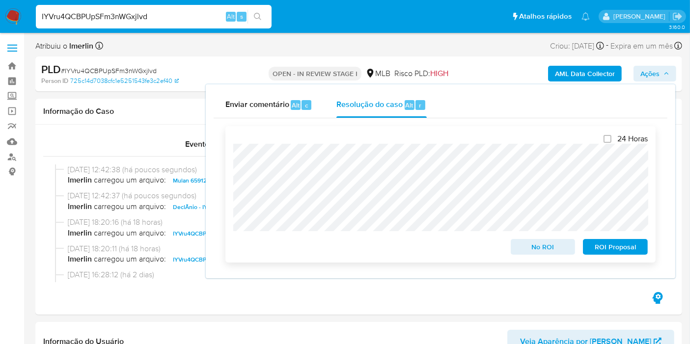
click at [536, 244] on span "No ROI" at bounding box center [542, 247] width 51 height 14
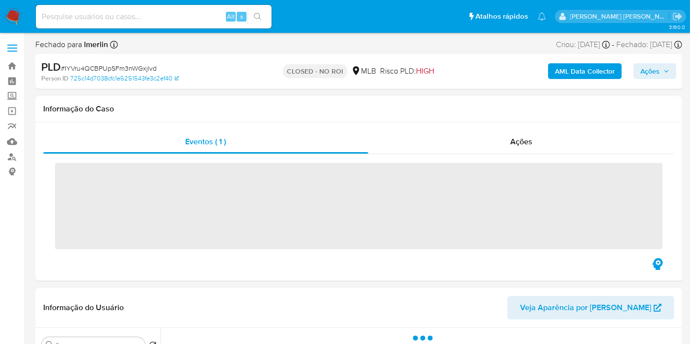
click at [200, 19] on input at bounding box center [154, 16] width 236 height 13
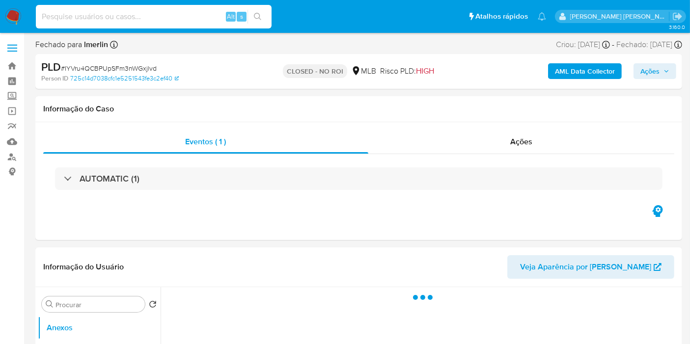
paste input "Fb43ymdXlcofCtKx38EMijlt"
type input "Fb43ymdXlcofCtKx38EMijlt"
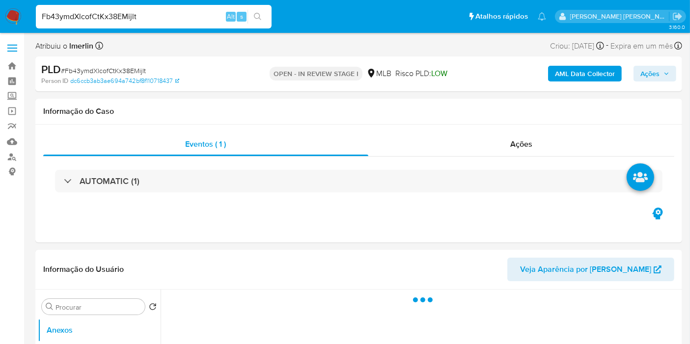
select select "10"
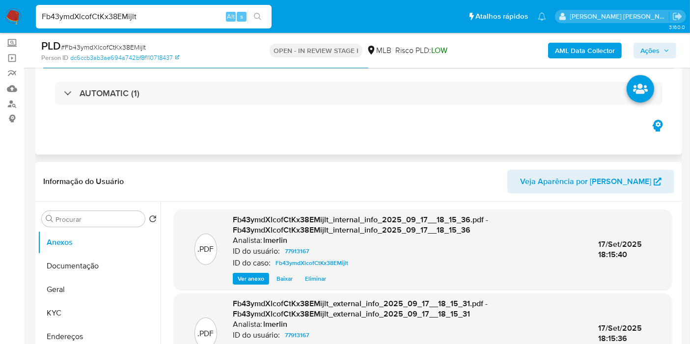
scroll to position [163, 0]
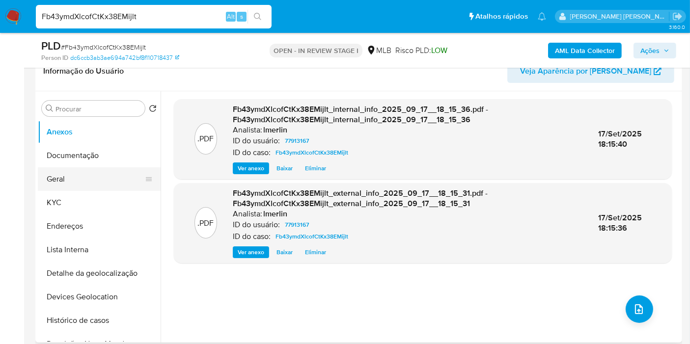
click at [61, 178] on button "Geral" at bounding box center [95, 179] width 115 height 24
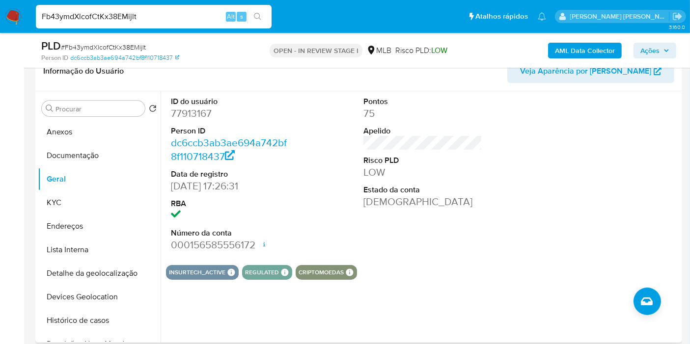
click at [203, 111] on dd "77913167" at bounding box center [230, 114] width 119 height 14
copy dd "77913167"
click at [65, 210] on button "KYC" at bounding box center [95, 203] width 115 height 24
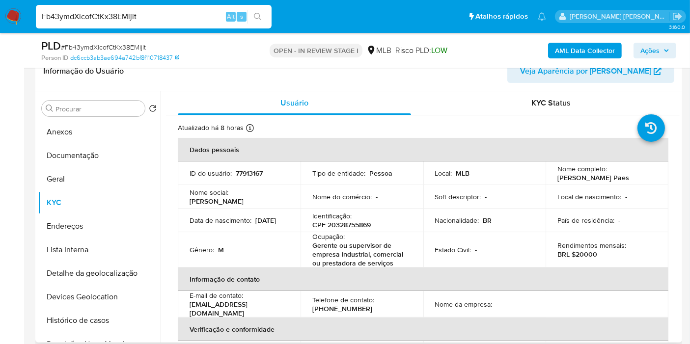
click at [356, 225] on p "CPF 20328755869" at bounding box center [341, 224] width 58 height 9
copy p "20328755869"
click at [109, 309] on button "Histórico de casos" at bounding box center [95, 321] width 115 height 24
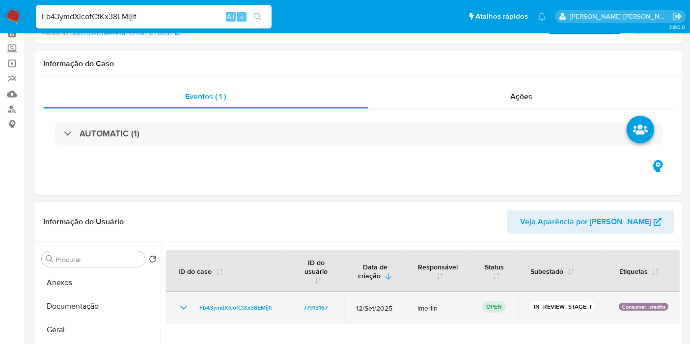
scroll to position [0, 0]
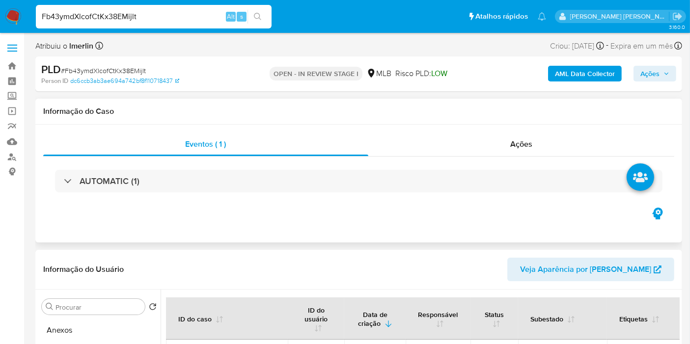
click at [333, 196] on div "AUTOMATIC (1)" at bounding box center [358, 181] width 631 height 49
click at [326, 166] on div "AUTOMATIC (1)" at bounding box center [358, 181] width 631 height 49
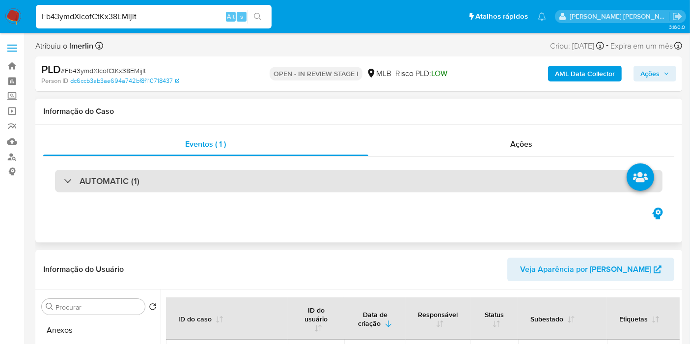
click at [325, 176] on div "AUTOMATIC (1)" at bounding box center [358, 181] width 607 height 23
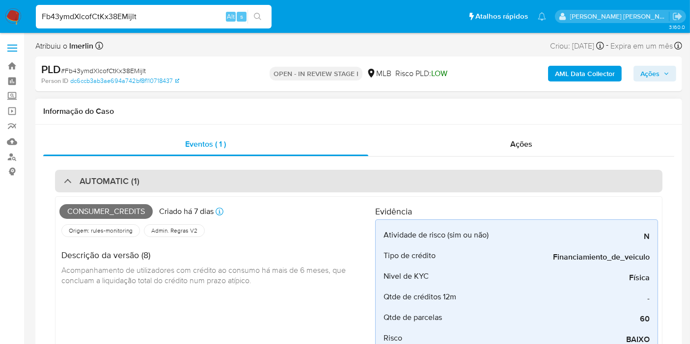
click at [338, 176] on div "AUTOMATIC (1)" at bounding box center [358, 181] width 607 height 23
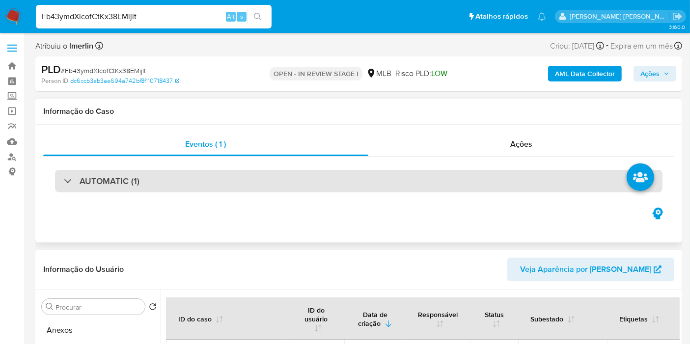
click at [338, 176] on div "AUTOMATIC (1)" at bounding box center [358, 181] width 607 height 23
